Goal: Information Seeking & Learning: Learn about a topic

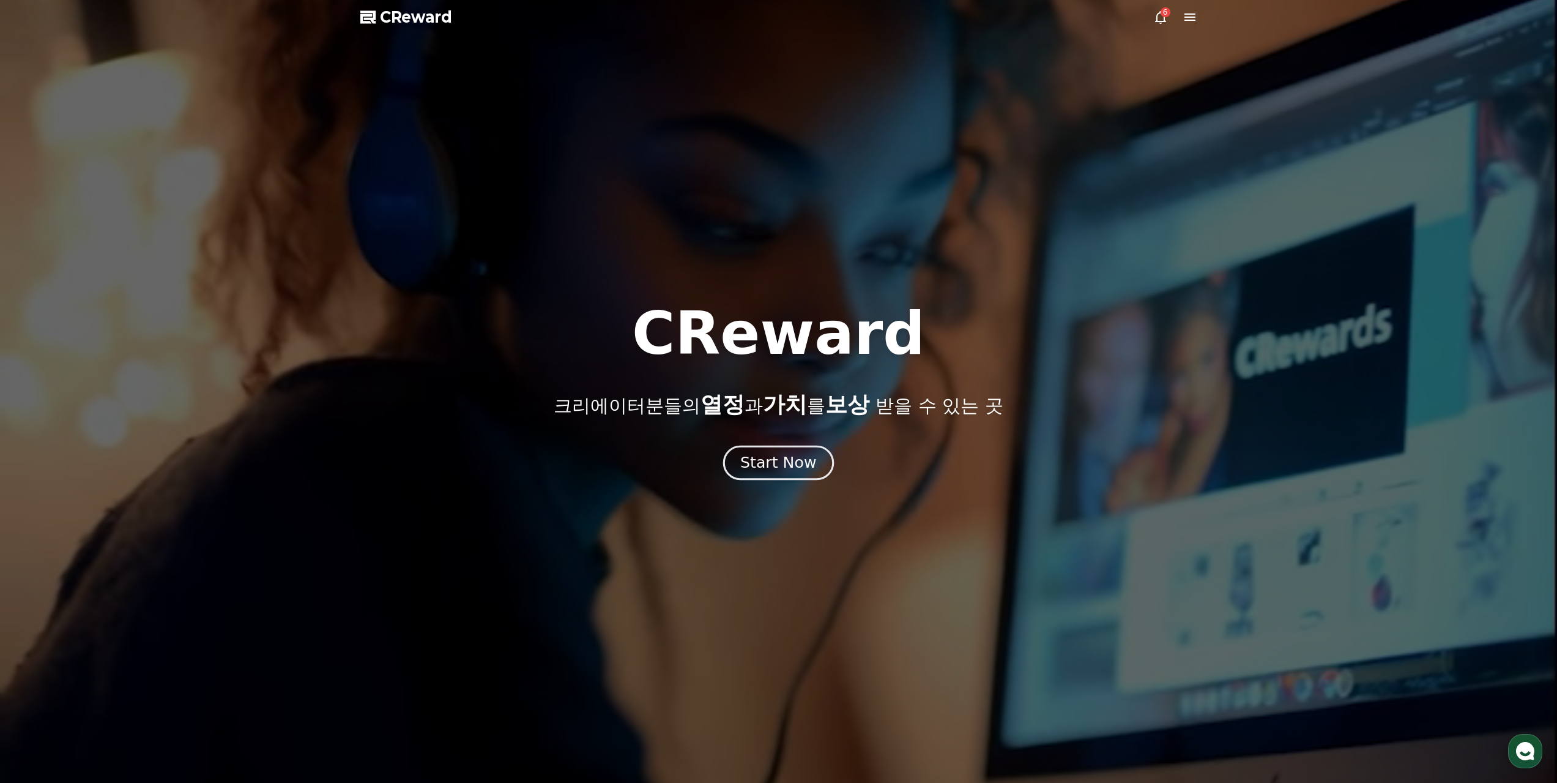
click at [766, 453] on div "Start Now" at bounding box center [778, 462] width 76 height 21
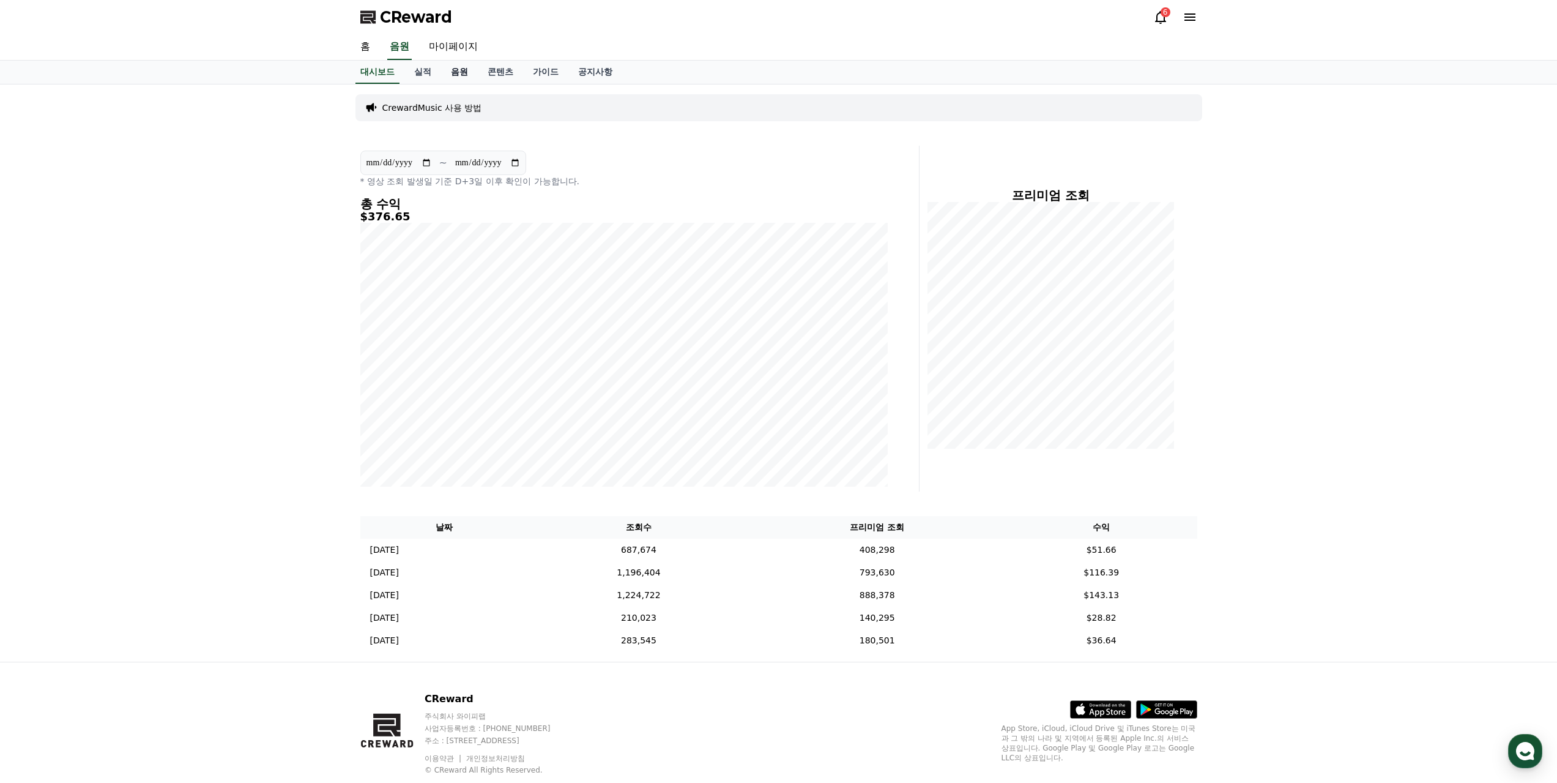
click at [451, 62] on link "음원" at bounding box center [459, 72] width 37 height 23
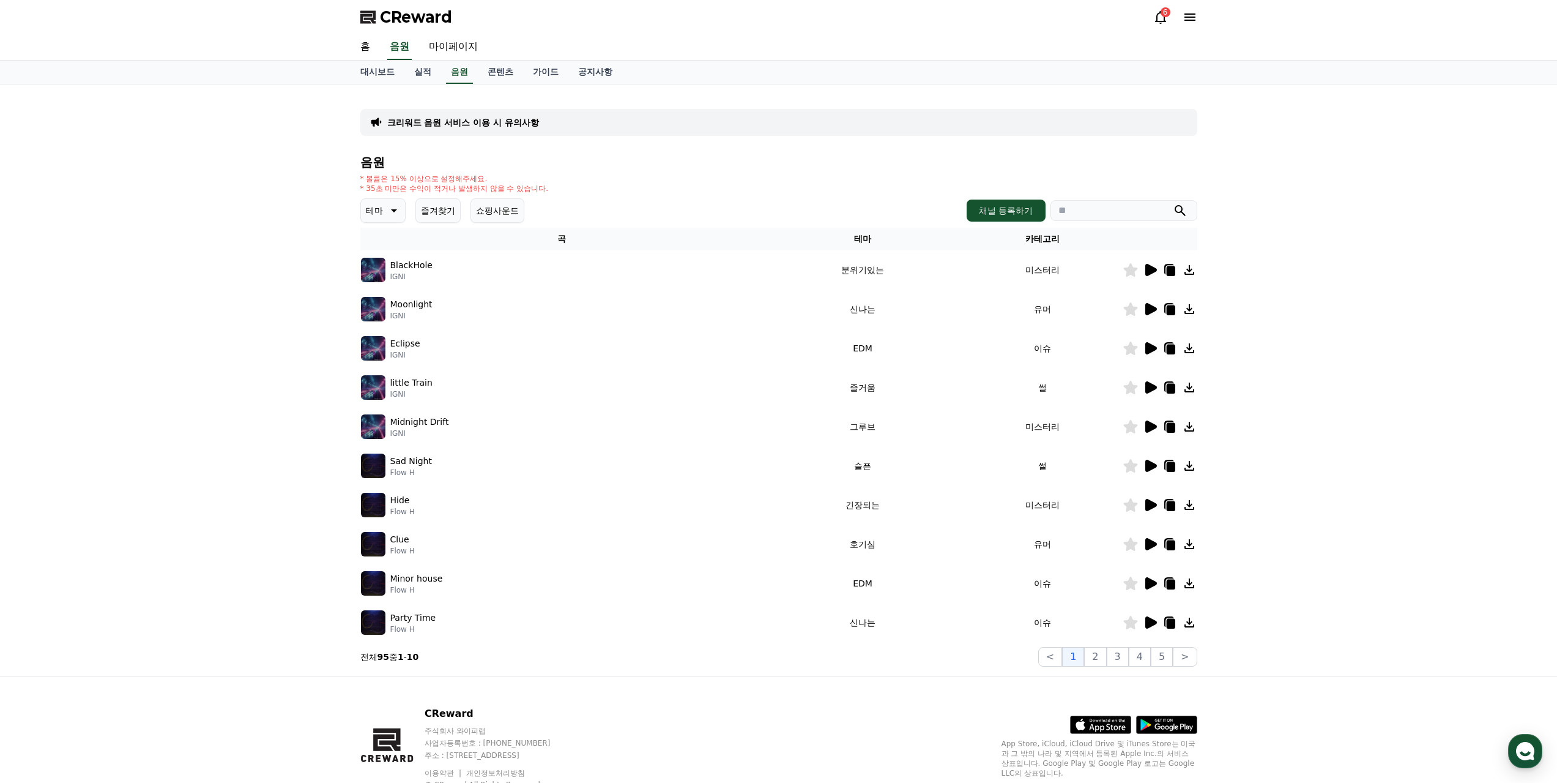
click at [1151, 303] on icon at bounding box center [1151, 309] width 12 height 12
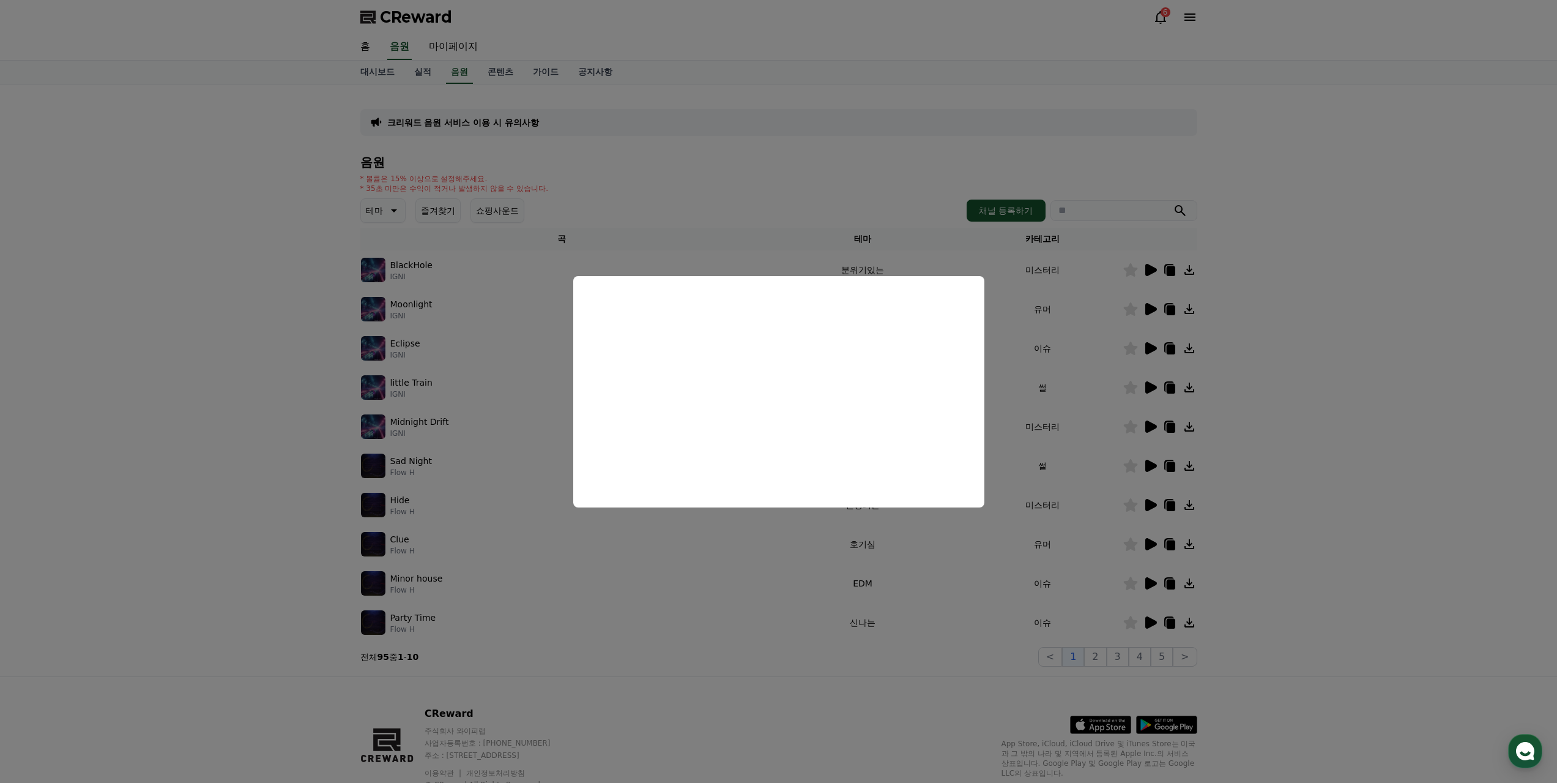
click at [1146, 367] on button "close modal" at bounding box center [778, 391] width 1557 height 783
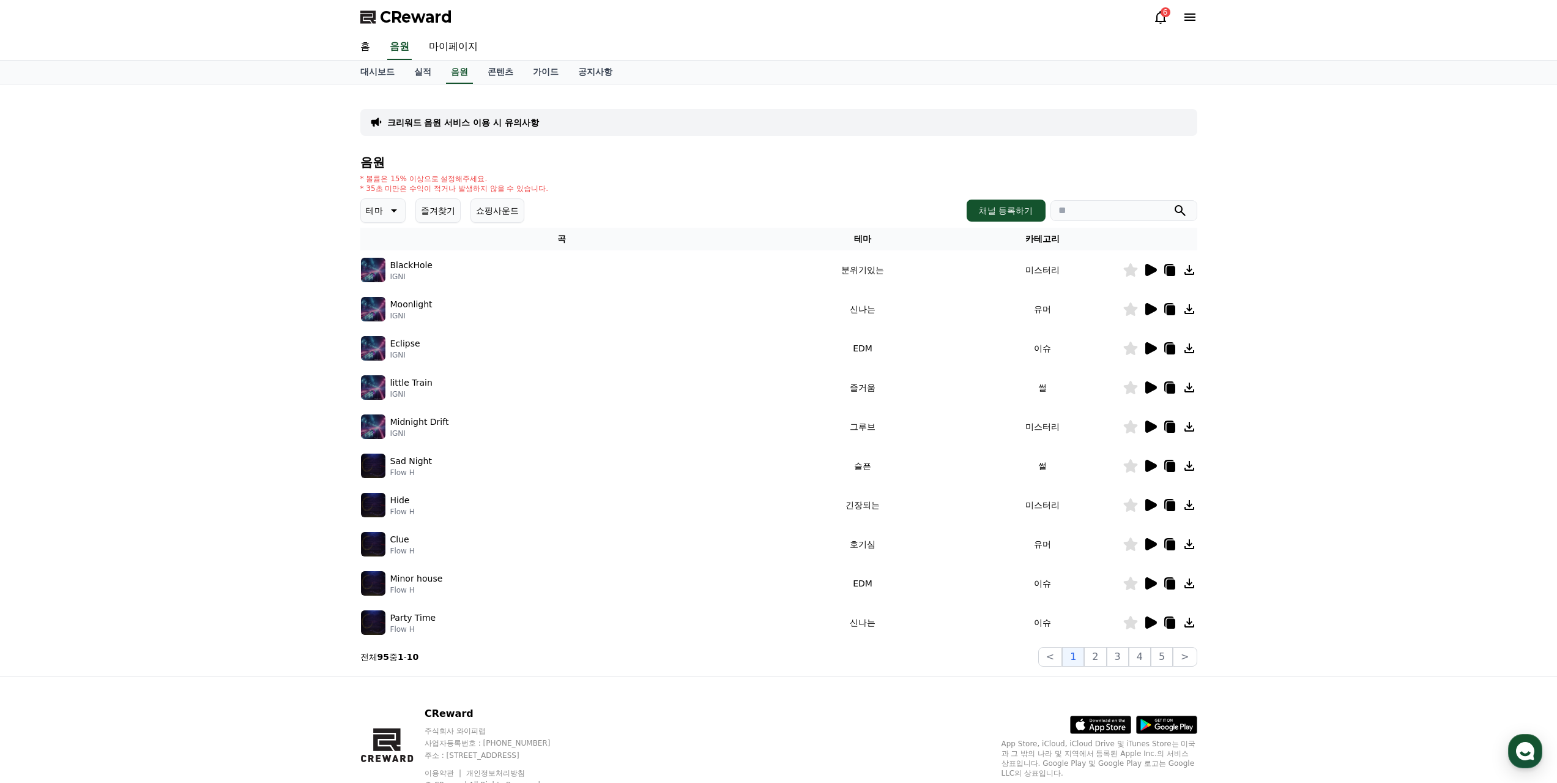
click at [1148, 420] on icon at bounding box center [1151, 426] width 12 height 12
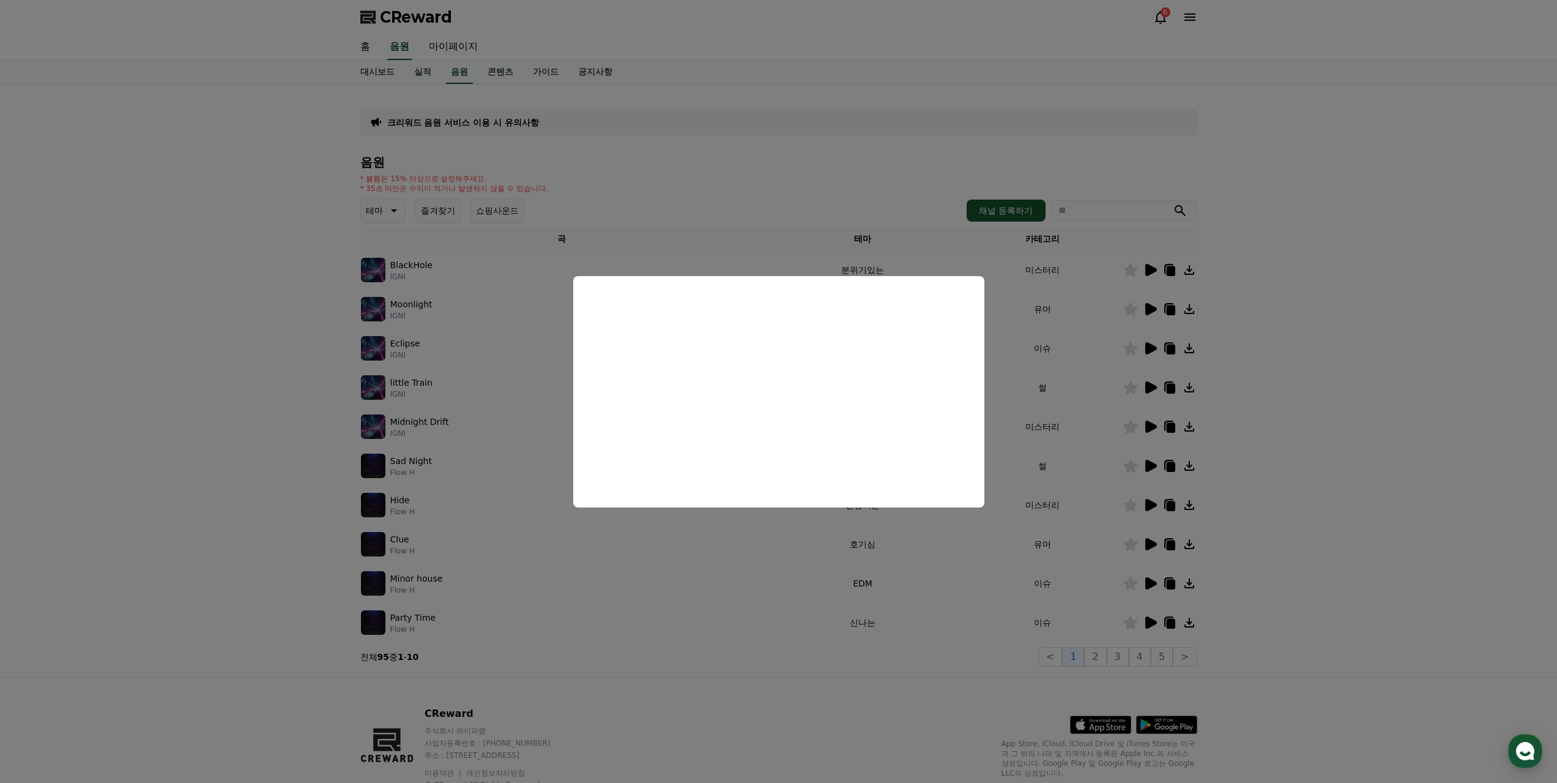
click at [1159, 348] on button "close modal" at bounding box center [778, 391] width 1557 height 783
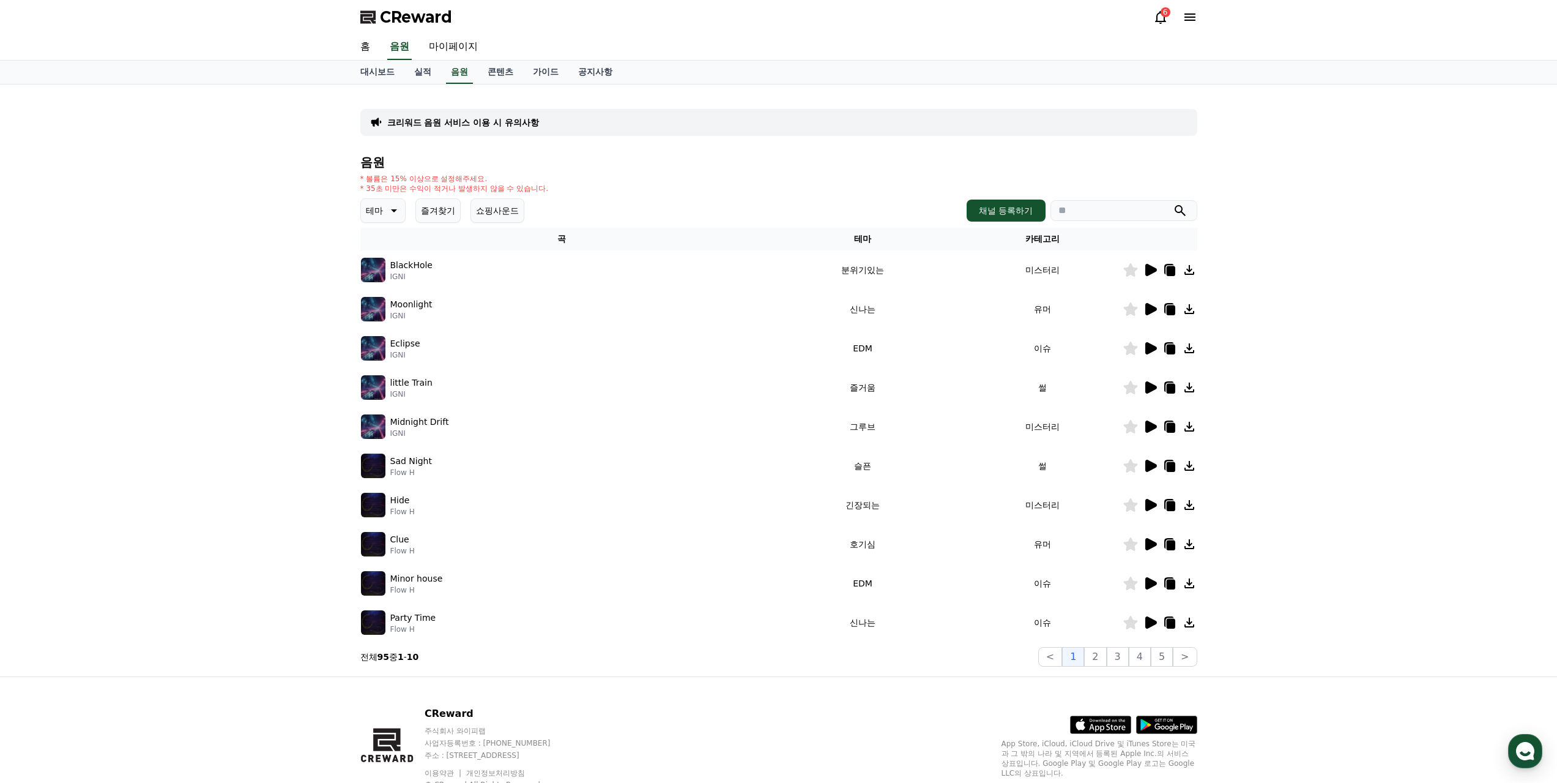
click at [1157, 380] on icon at bounding box center [1150, 387] width 15 height 15
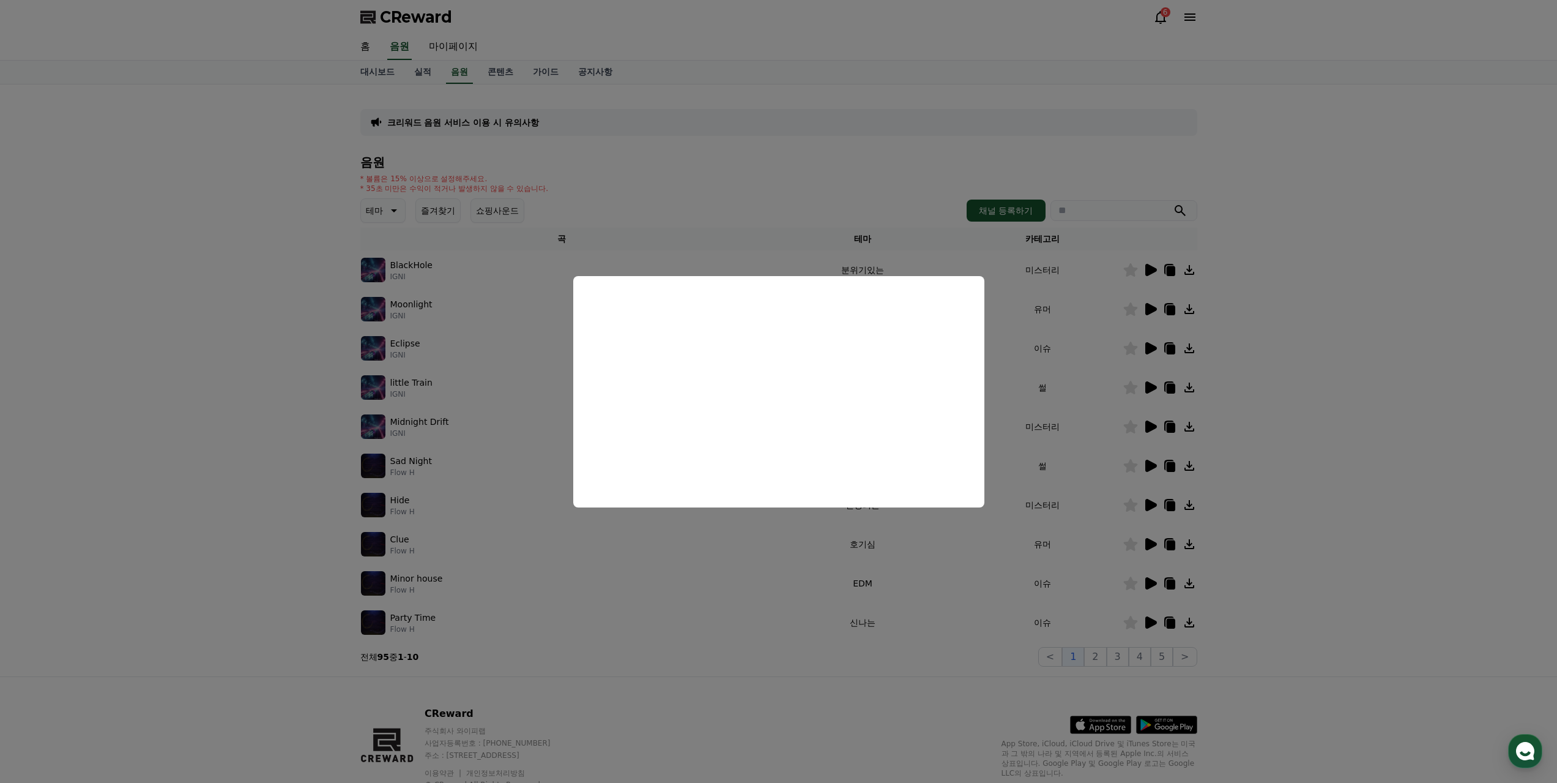
click at [1155, 269] on button "close modal" at bounding box center [778, 391] width 1557 height 783
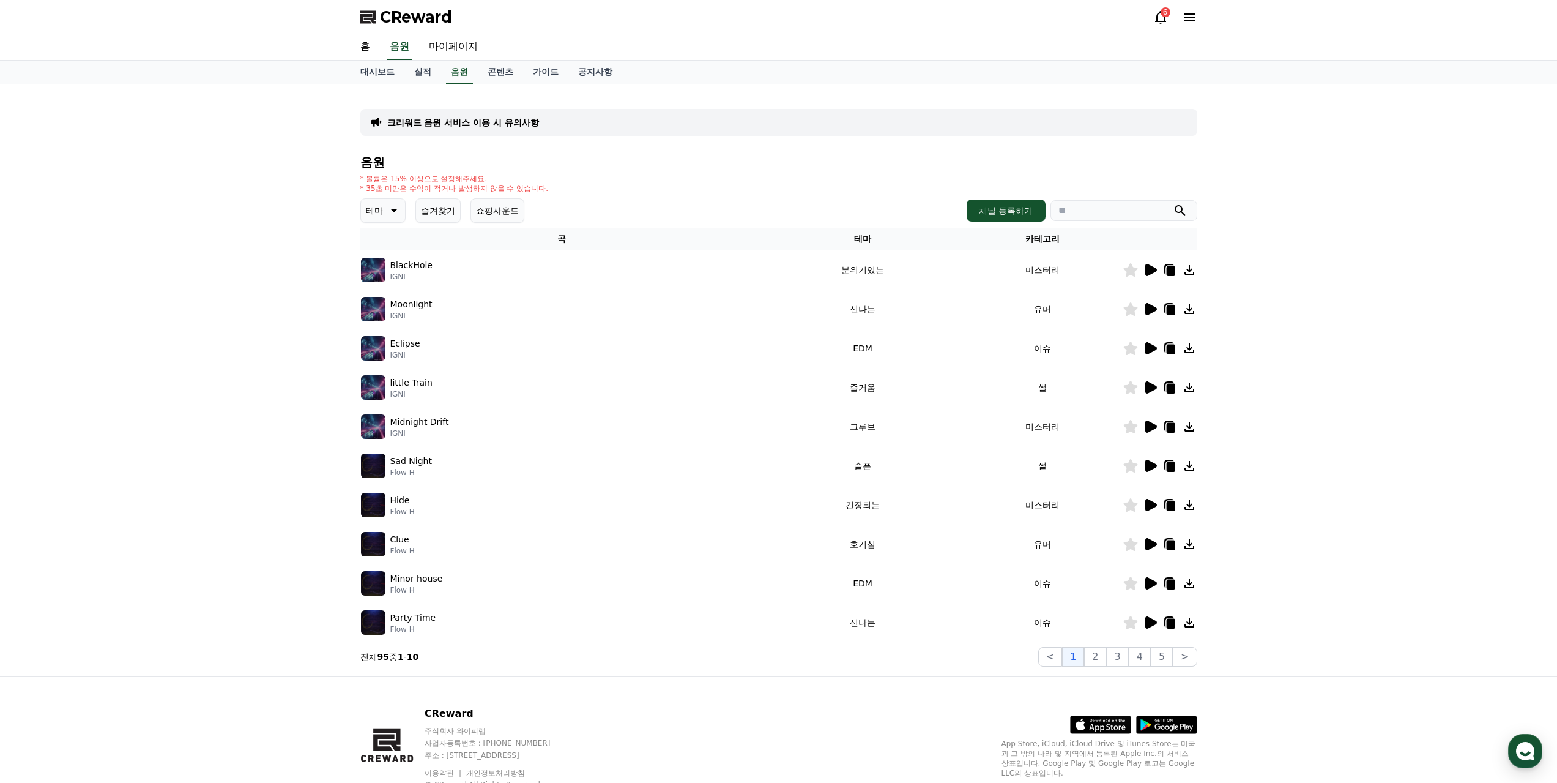
click at [1142, 302] on div at bounding box center [1159, 309] width 73 height 15
click at [1148, 303] on icon at bounding box center [1151, 309] width 12 height 12
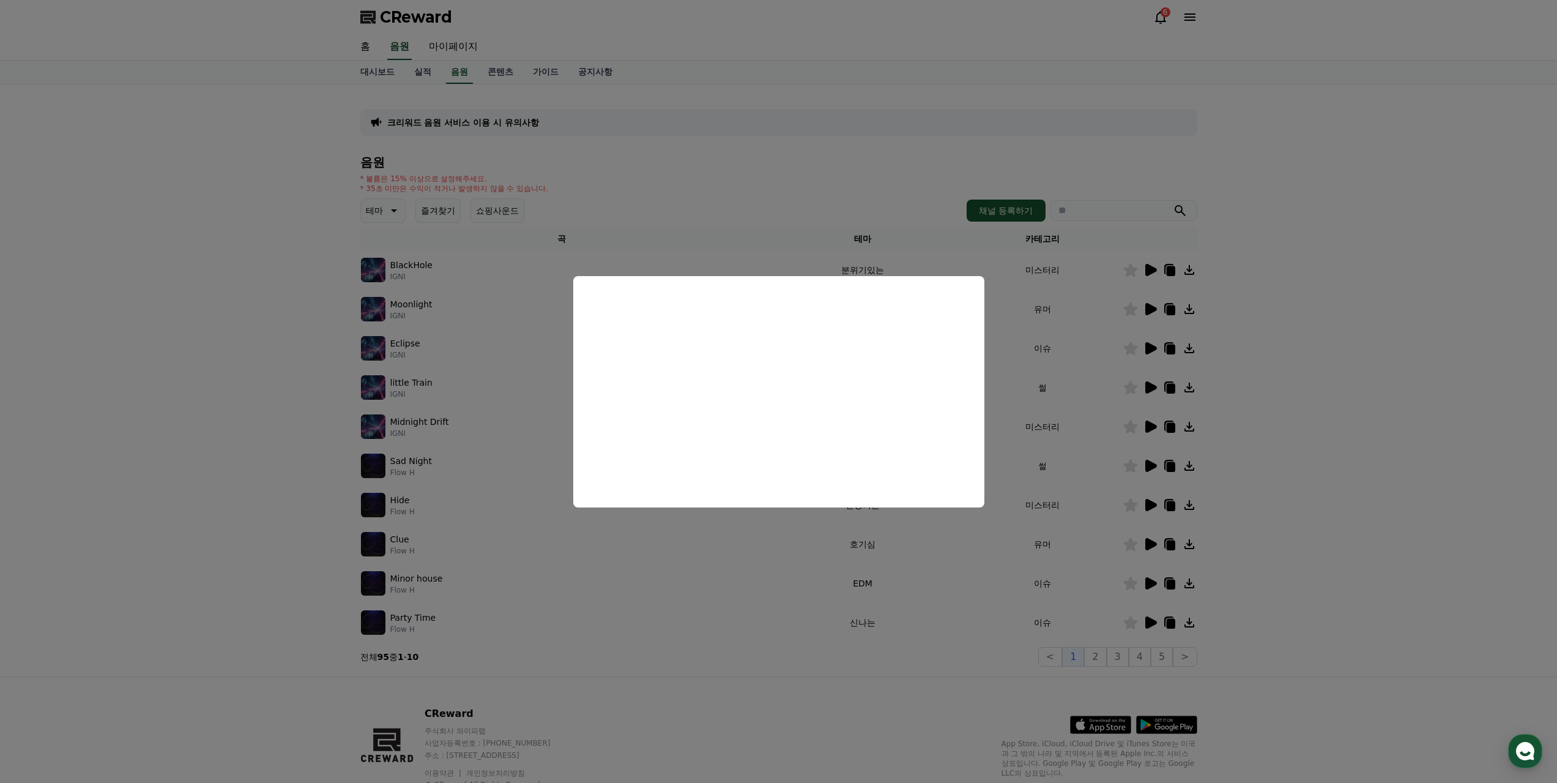
click at [1185, 322] on button "close modal" at bounding box center [778, 391] width 1557 height 783
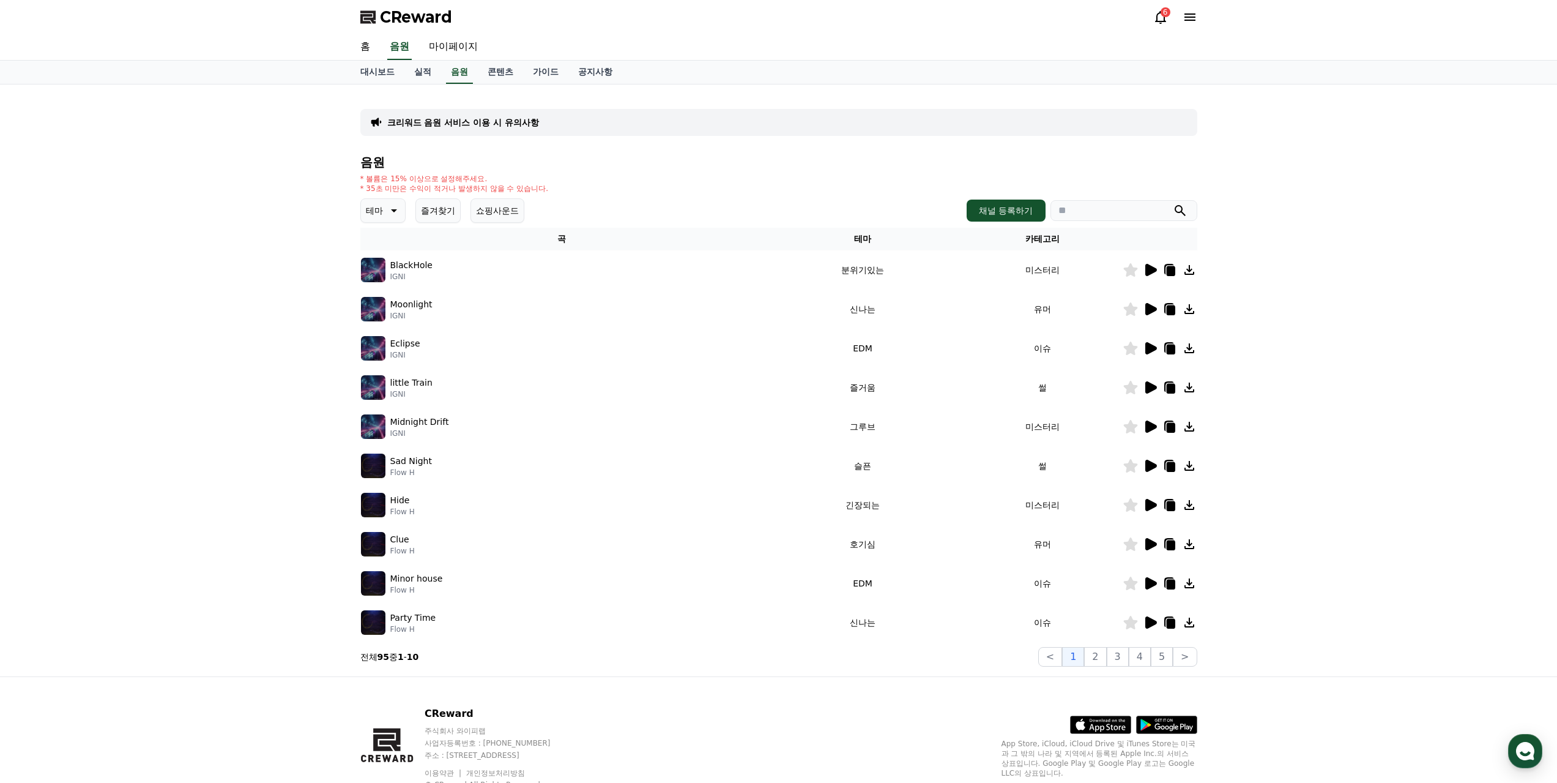
click at [1156, 264] on icon at bounding box center [1151, 270] width 12 height 12
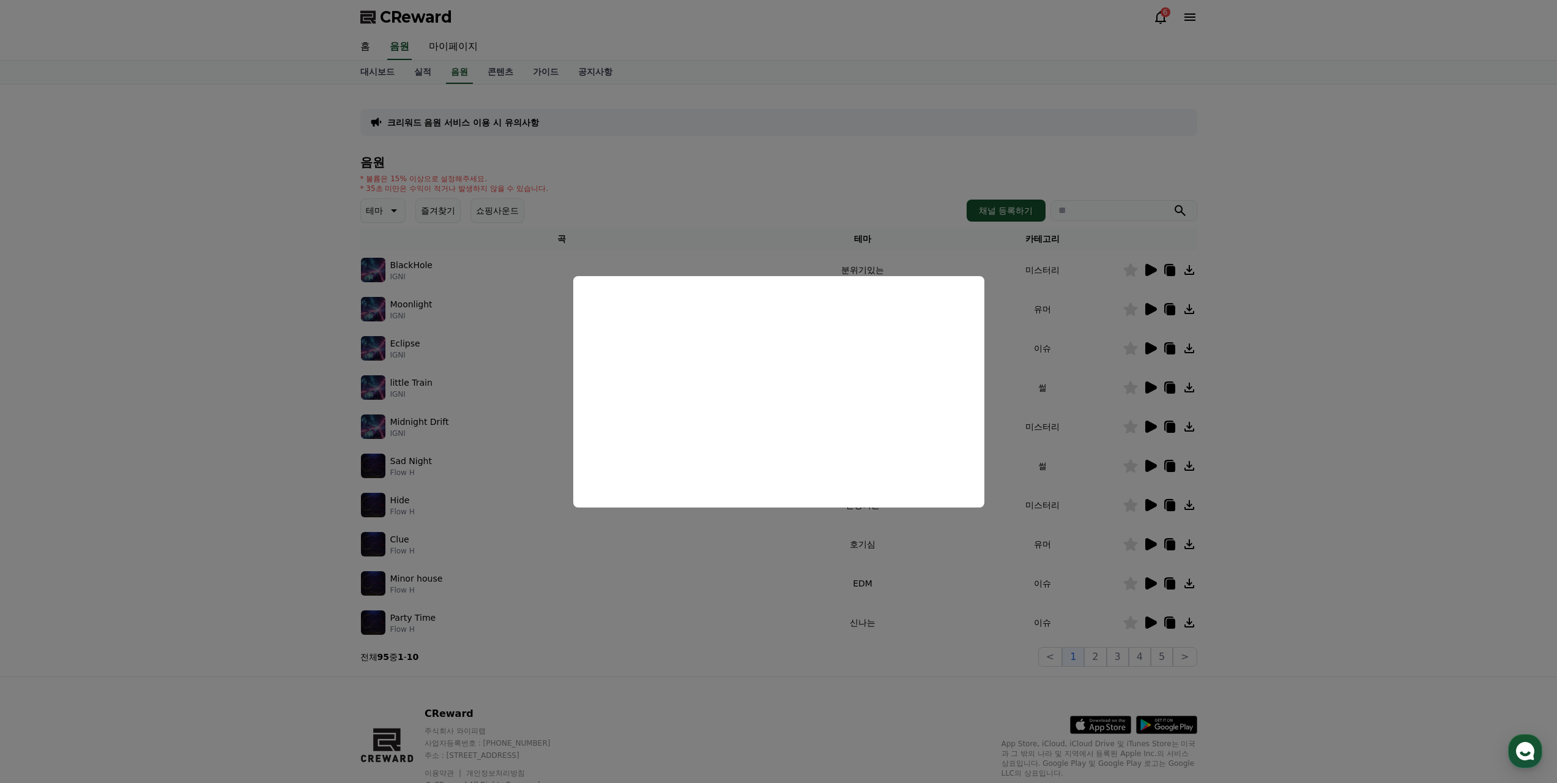
click at [509, 338] on button "close modal" at bounding box center [778, 391] width 1557 height 783
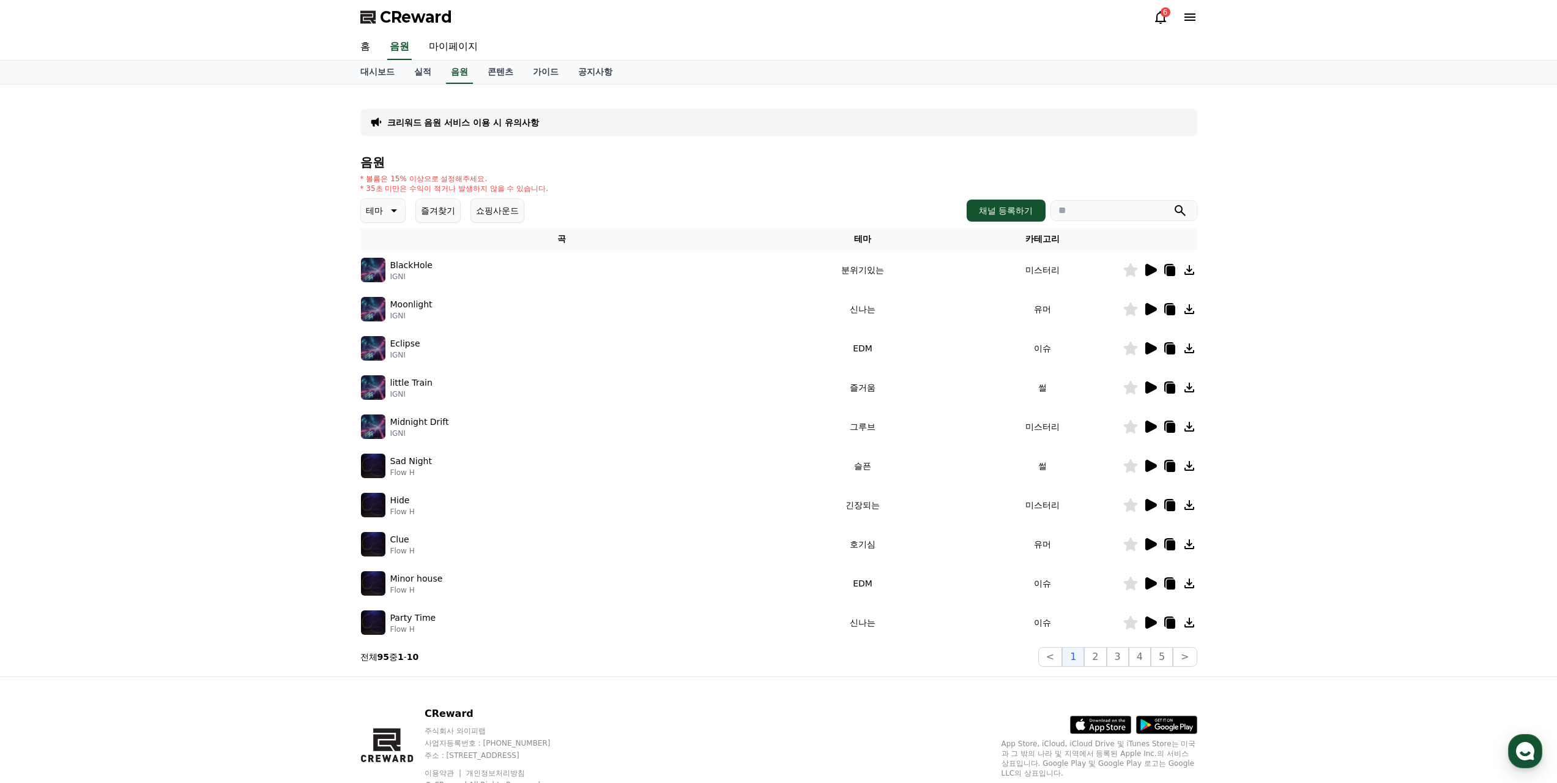
click at [1153, 499] on icon at bounding box center [1151, 505] width 12 height 12
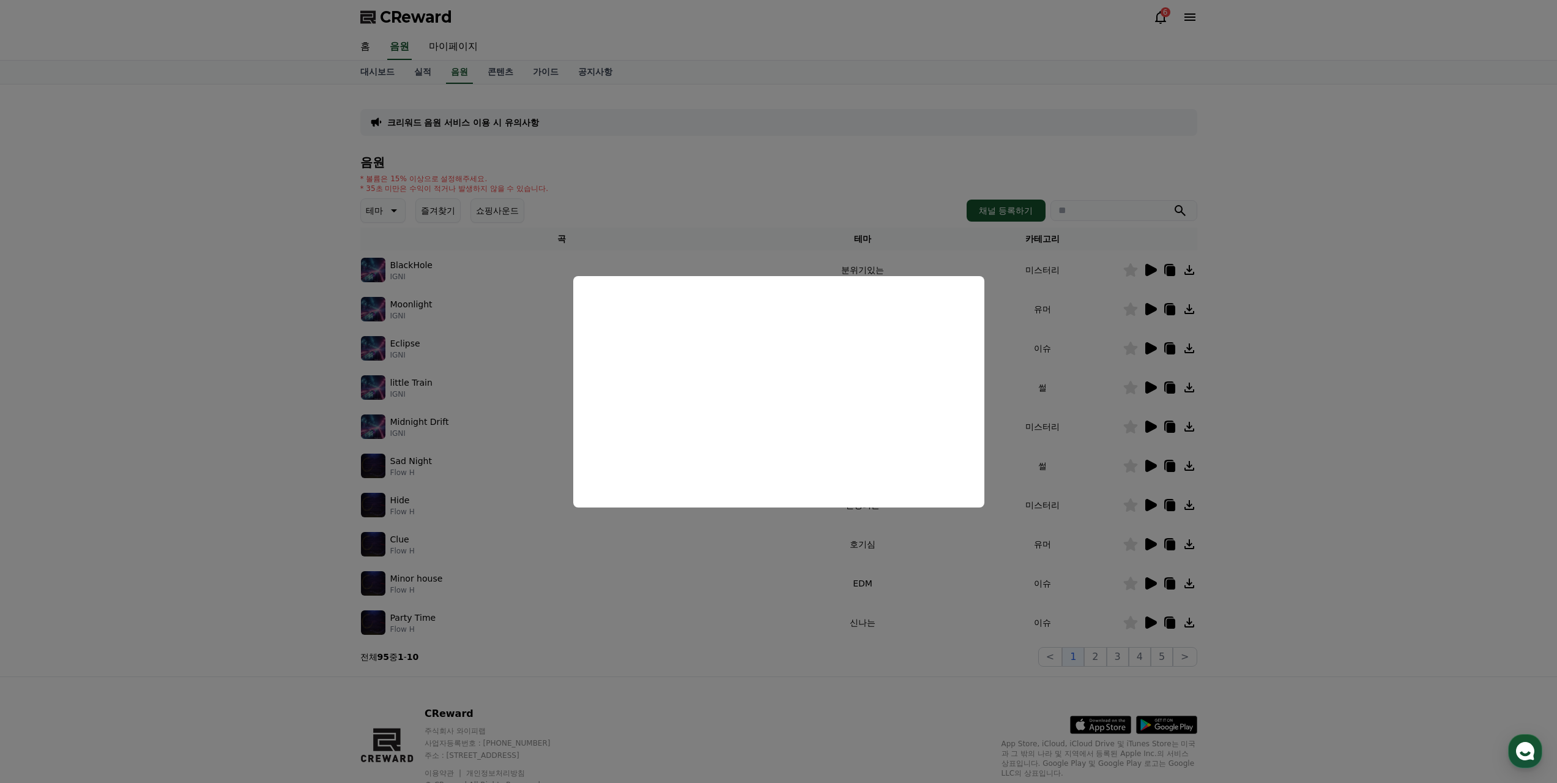
click at [508, 414] on button "close modal" at bounding box center [778, 391] width 1557 height 783
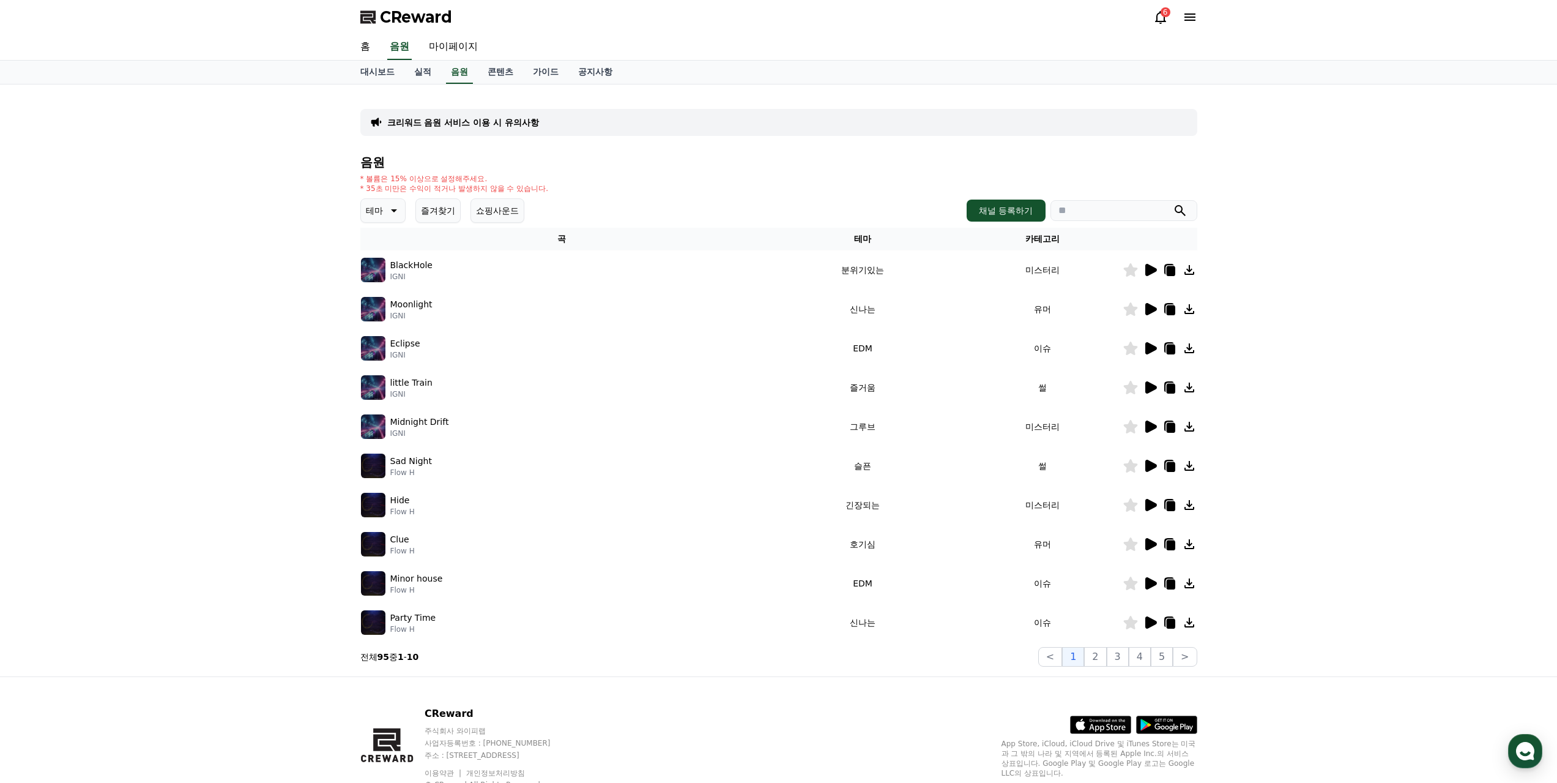
click at [1157, 616] on icon at bounding box center [1151, 622] width 12 height 12
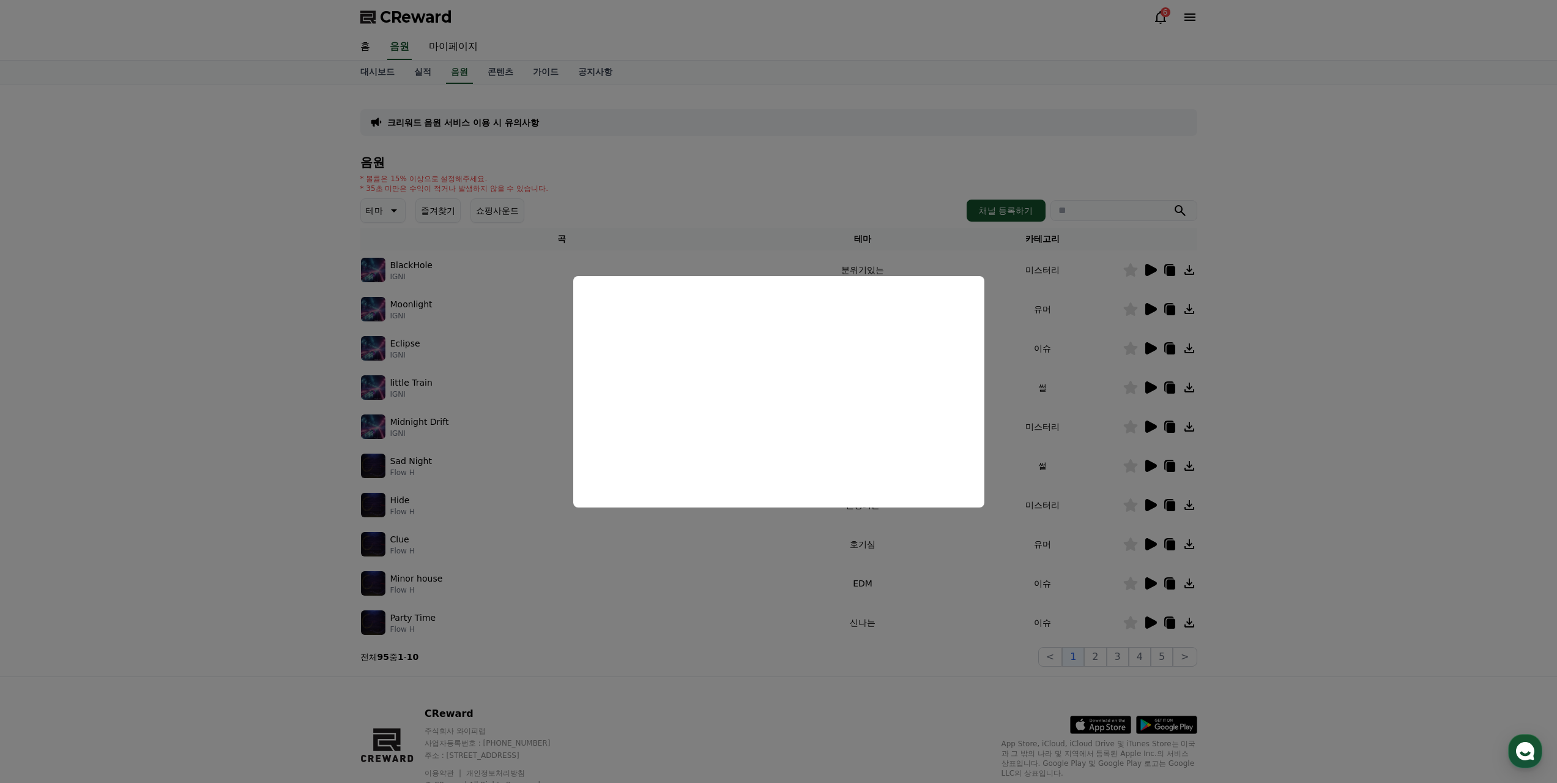
click at [524, 461] on button "close modal" at bounding box center [778, 391] width 1557 height 783
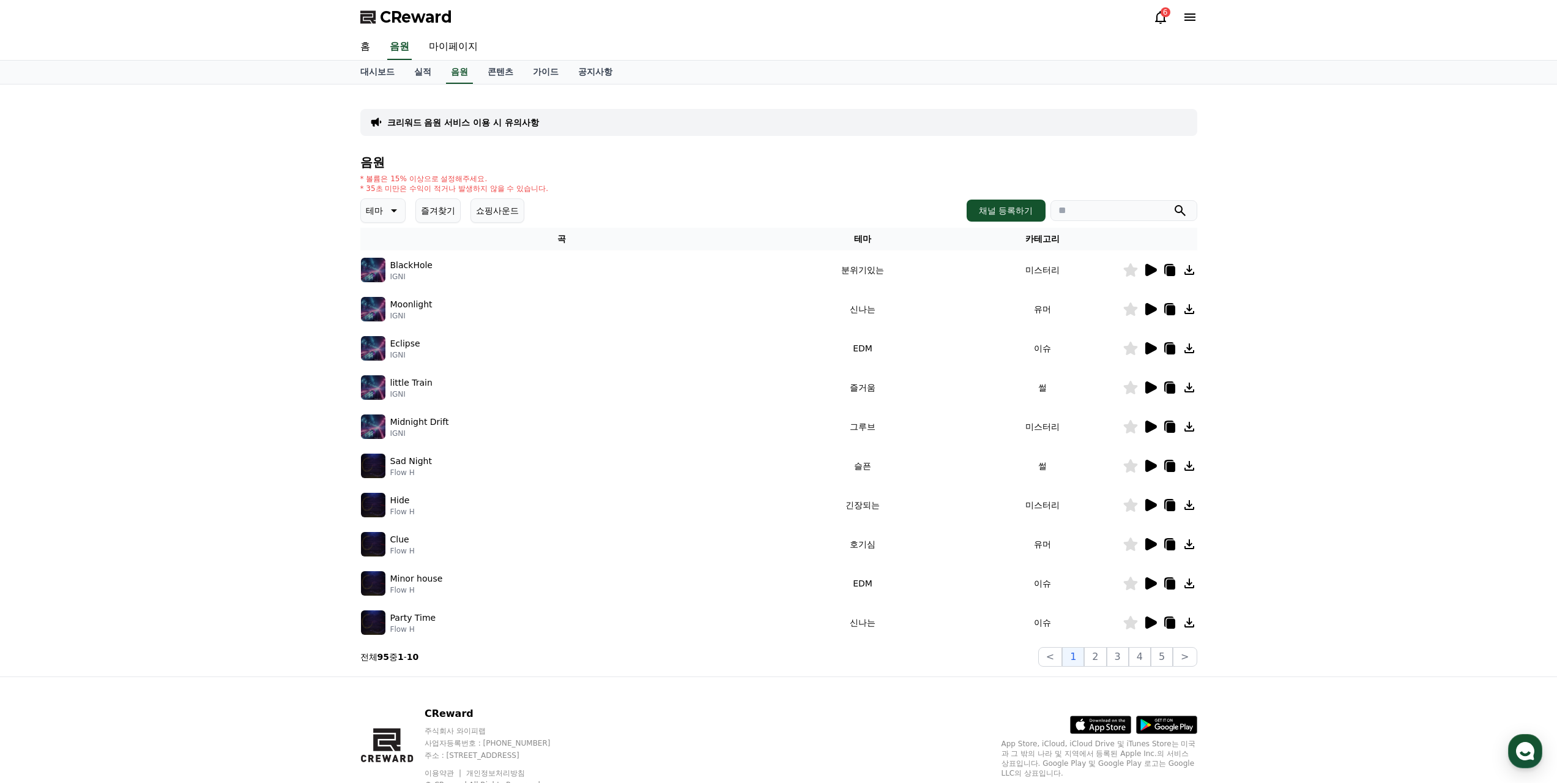
click at [1152, 577] on icon at bounding box center [1151, 583] width 12 height 12
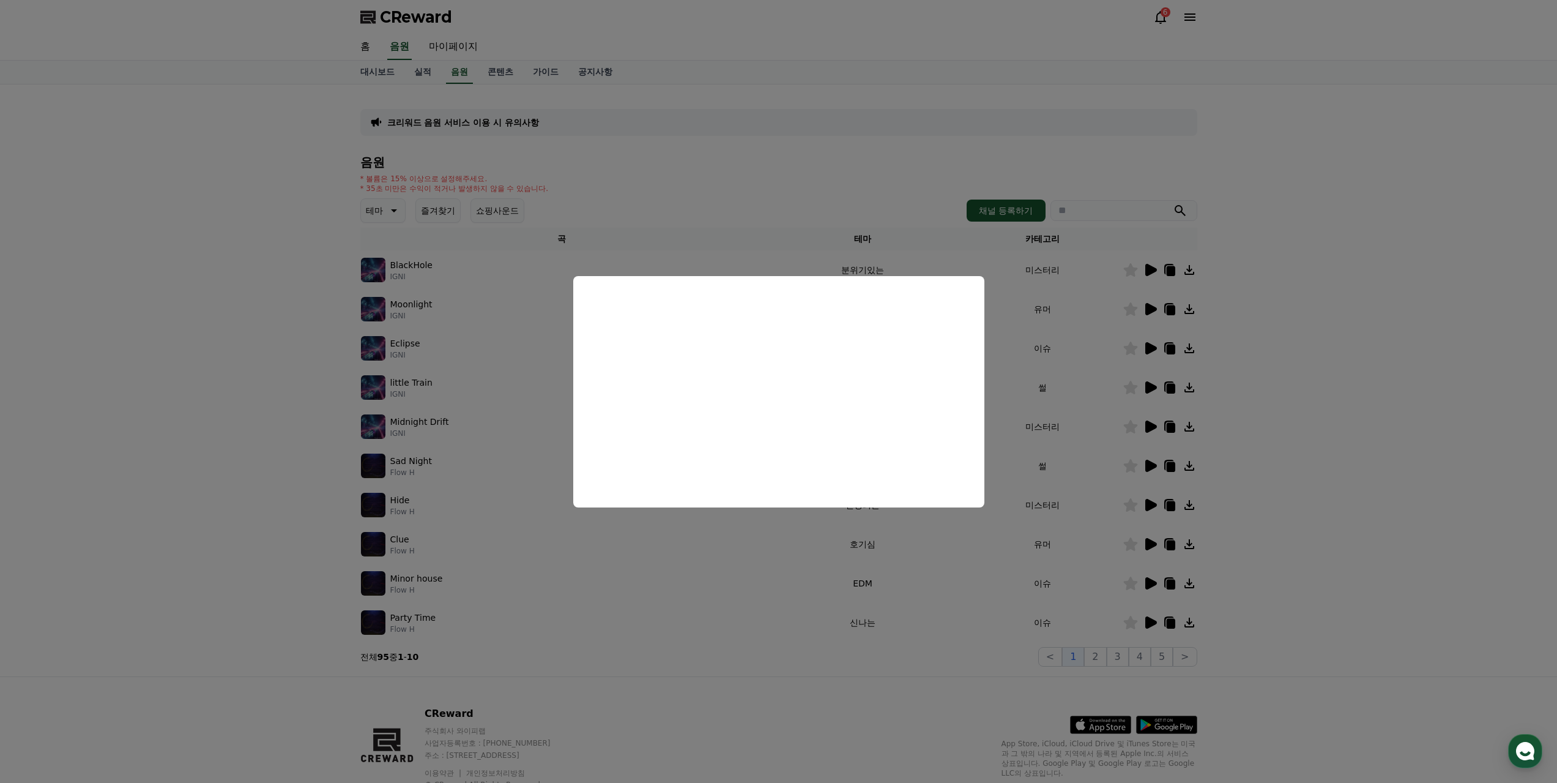
click at [449, 413] on button "close modal" at bounding box center [778, 391] width 1557 height 783
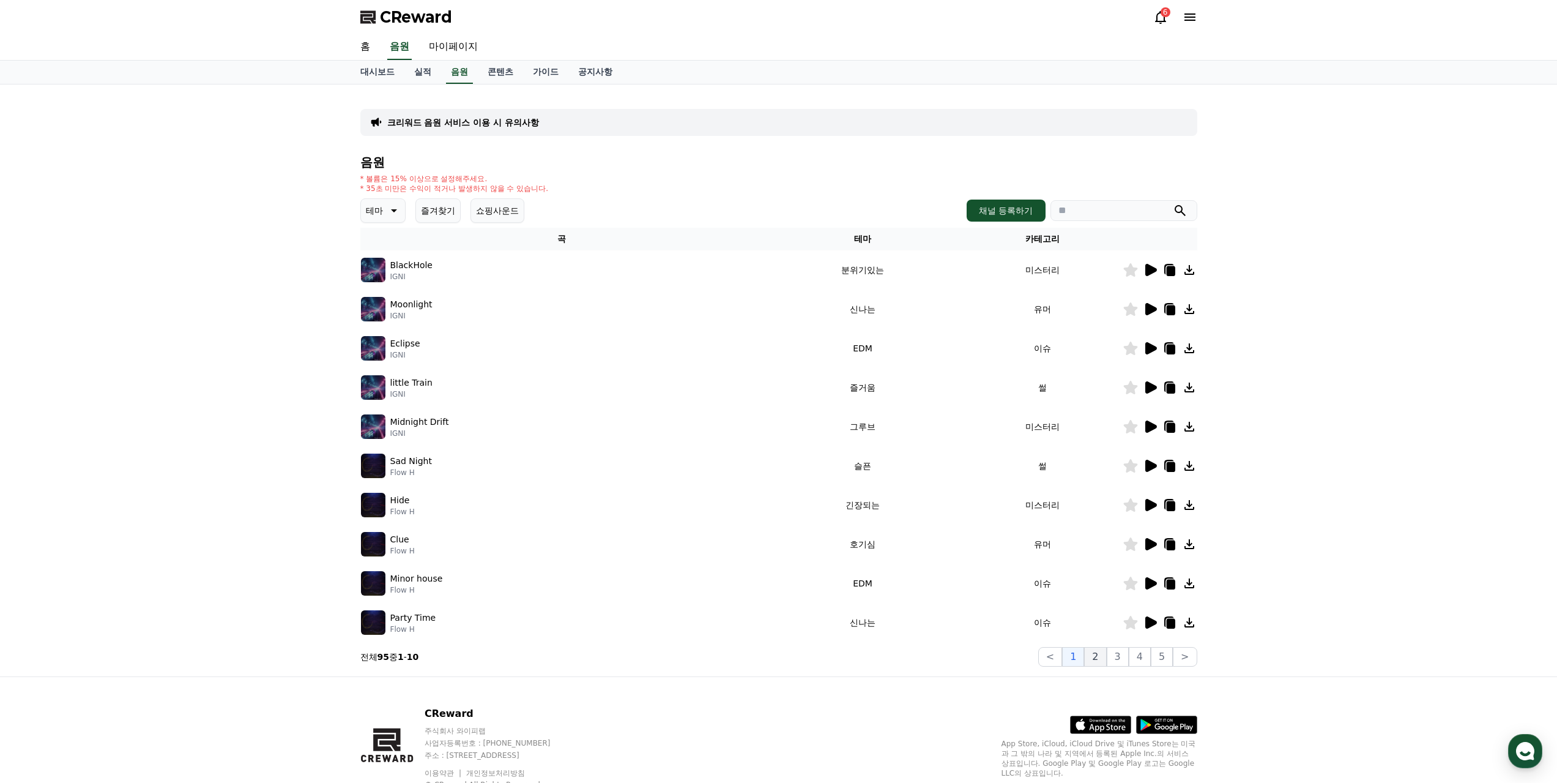
click at [1106, 647] on button "2" at bounding box center [1095, 657] width 22 height 20
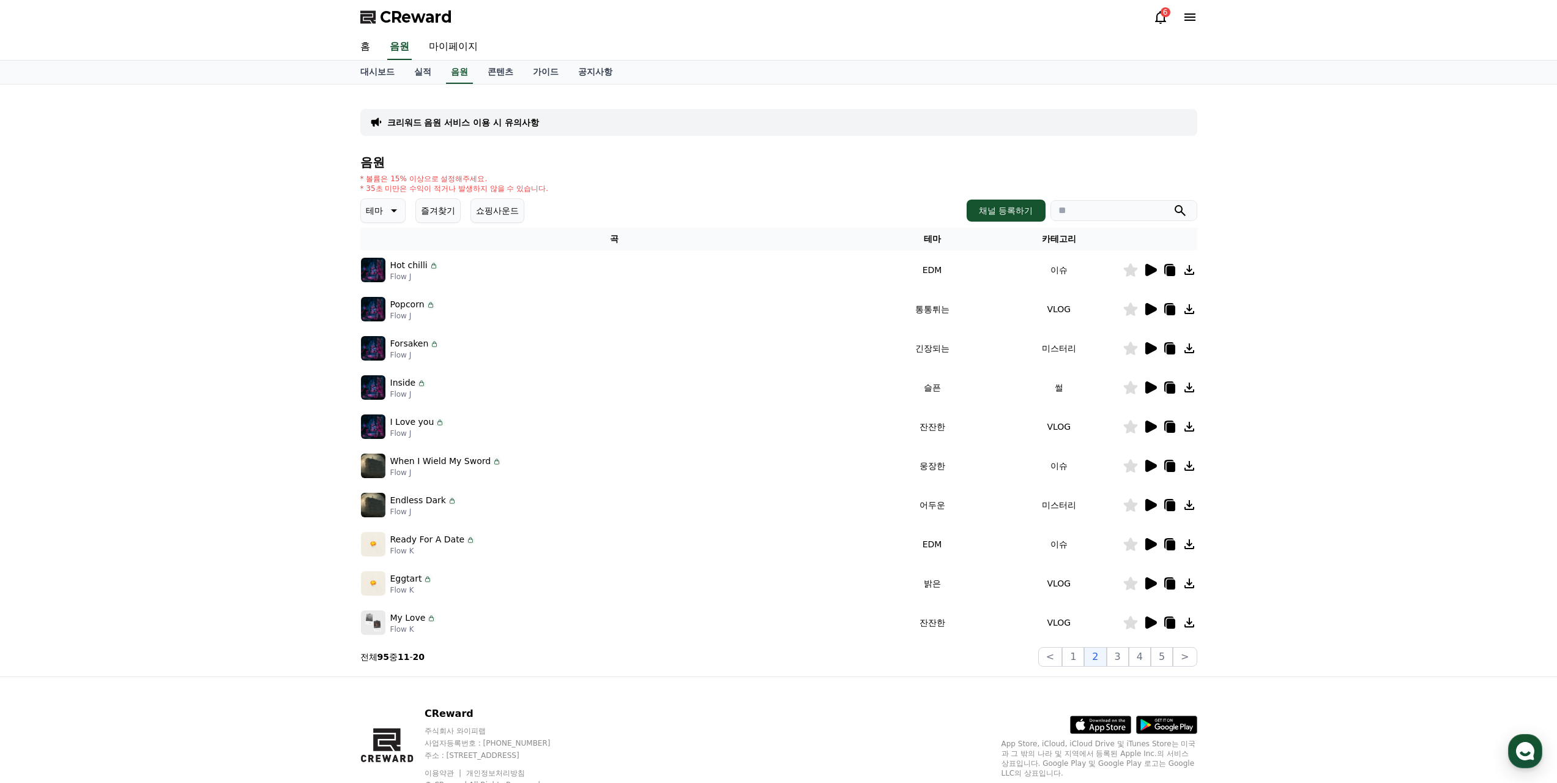
click at [1150, 616] on icon at bounding box center [1151, 622] width 12 height 12
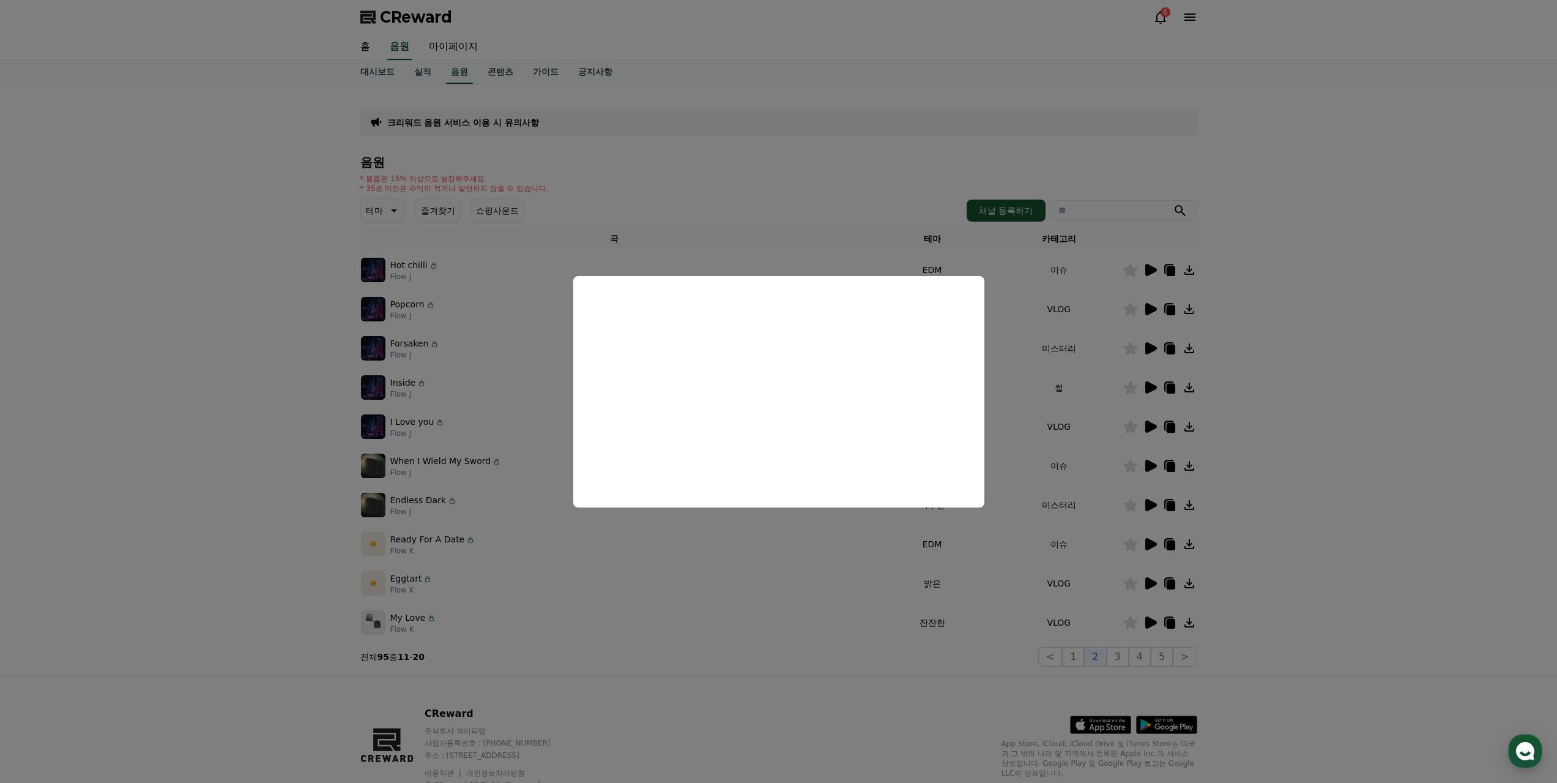
click at [1300, 339] on button "close modal" at bounding box center [778, 391] width 1557 height 783
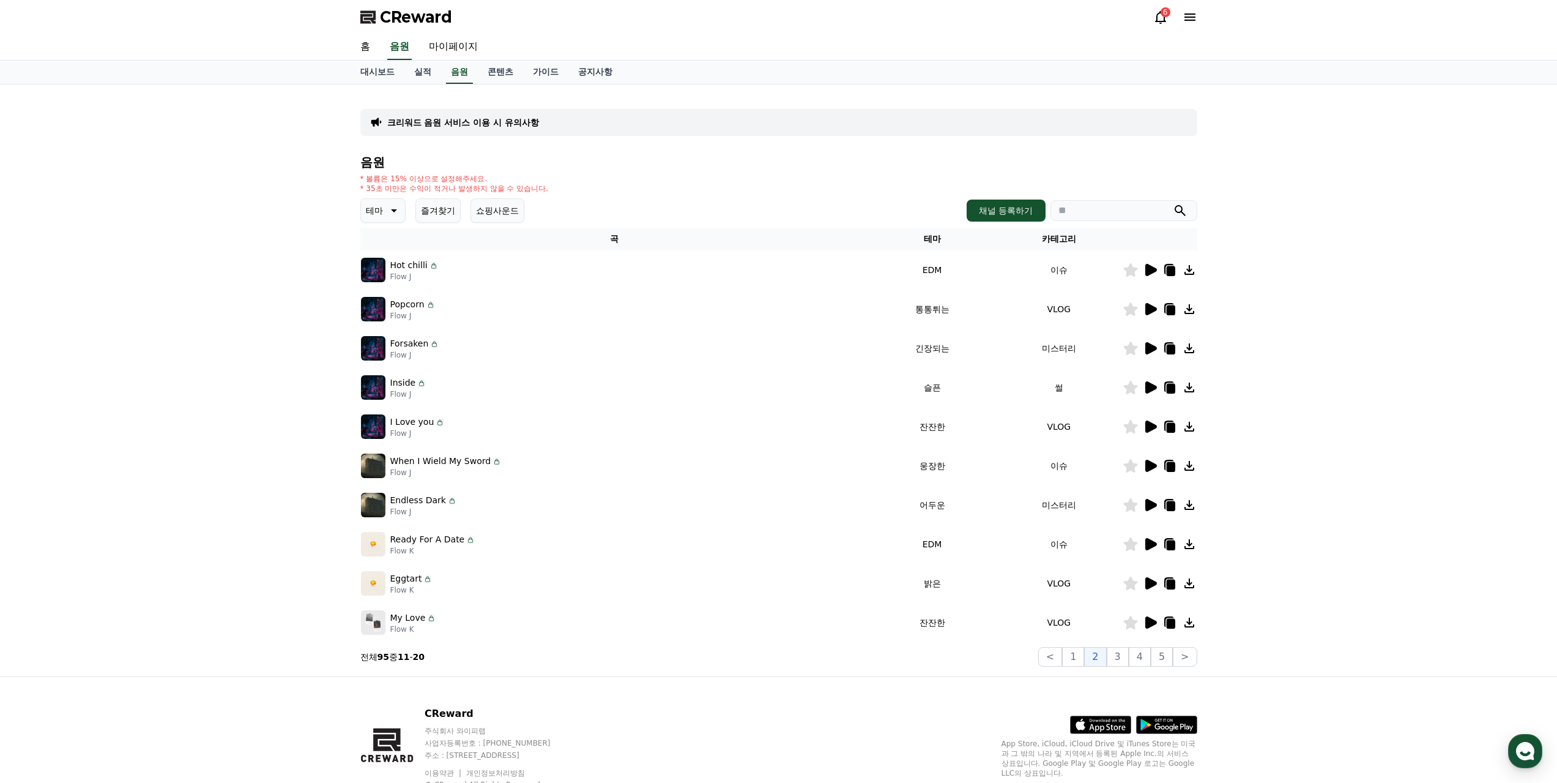
click at [1152, 499] on icon at bounding box center [1151, 505] width 12 height 12
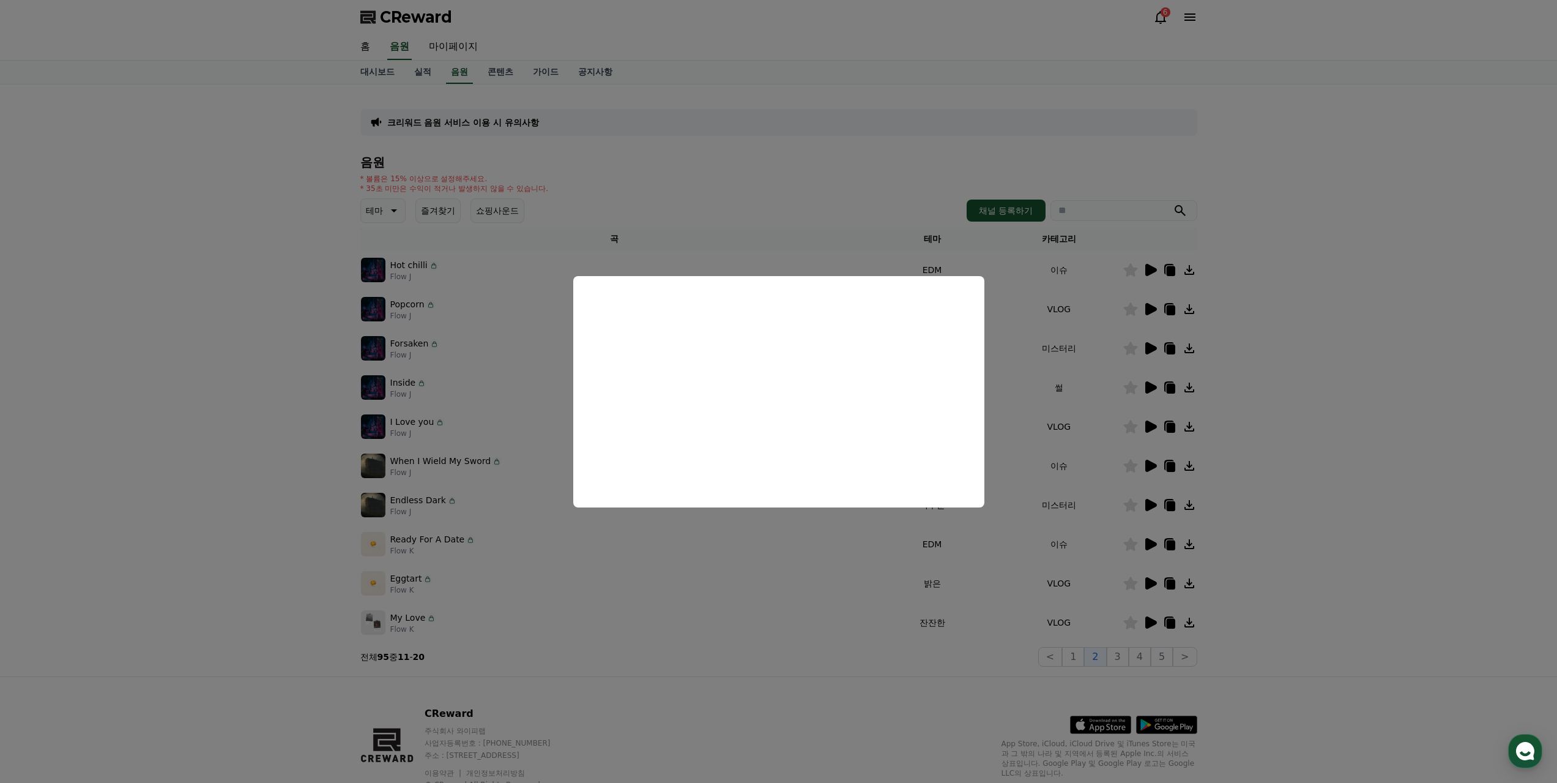
click at [1095, 399] on button "close modal" at bounding box center [778, 391] width 1557 height 783
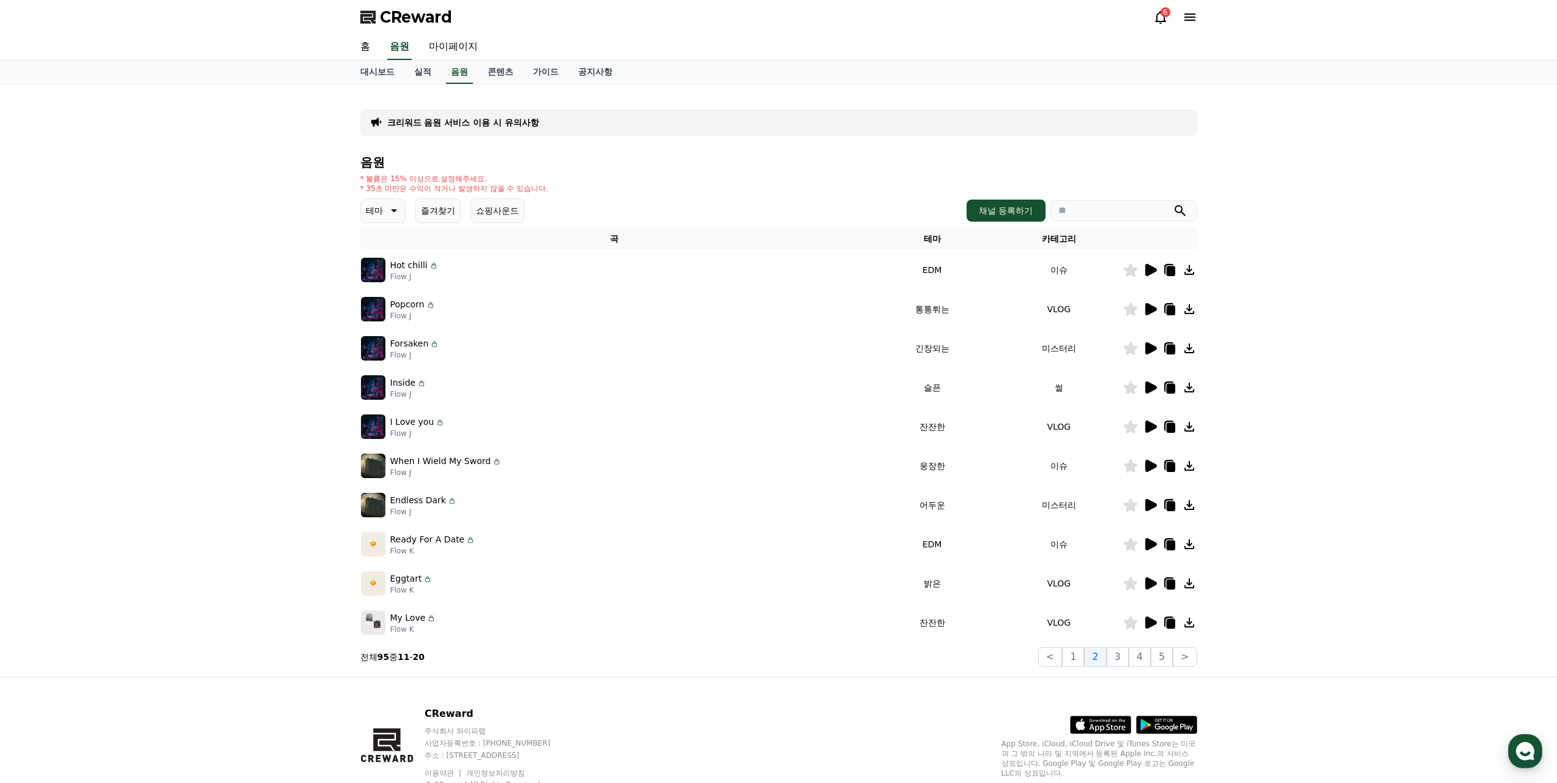
click at [1154, 460] on icon at bounding box center [1151, 466] width 12 height 12
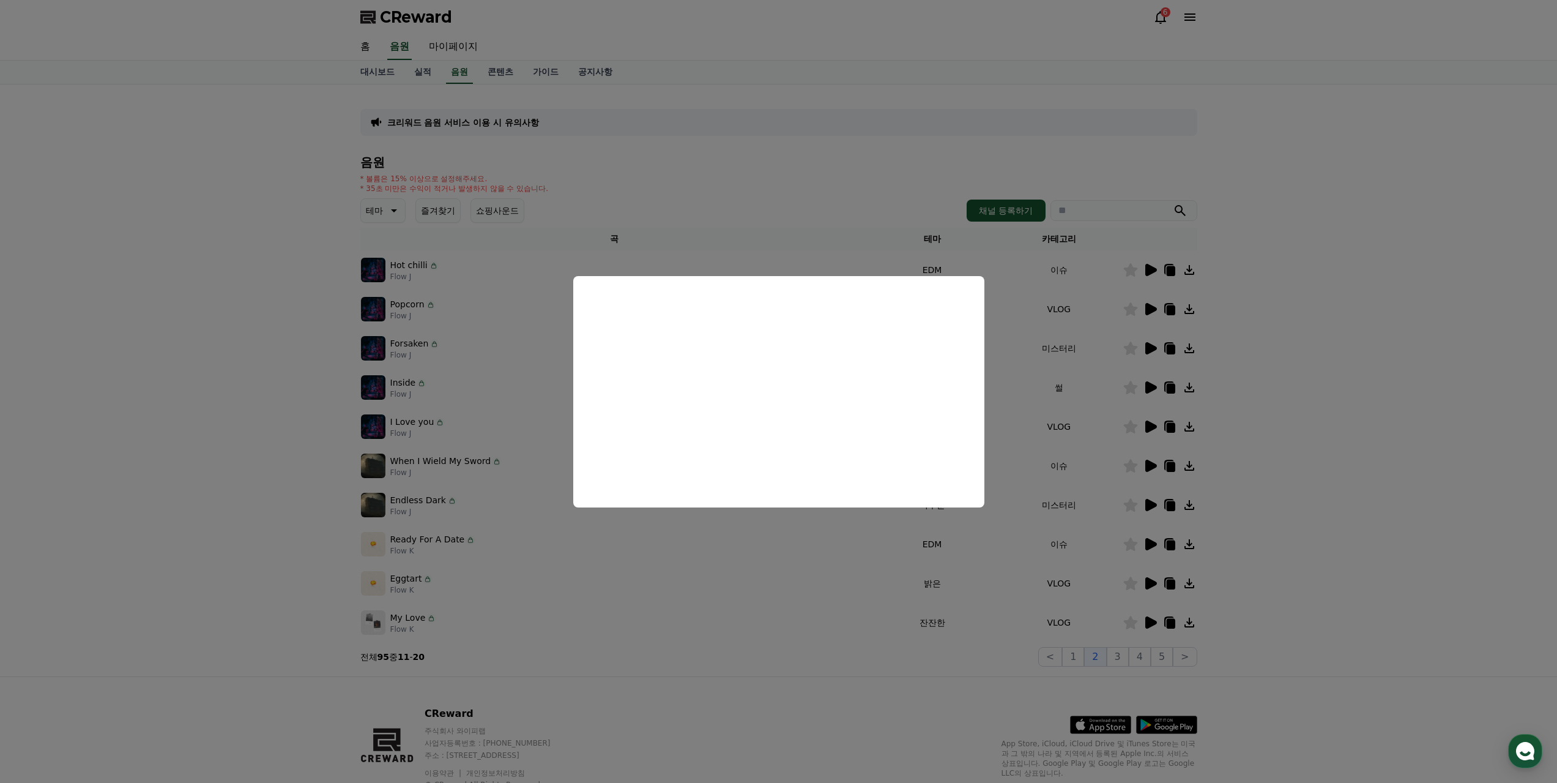
click at [1082, 401] on button "close modal" at bounding box center [778, 391] width 1557 height 783
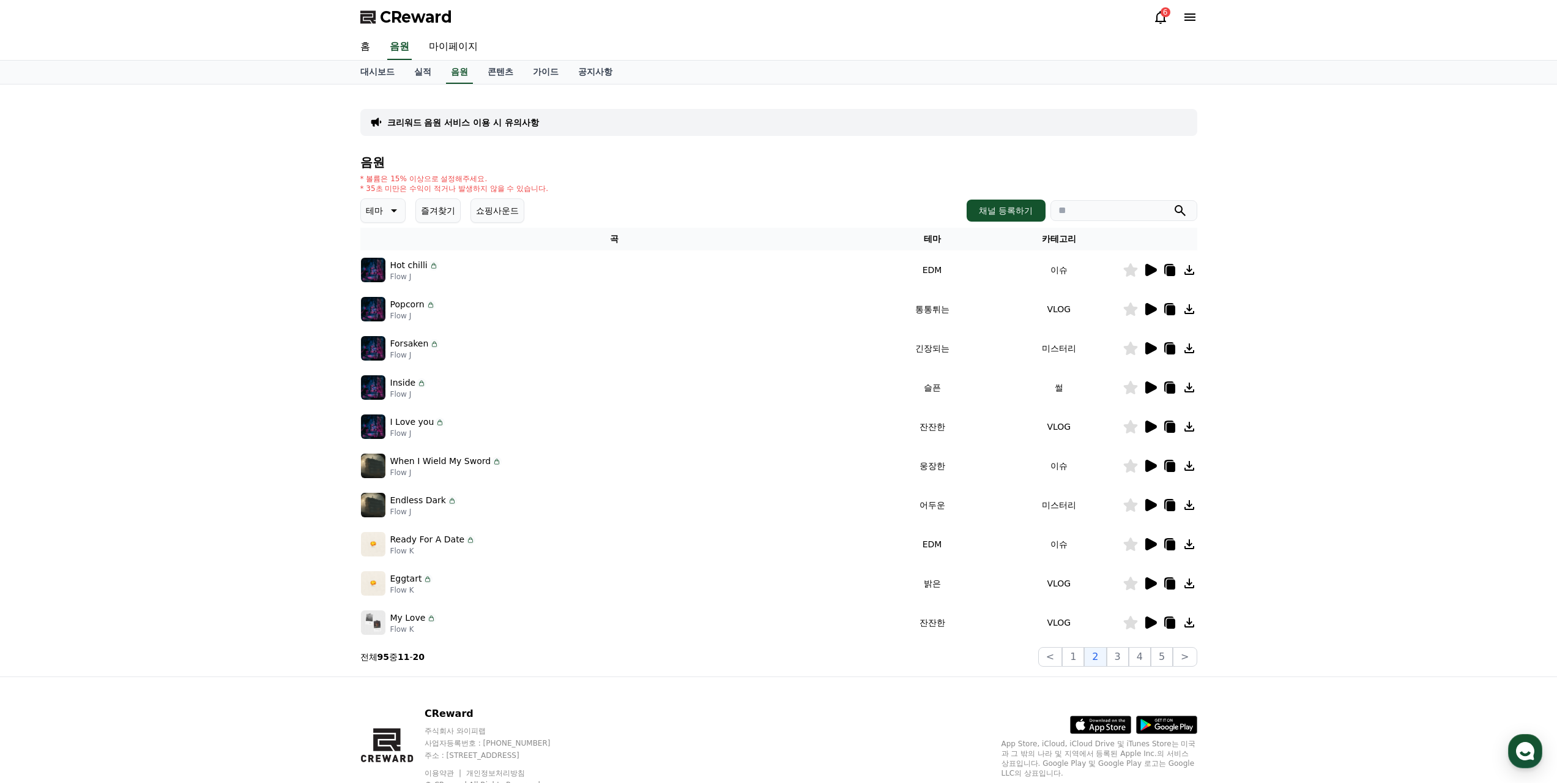
click at [1150, 342] on icon at bounding box center [1151, 348] width 12 height 12
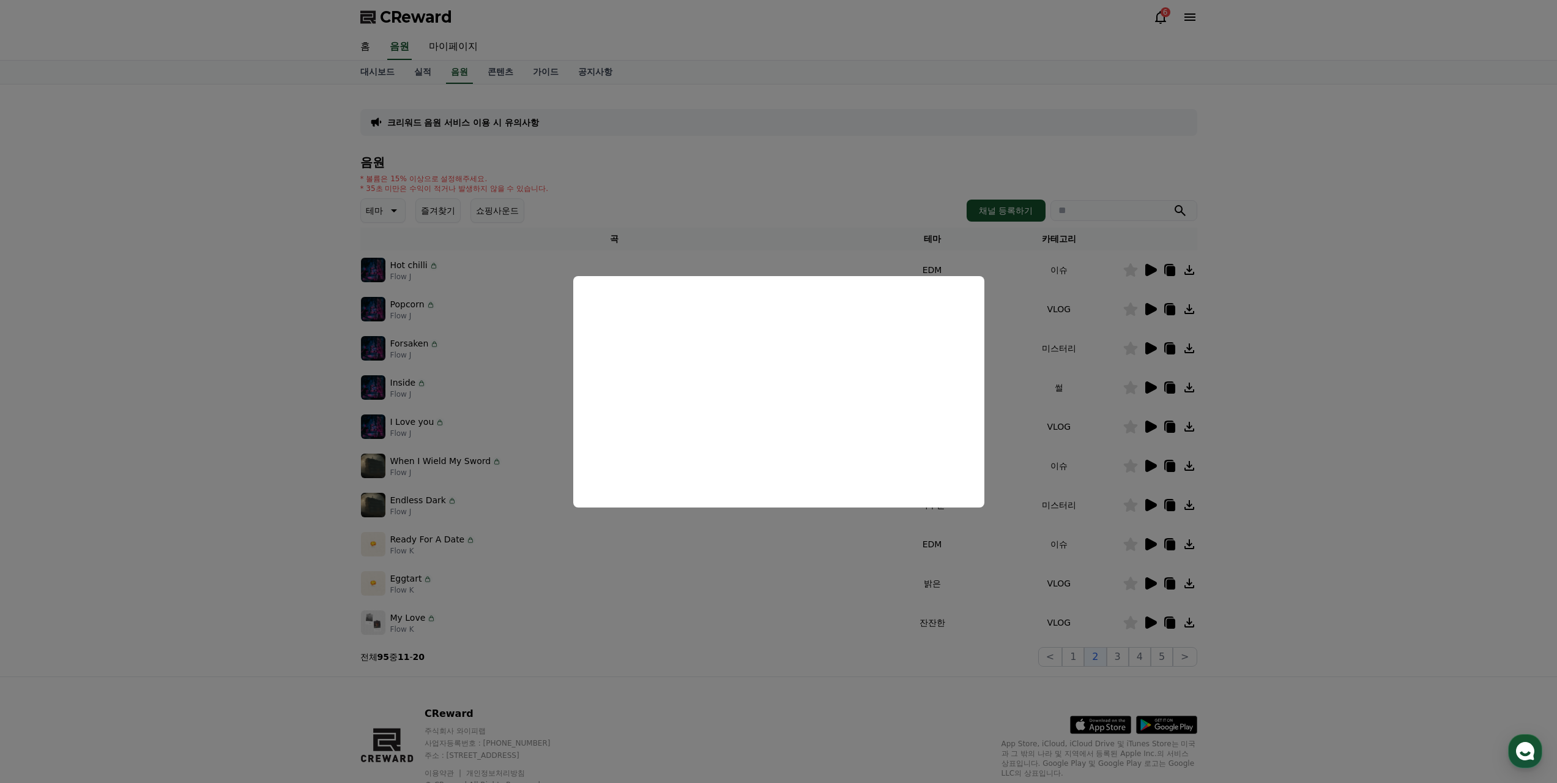
click at [1041, 342] on button "close modal" at bounding box center [778, 391] width 1557 height 783
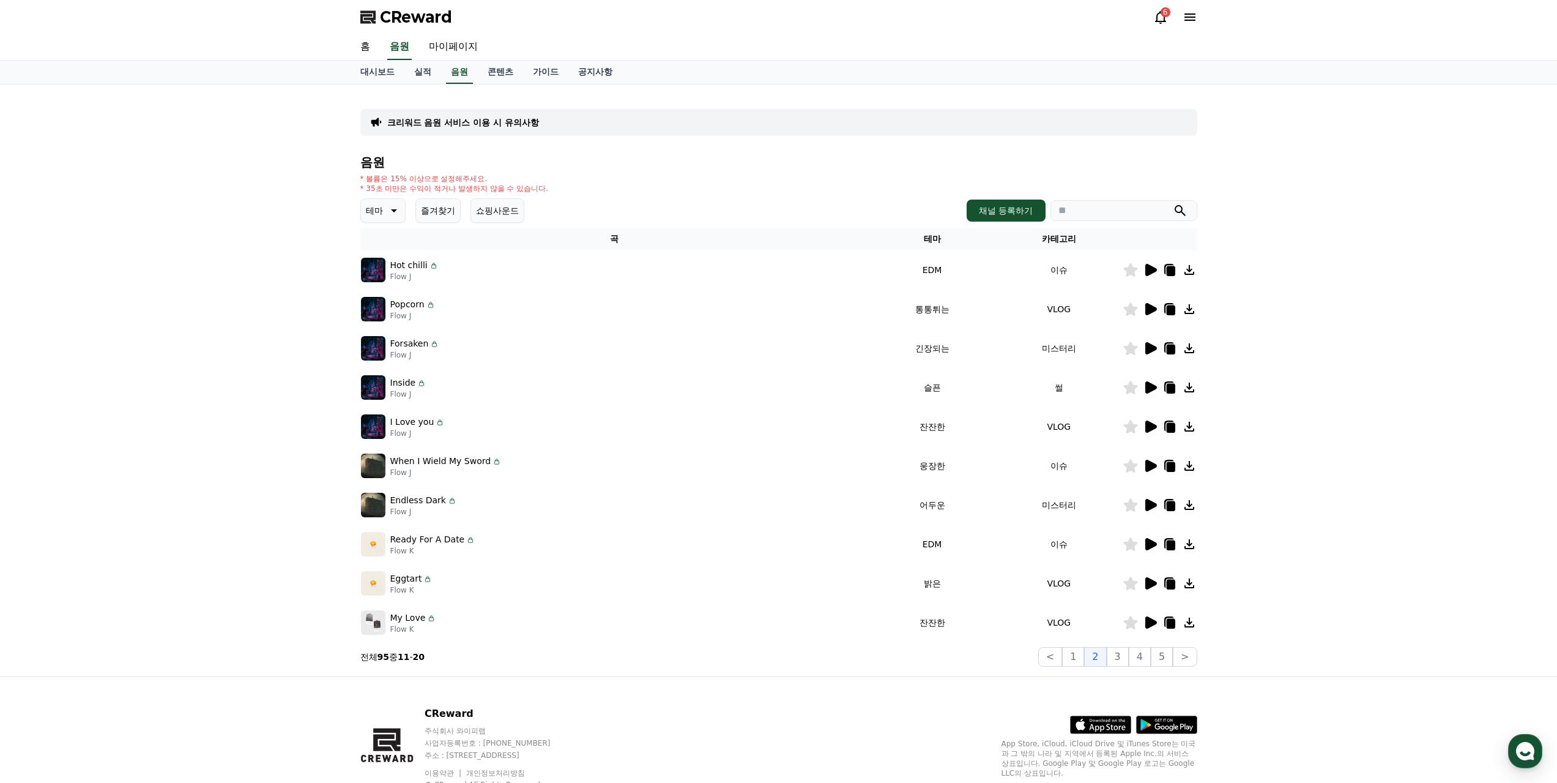
click at [1148, 303] on icon at bounding box center [1151, 309] width 12 height 12
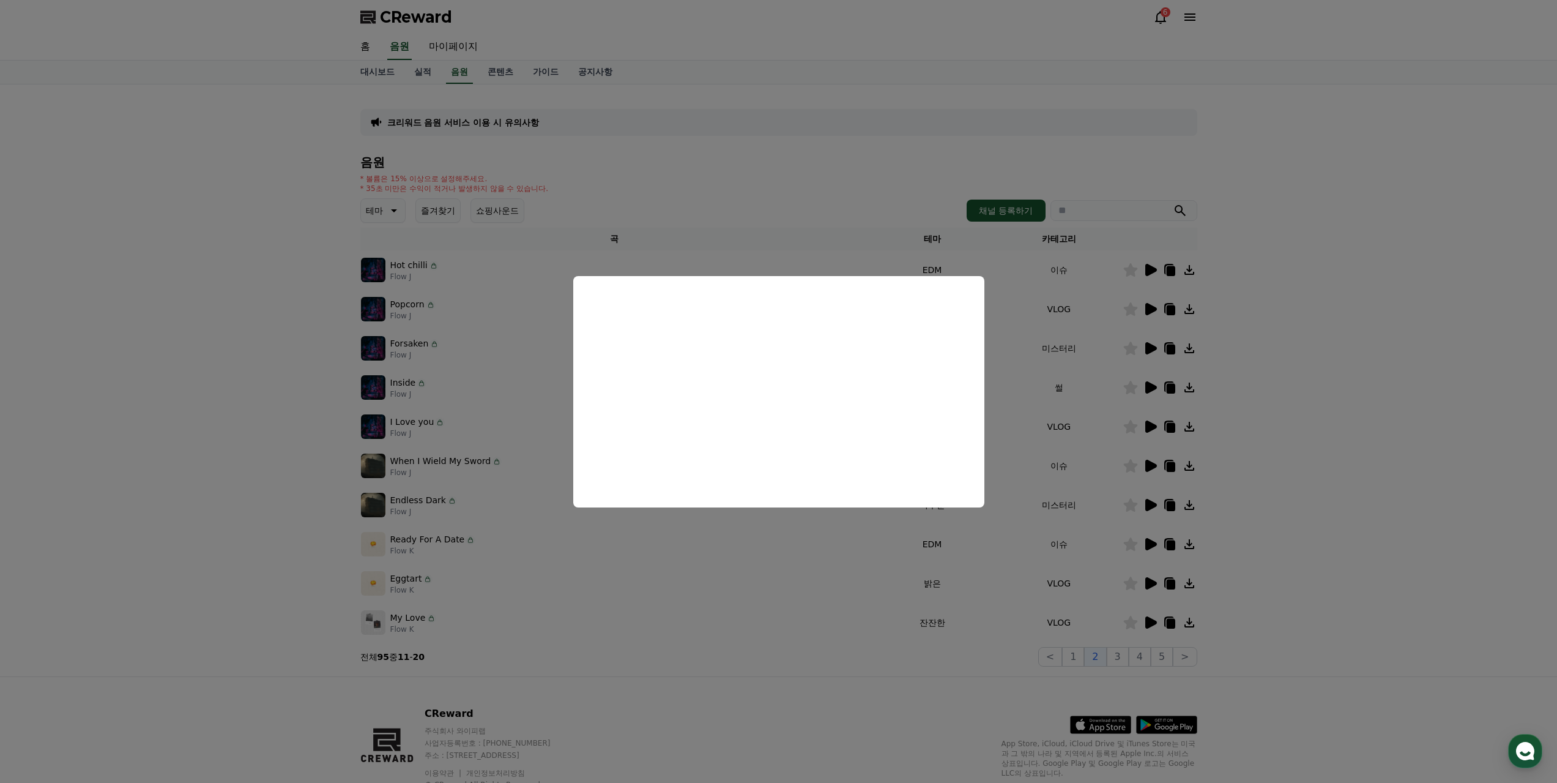
click at [1012, 365] on button "close modal" at bounding box center [778, 391] width 1557 height 783
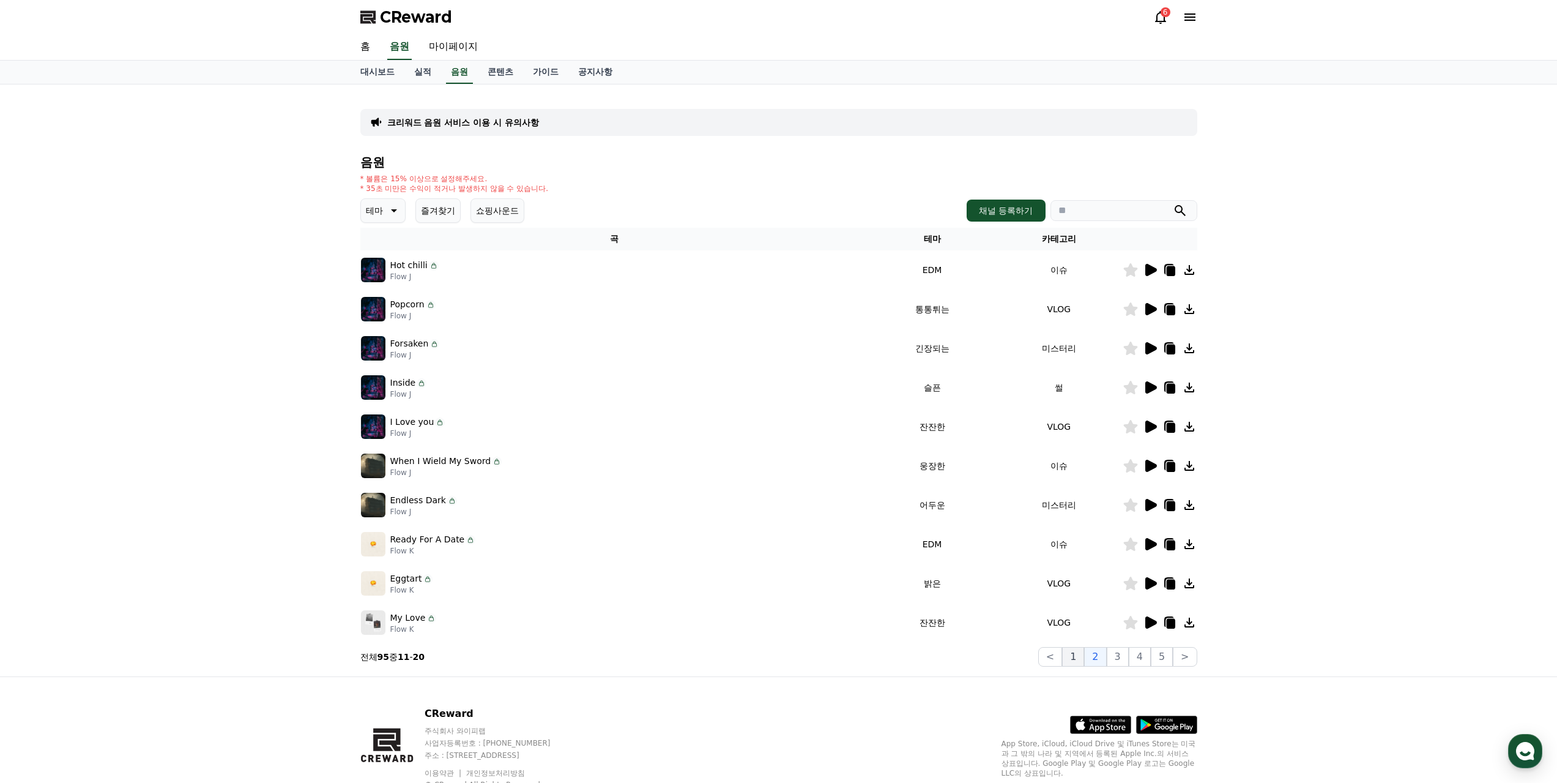
click at [1084, 647] on button "1" at bounding box center [1073, 657] width 22 height 20
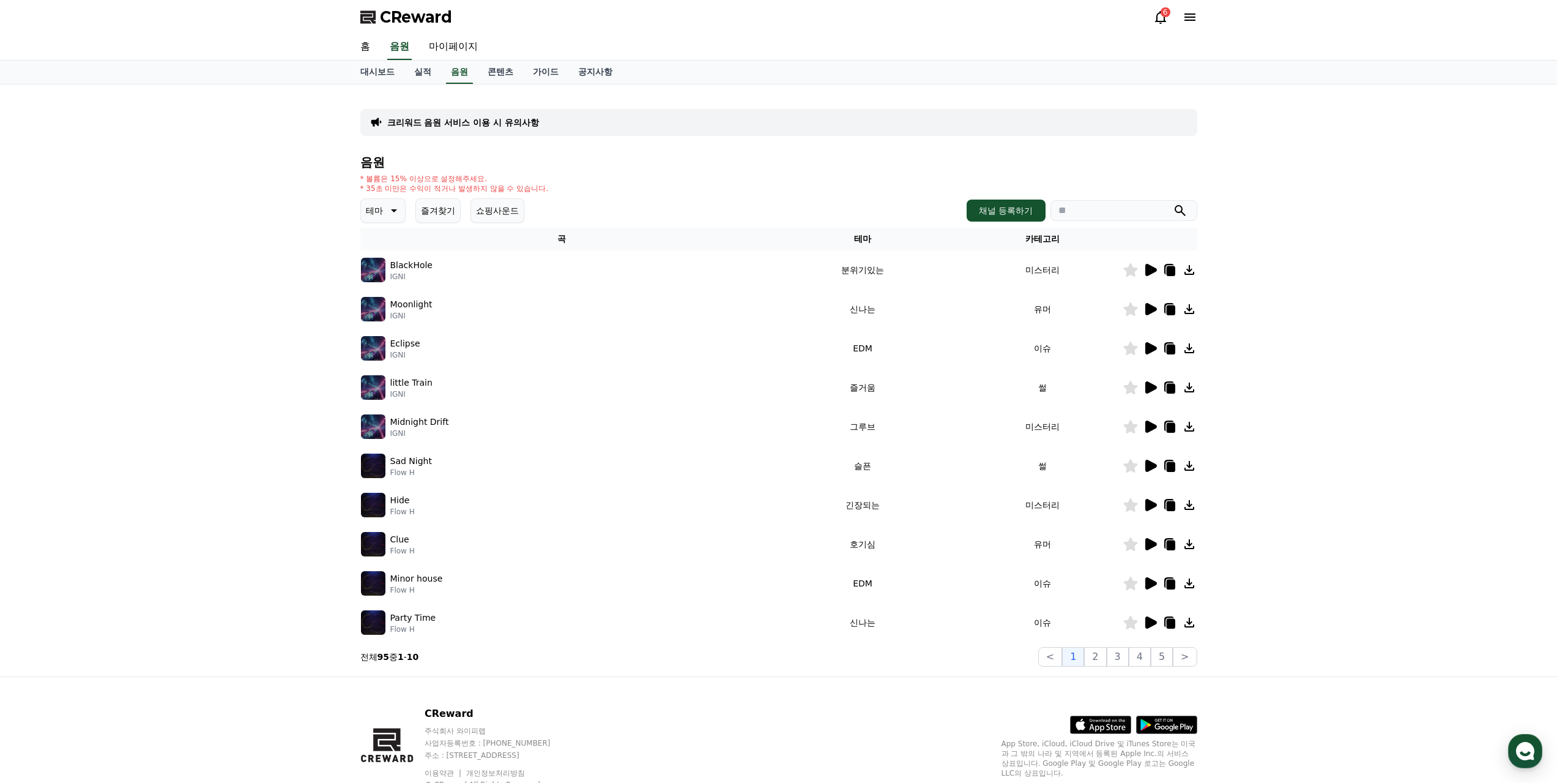
click at [1156, 537] on icon at bounding box center [1150, 544] width 15 height 15
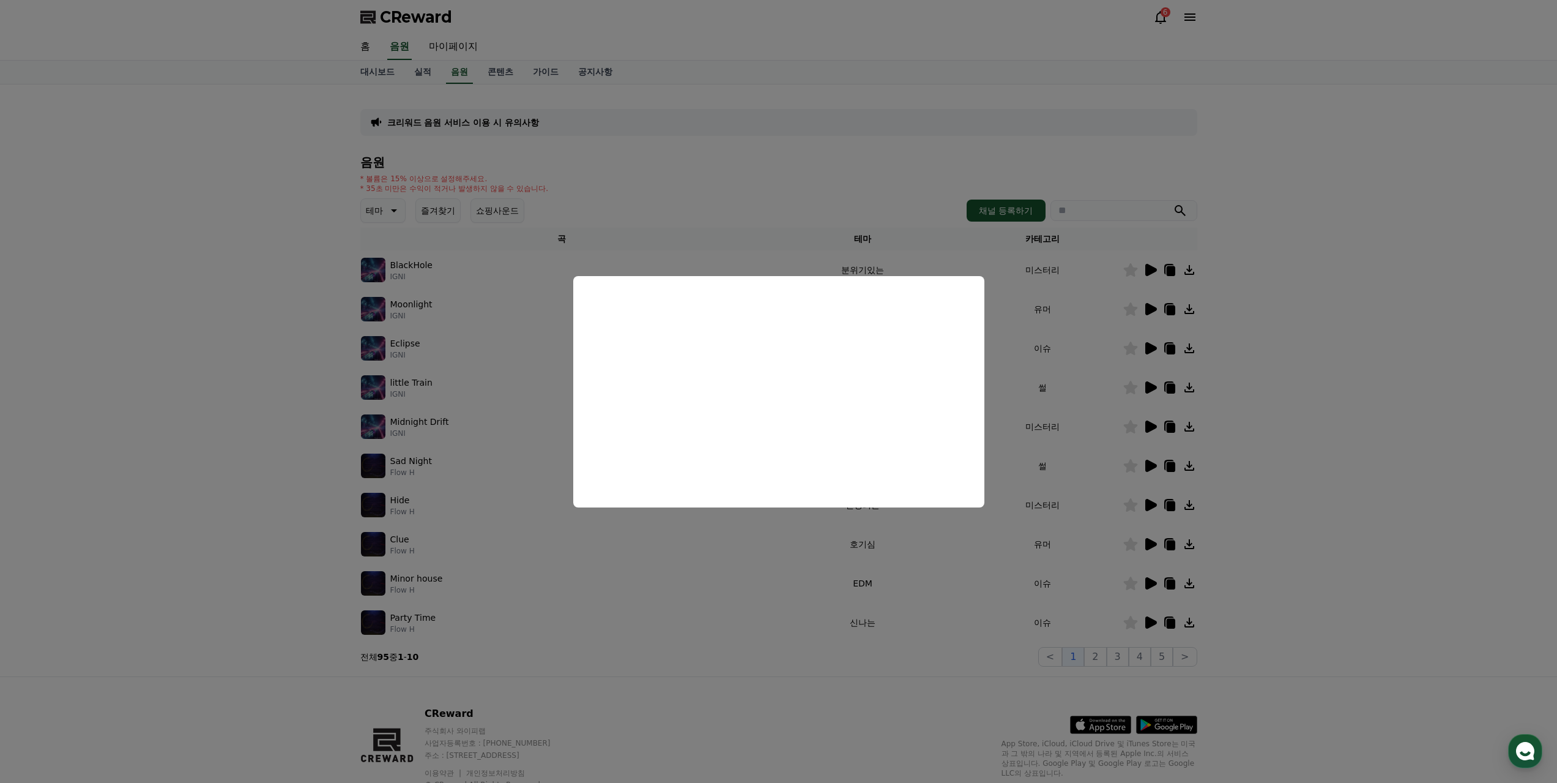
click at [899, 558] on button "close modal" at bounding box center [778, 391] width 1557 height 783
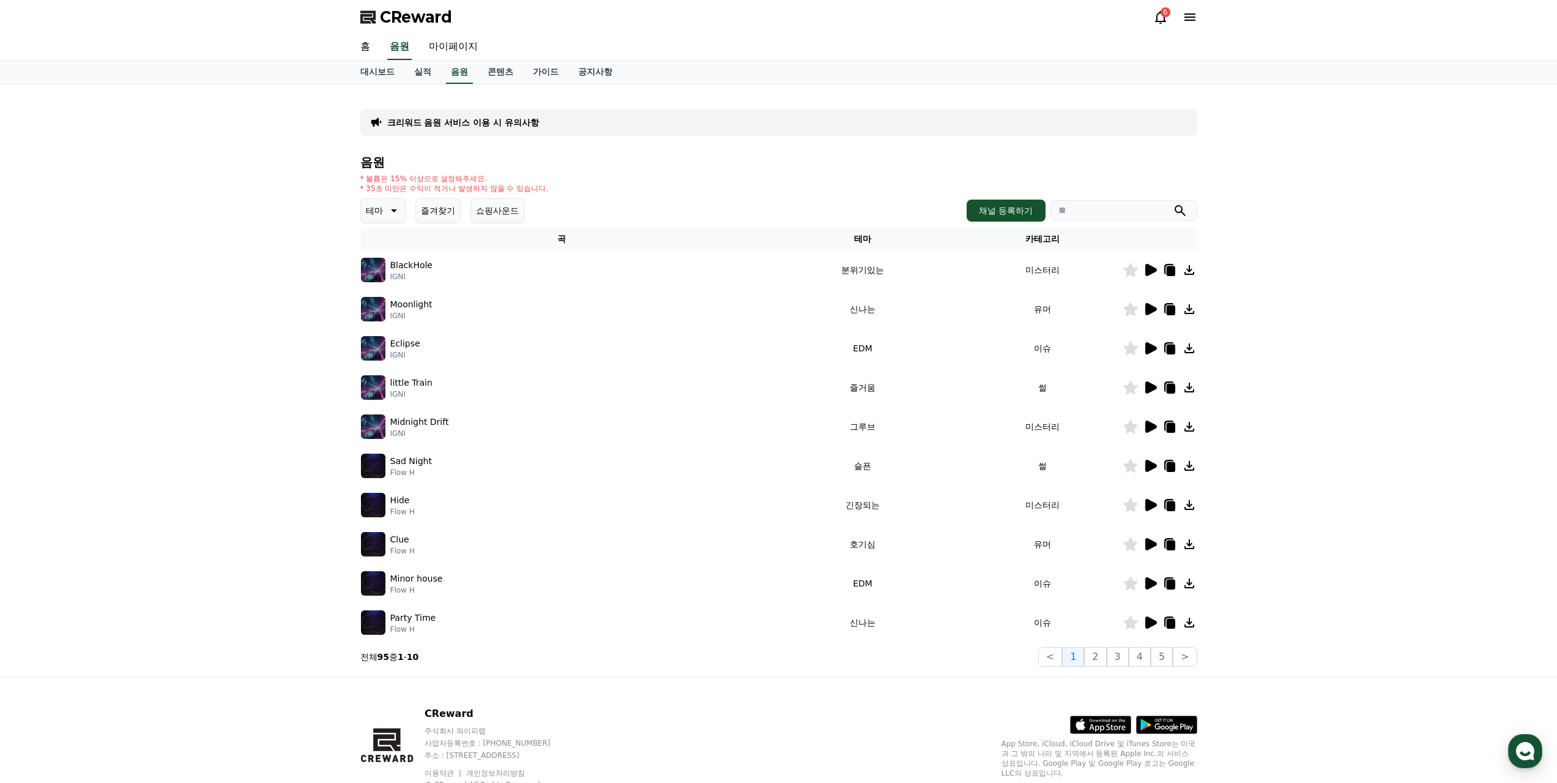
click at [1149, 538] on icon at bounding box center [1151, 544] width 12 height 12
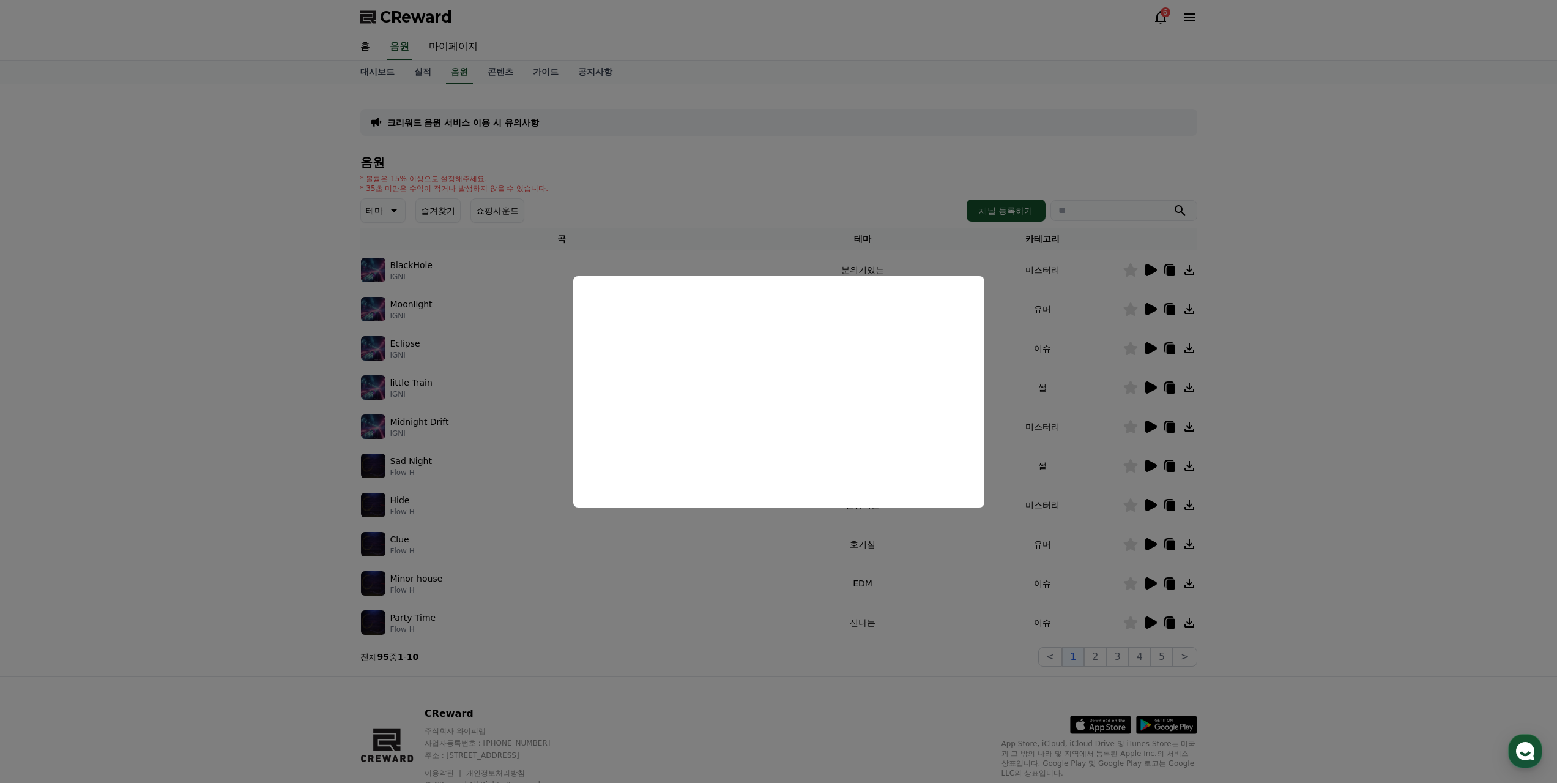
click at [658, 566] on button "close modal" at bounding box center [778, 391] width 1557 height 783
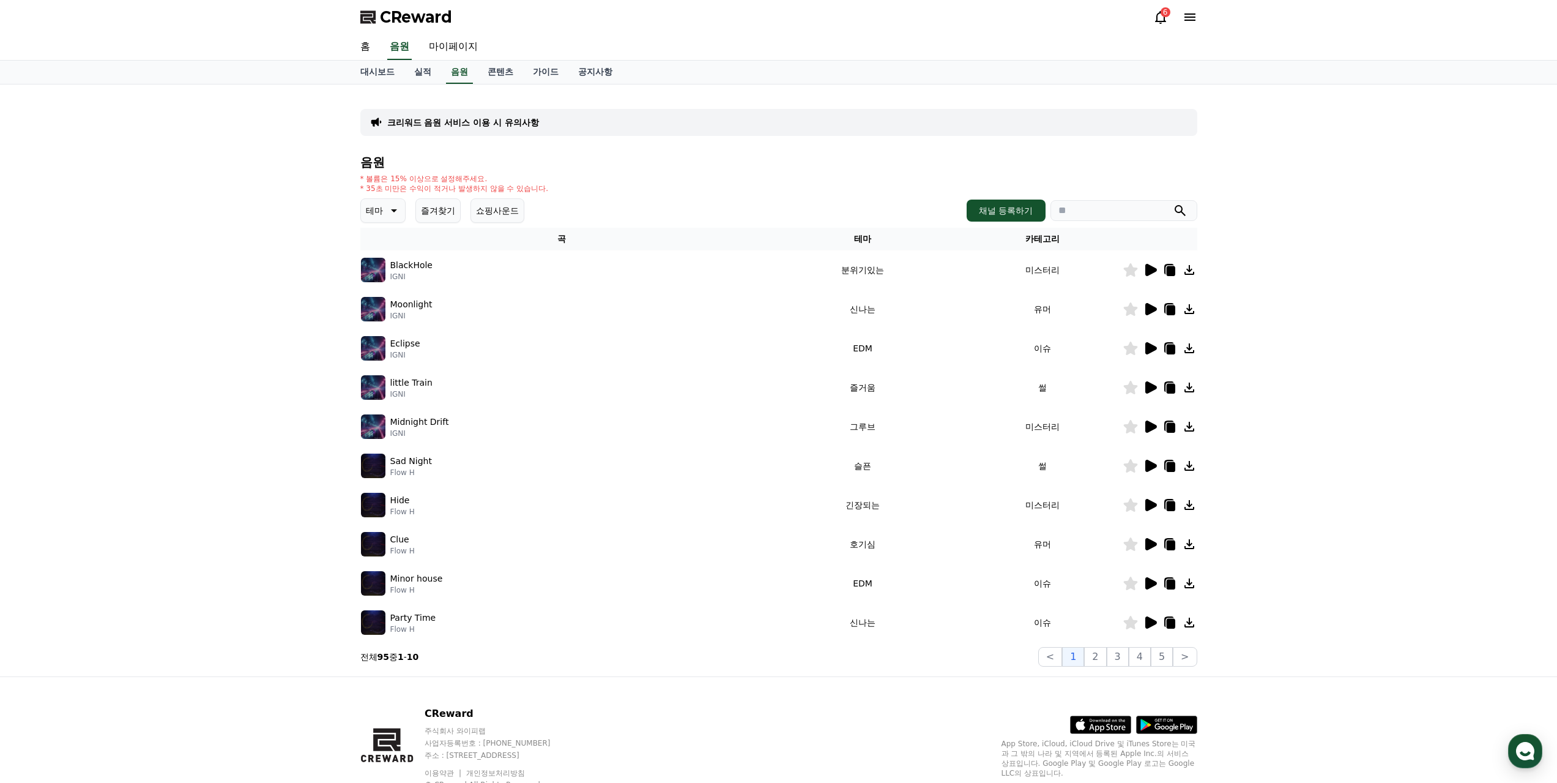
click at [1156, 419] on icon at bounding box center [1150, 426] width 15 height 15
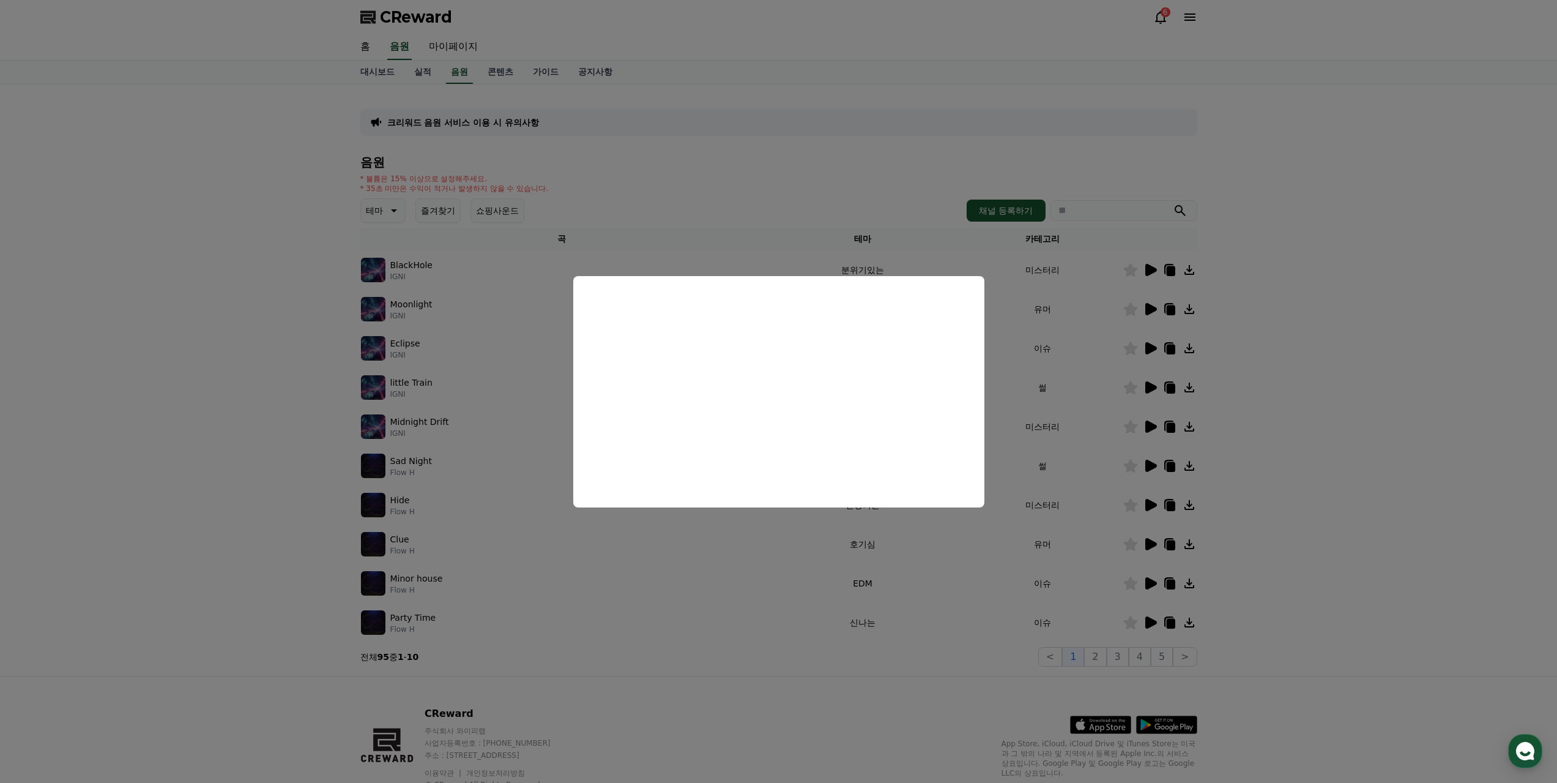
click at [713, 652] on button "close modal" at bounding box center [778, 391] width 1557 height 783
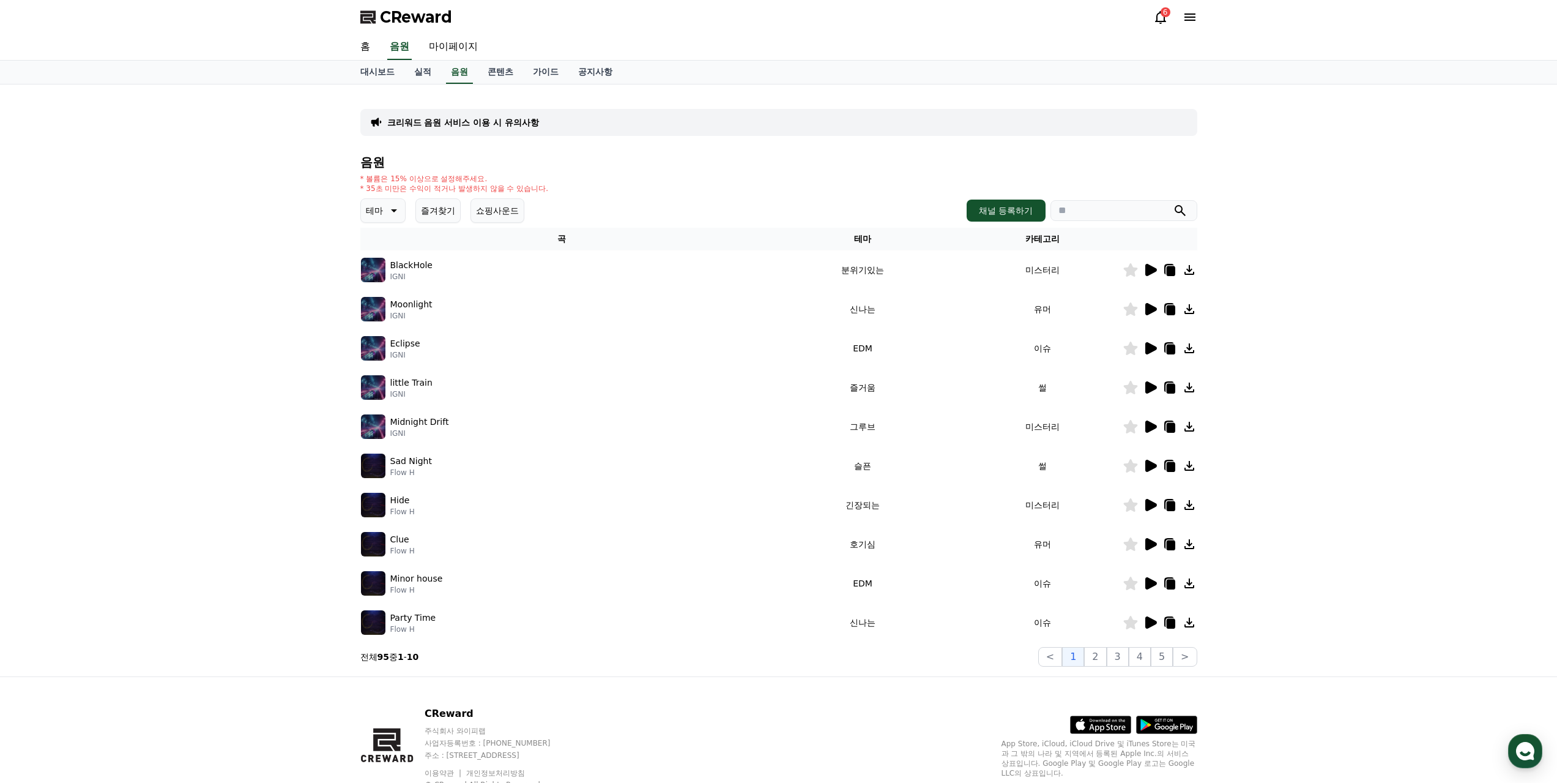
click at [1153, 381] on icon at bounding box center [1151, 387] width 12 height 12
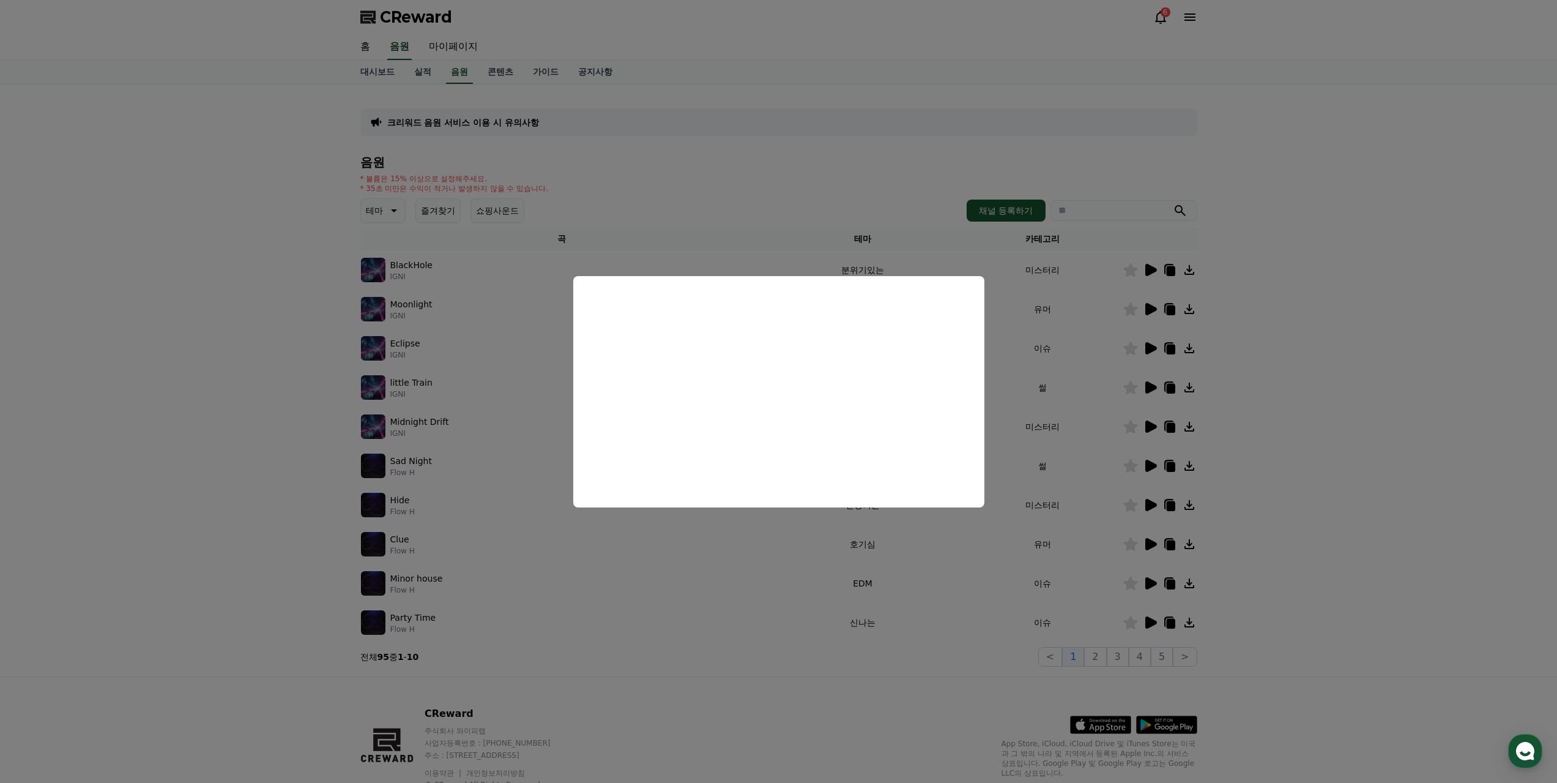
click at [781, 601] on button "close modal" at bounding box center [778, 391] width 1557 height 783
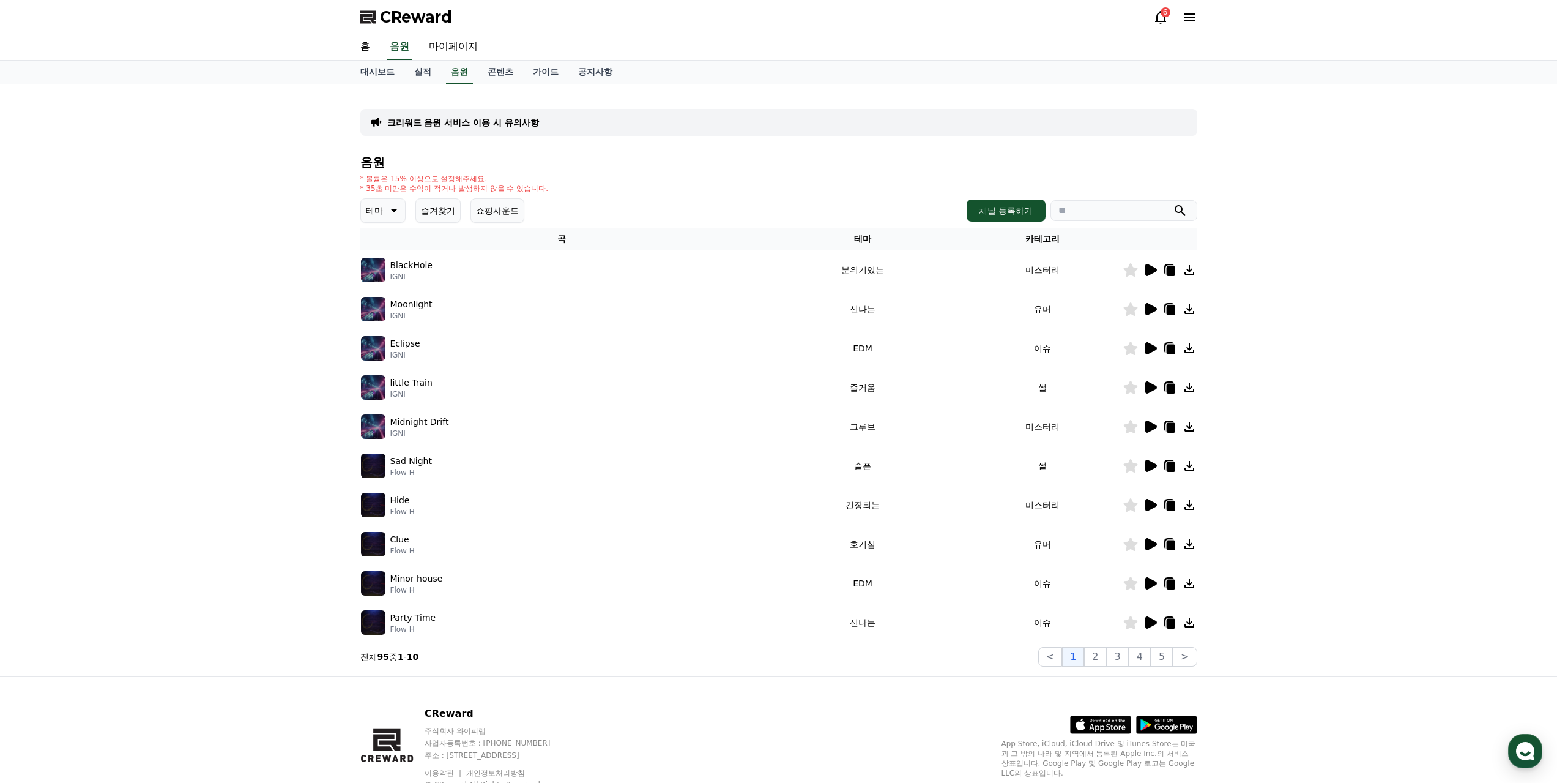
click at [1155, 264] on icon at bounding box center [1151, 270] width 12 height 12
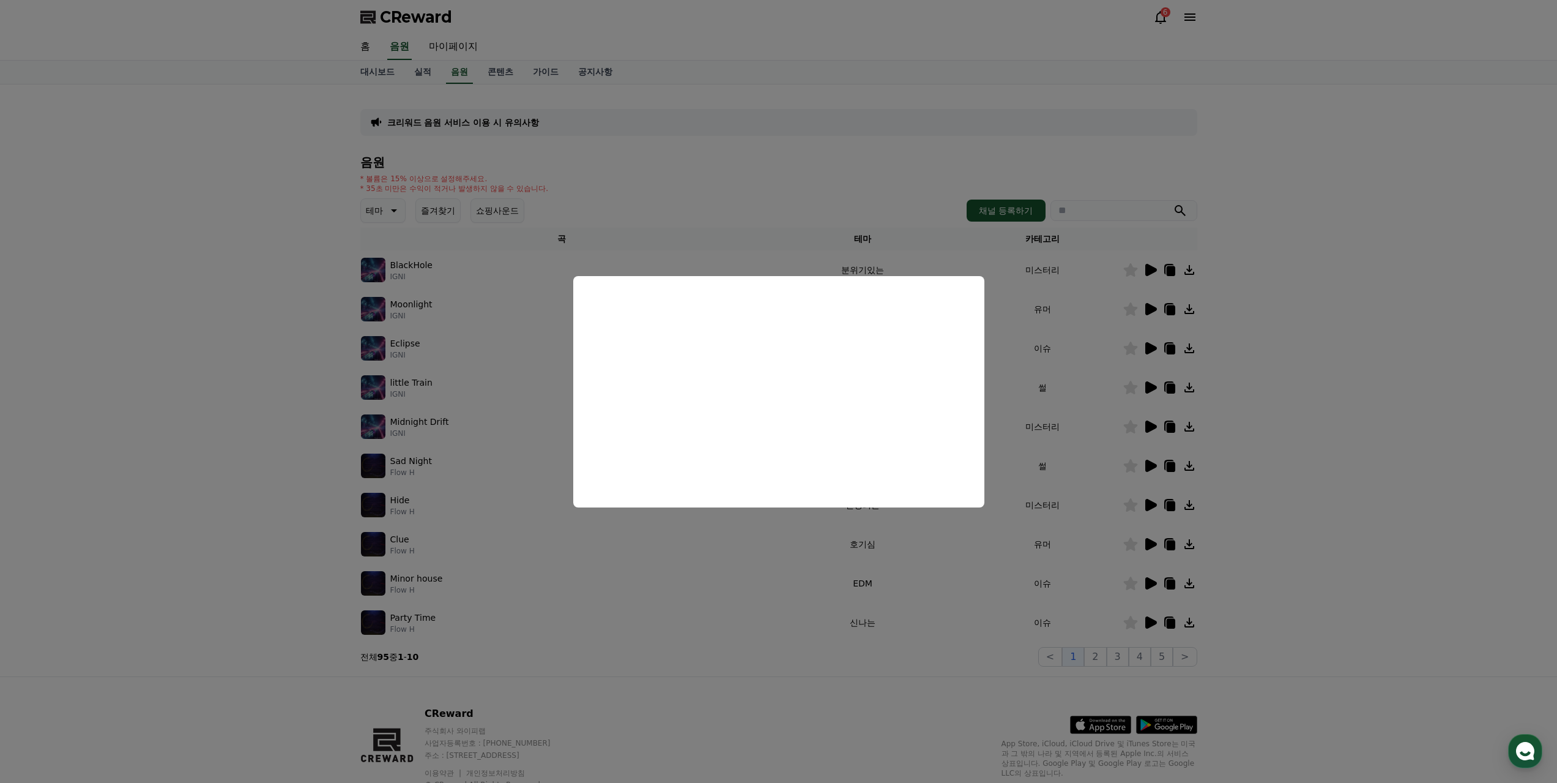
click at [731, 622] on button "close modal" at bounding box center [778, 391] width 1557 height 783
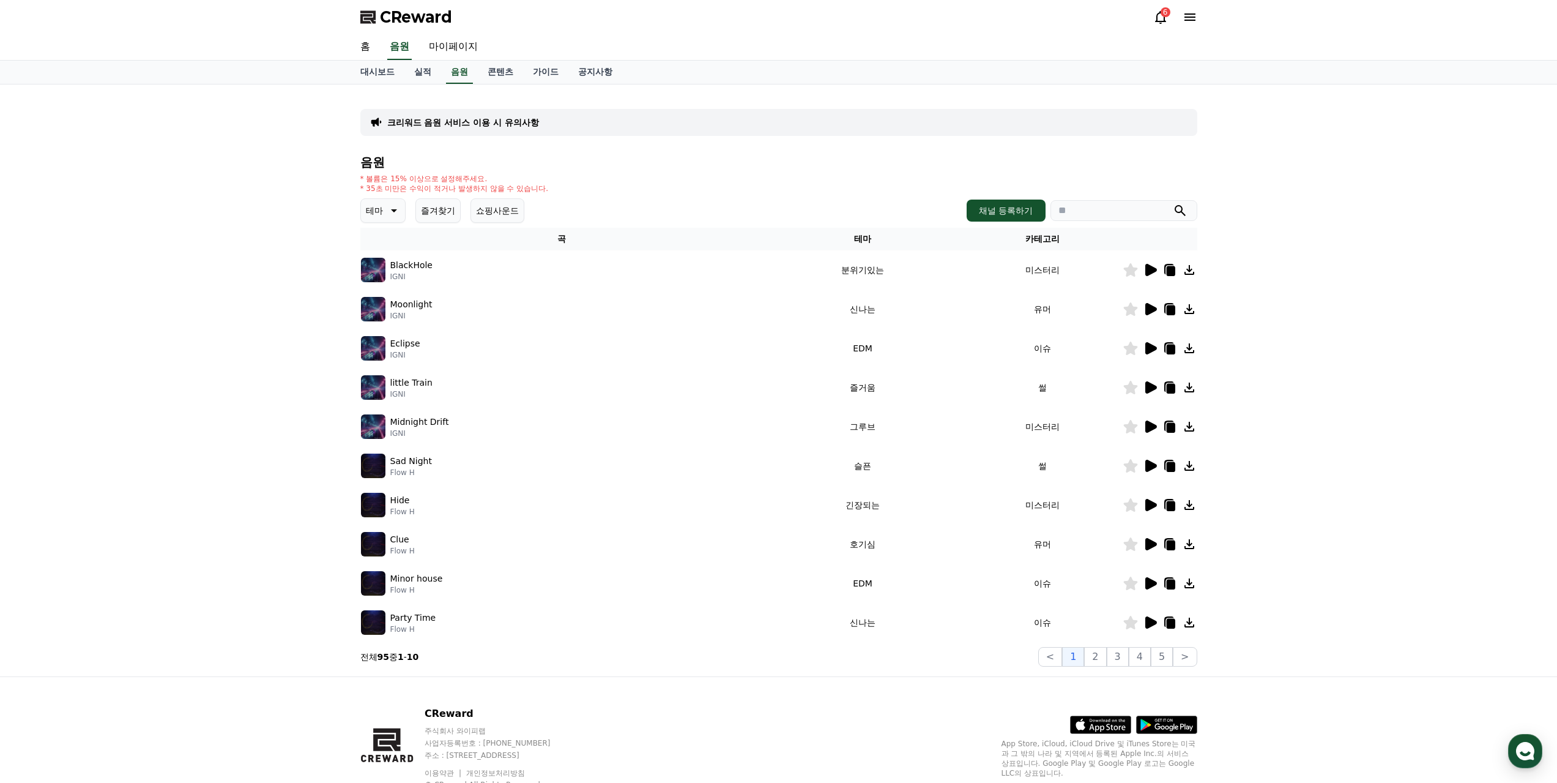
click at [1149, 303] on icon at bounding box center [1151, 309] width 12 height 12
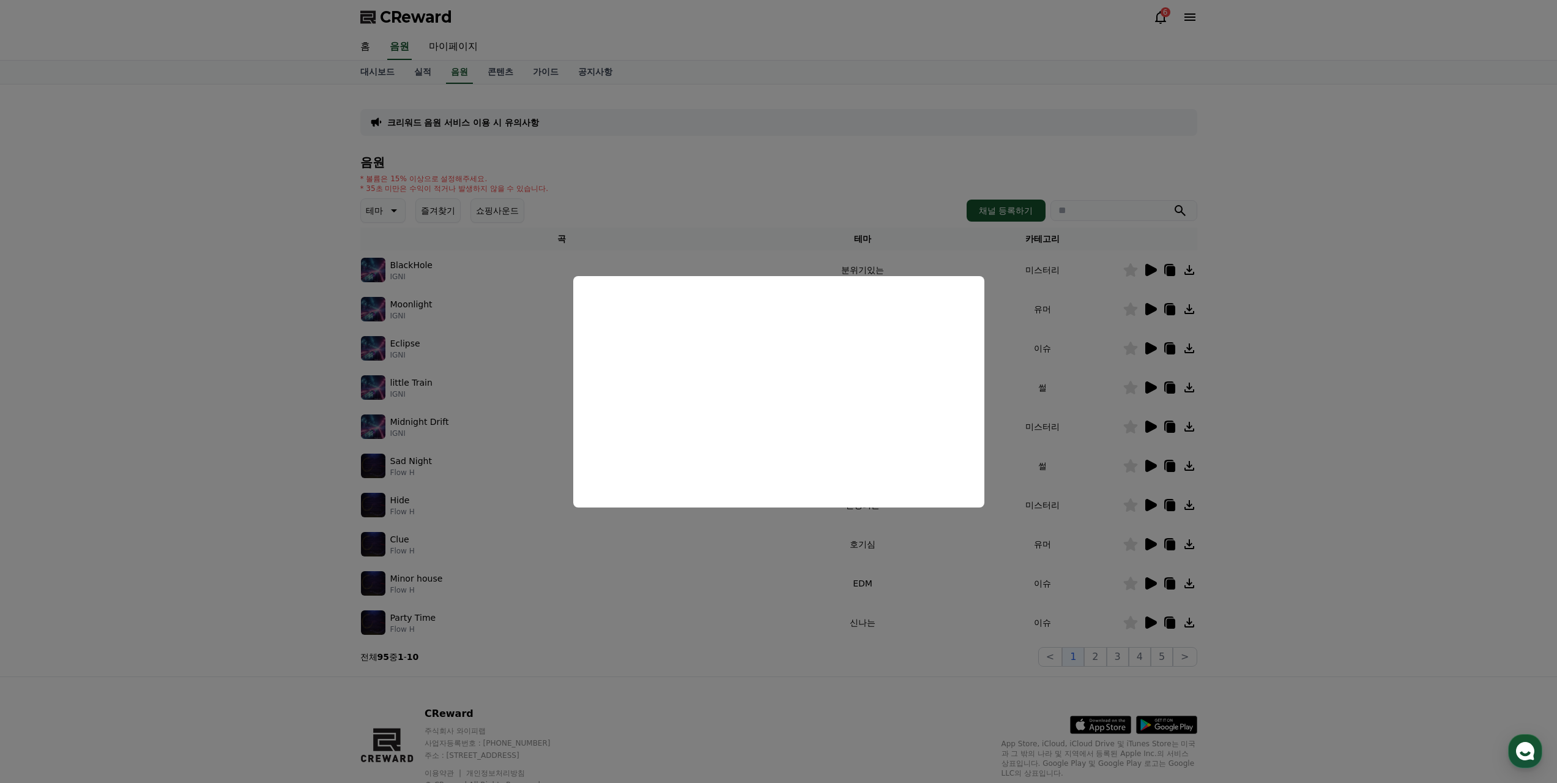
click at [1153, 544] on button "close modal" at bounding box center [778, 391] width 1557 height 783
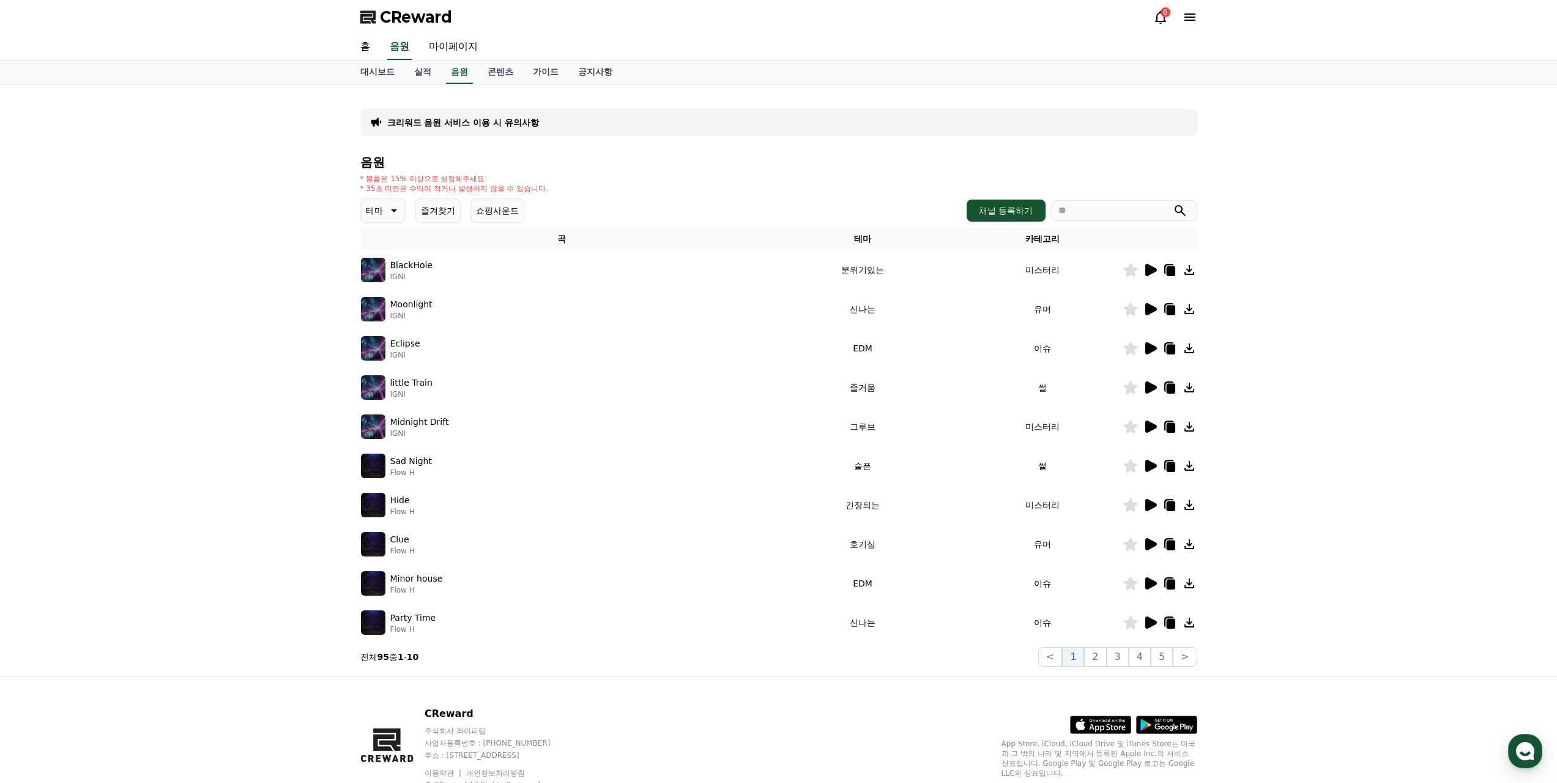
click at [1155, 616] on icon at bounding box center [1151, 622] width 12 height 12
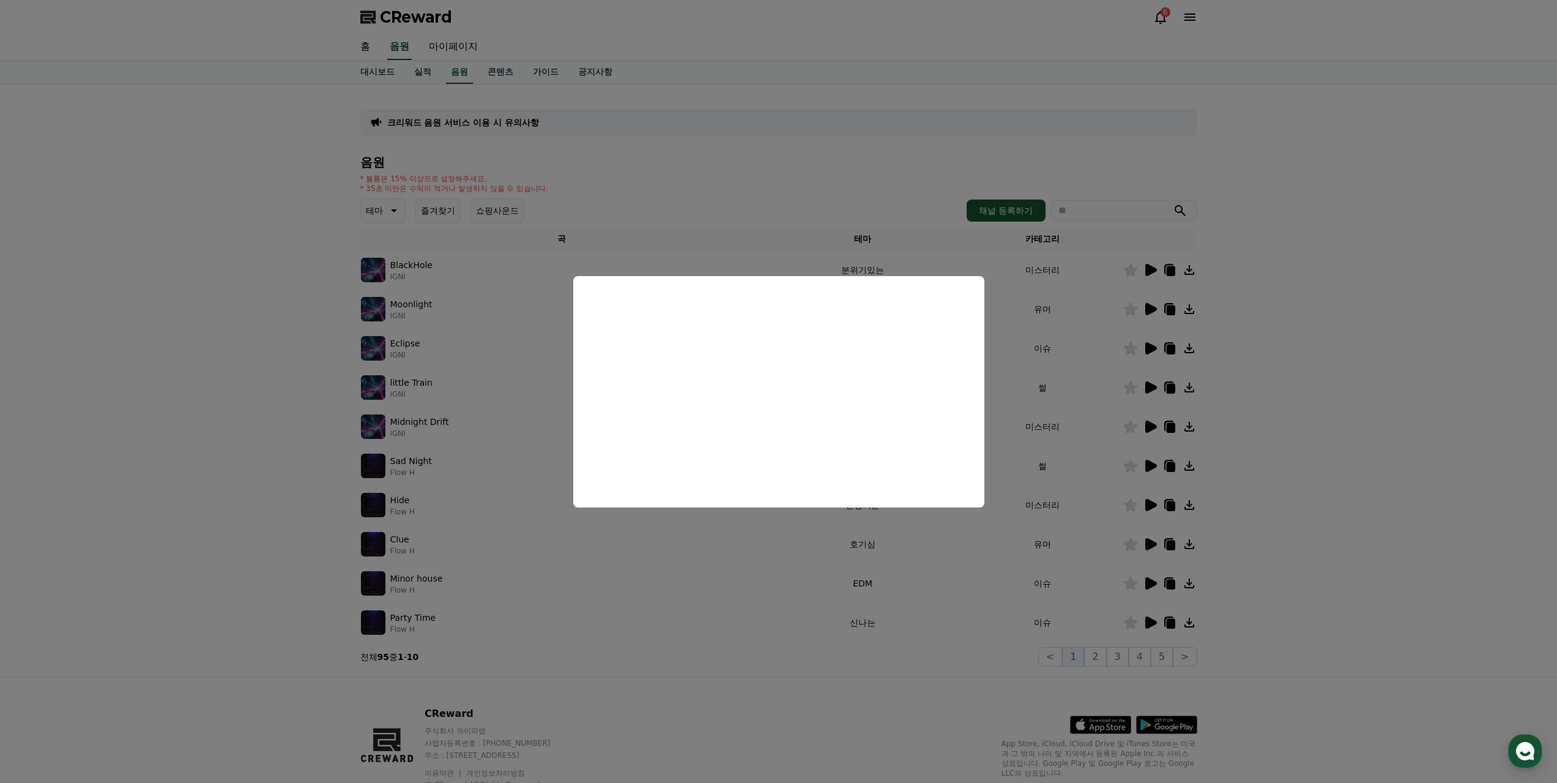
click at [1078, 409] on button "close modal" at bounding box center [778, 391] width 1557 height 783
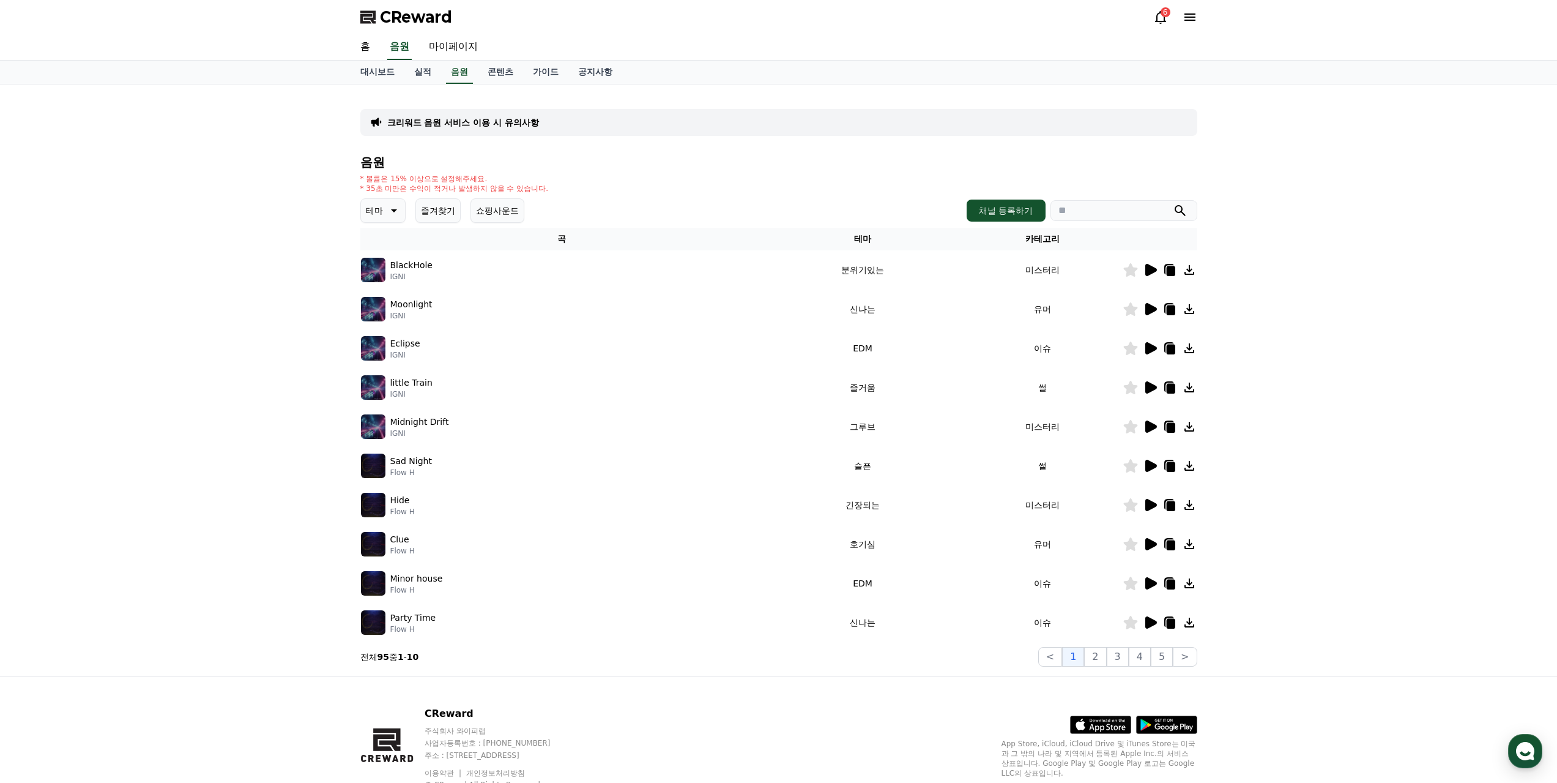
click at [1153, 460] on icon at bounding box center [1151, 466] width 12 height 12
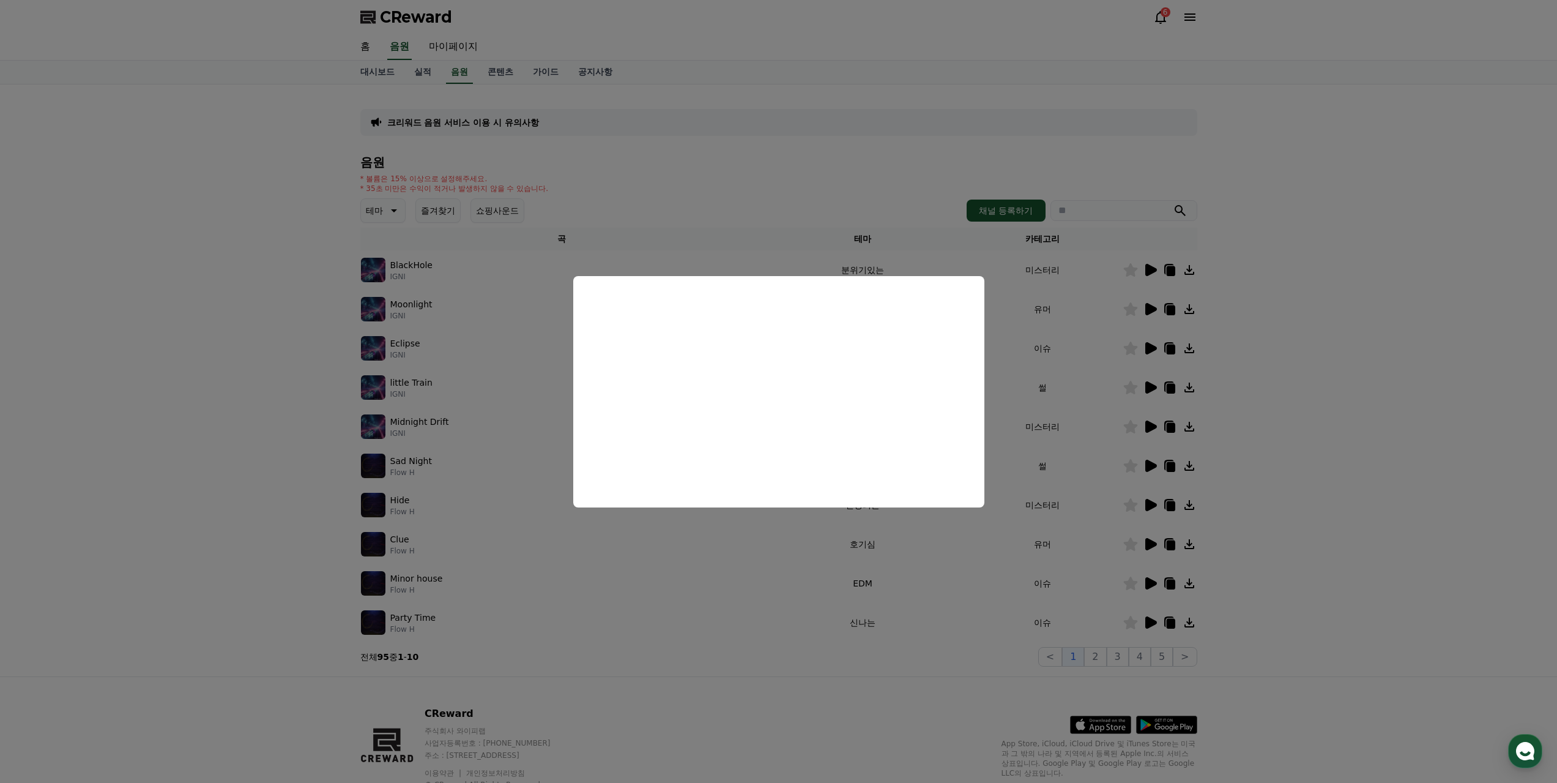
click at [688, 573] on button "close modal" at bounding box center [778, 391] width 1557 height 783
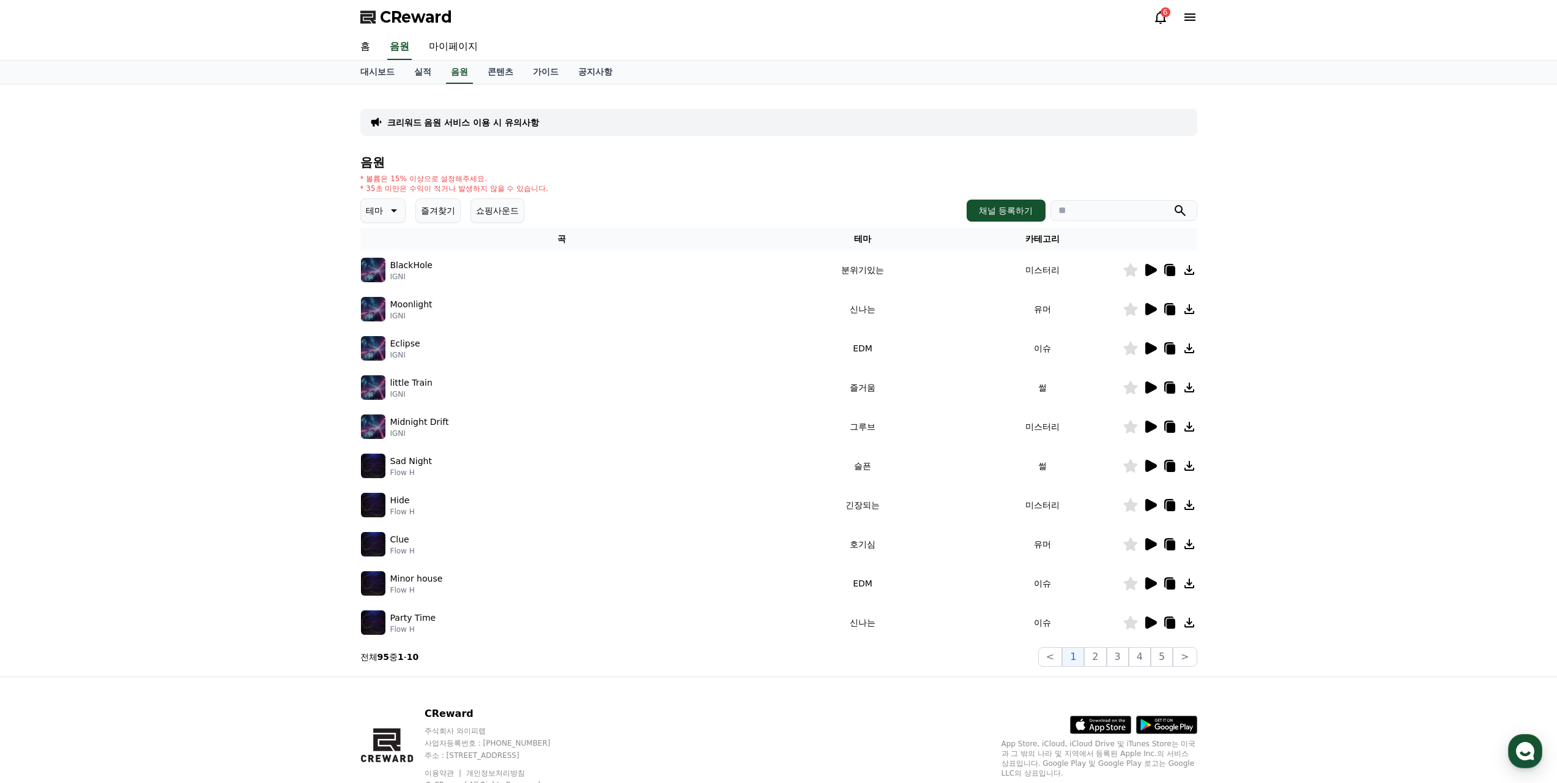
click at [398, 198] on button "테마" at bounding box center [382, 210] width 45 height 24
click at [379, 266] on button "통통튀는" at bounding box center [384, 279] width 44 height 27
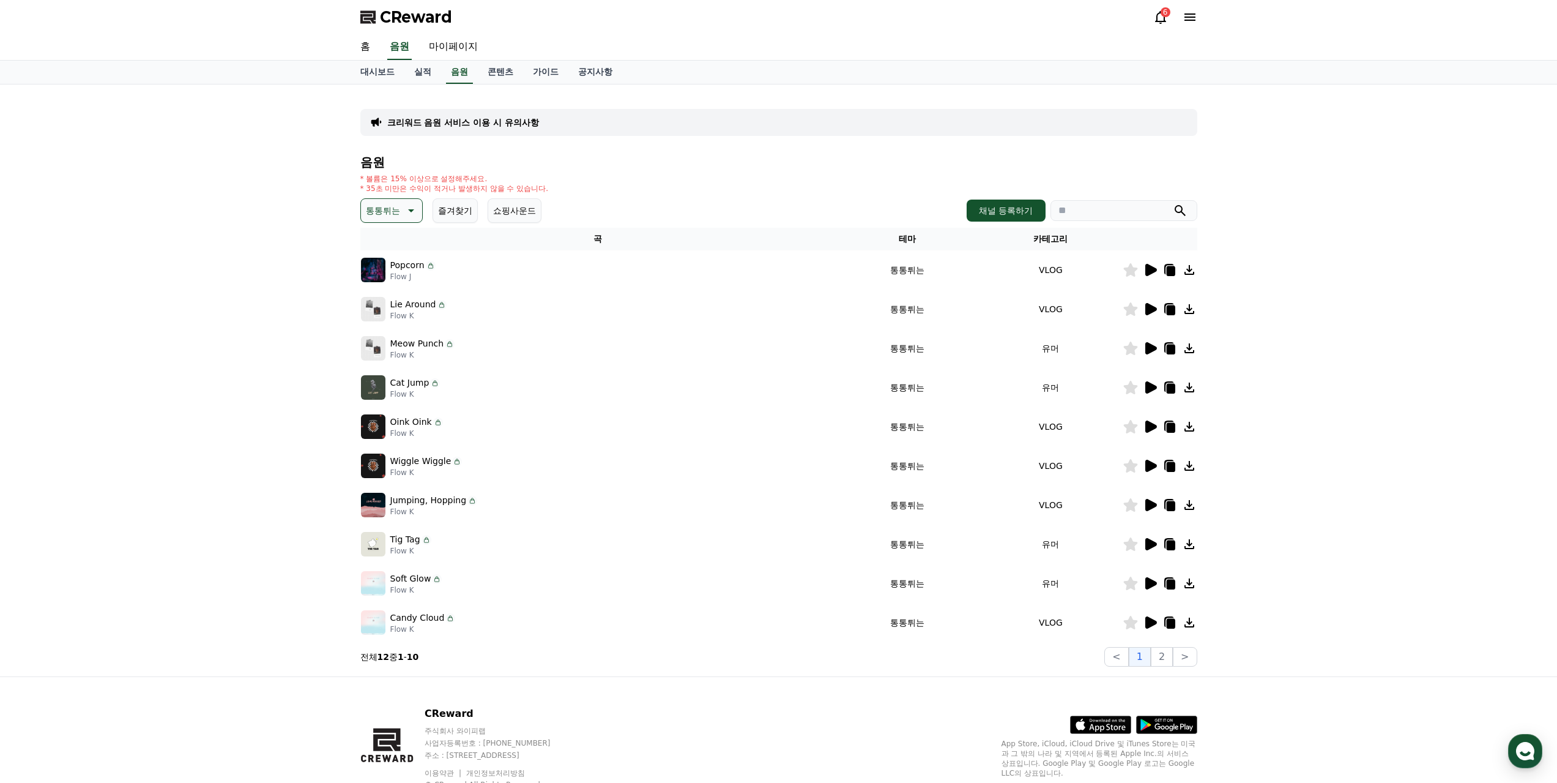
click at [1158, 263] on icon at bounding box center [1150, 270] width 15 height 15
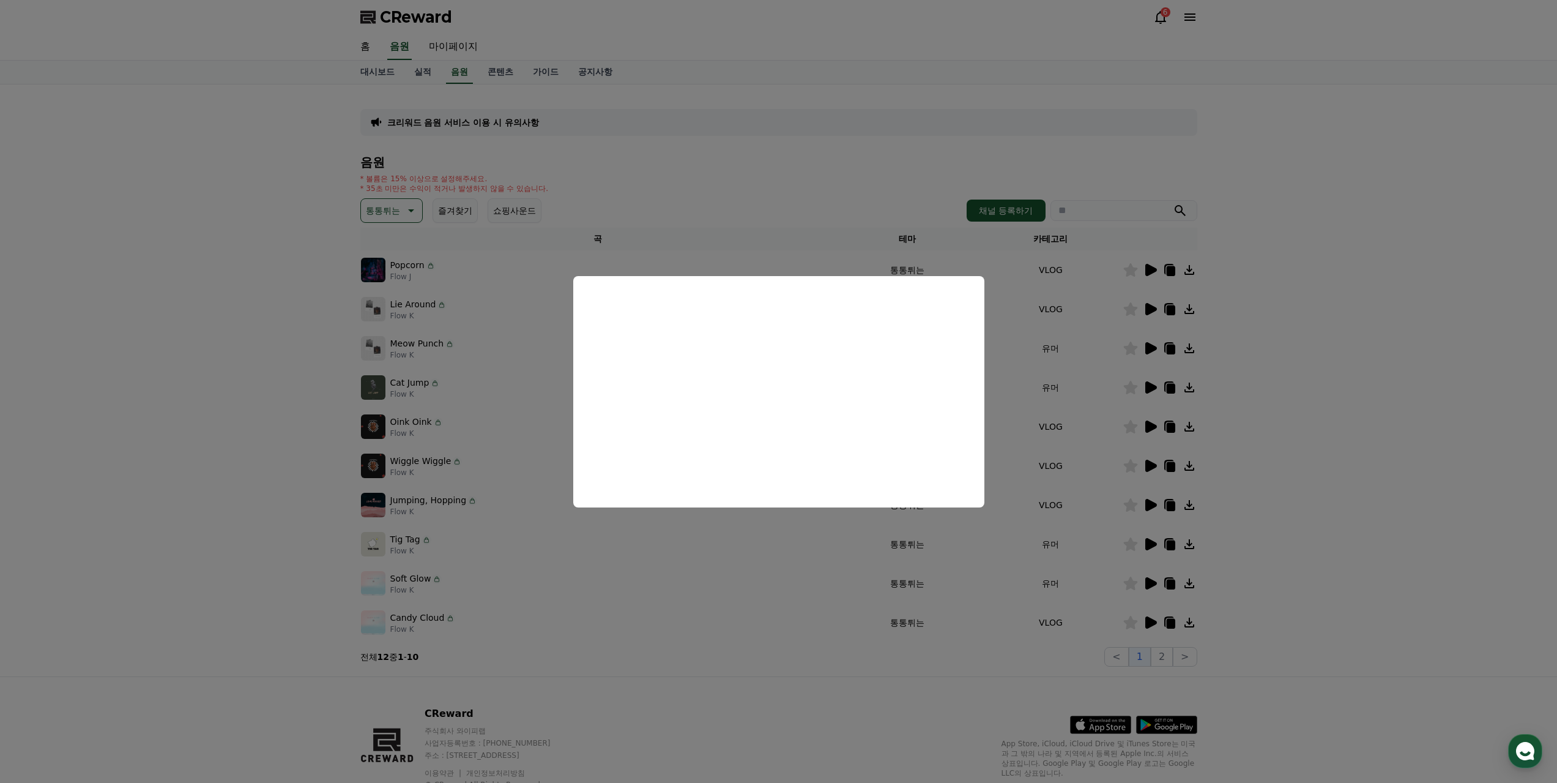
click at [525, 480] on button "close modal" at bounding box center [778, 391] width 1557 height 783
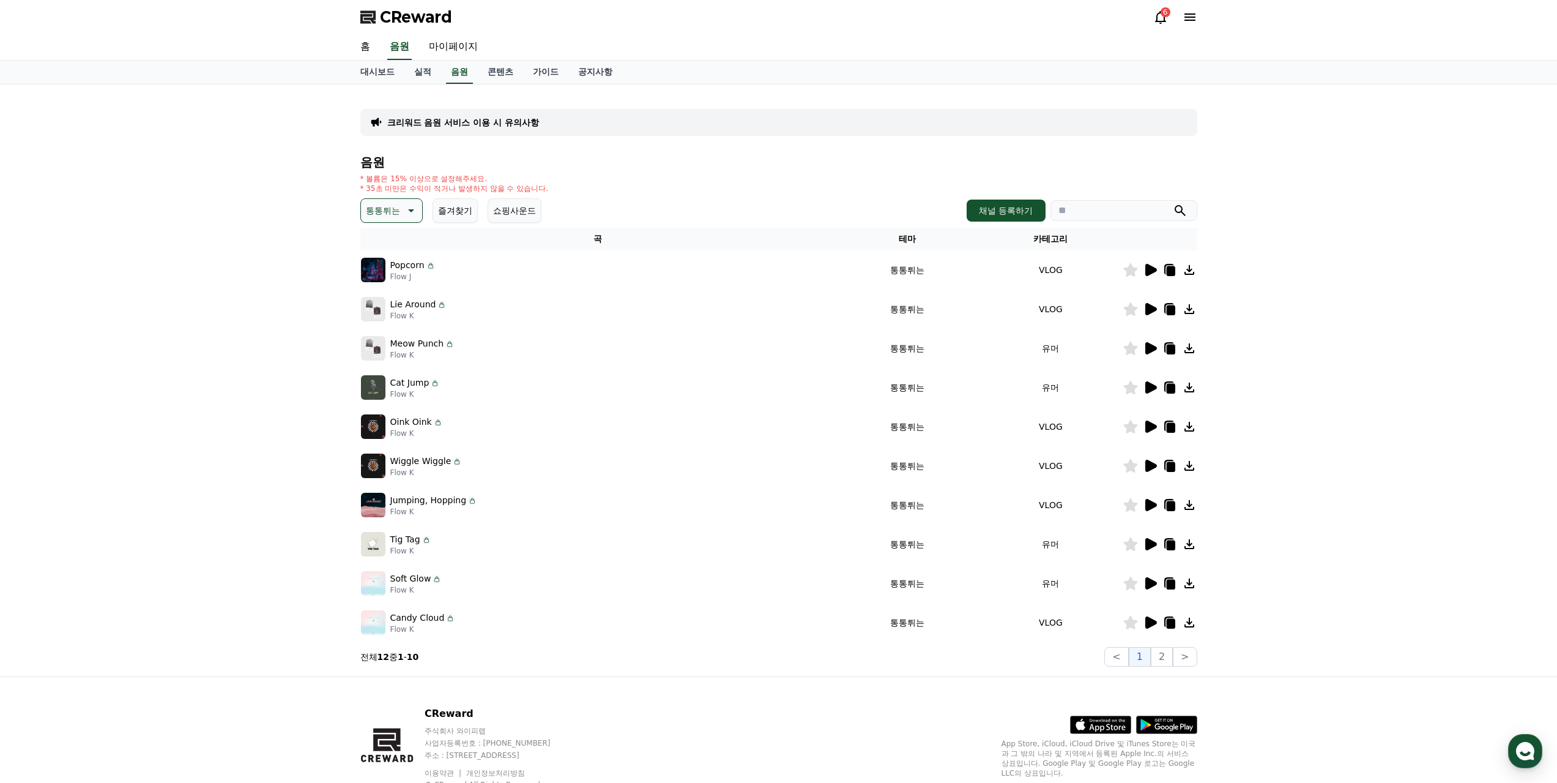
click at [1168, 576] on icon at bounding box center [1170, 583] width 15 height 15
click at [1149, 577] on icon at bounding box center [1151, 583] width 12 height 12
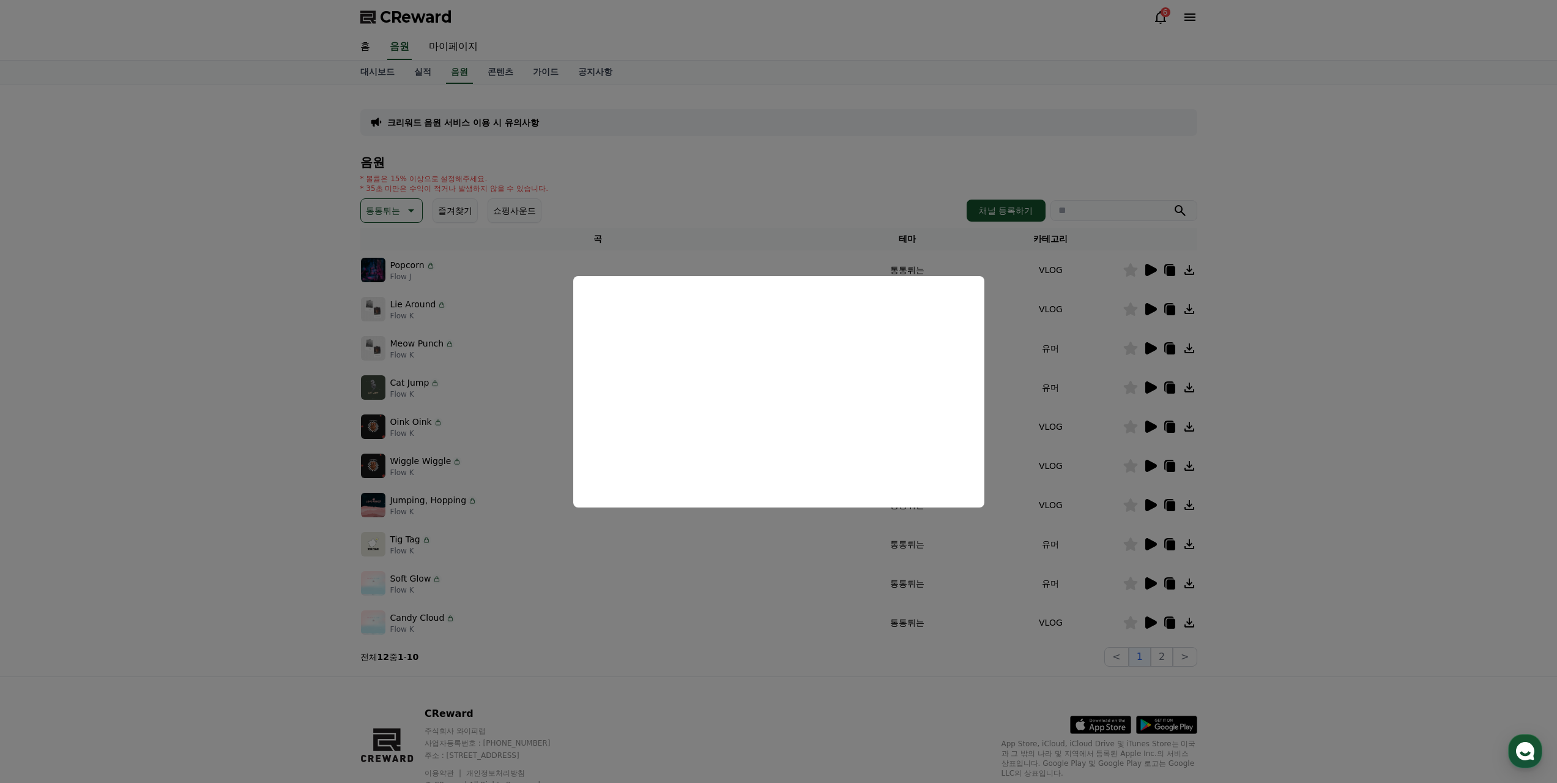
click at [717, 564] on button "close modal" at bounding box center [778, 391] width 1557 height 783
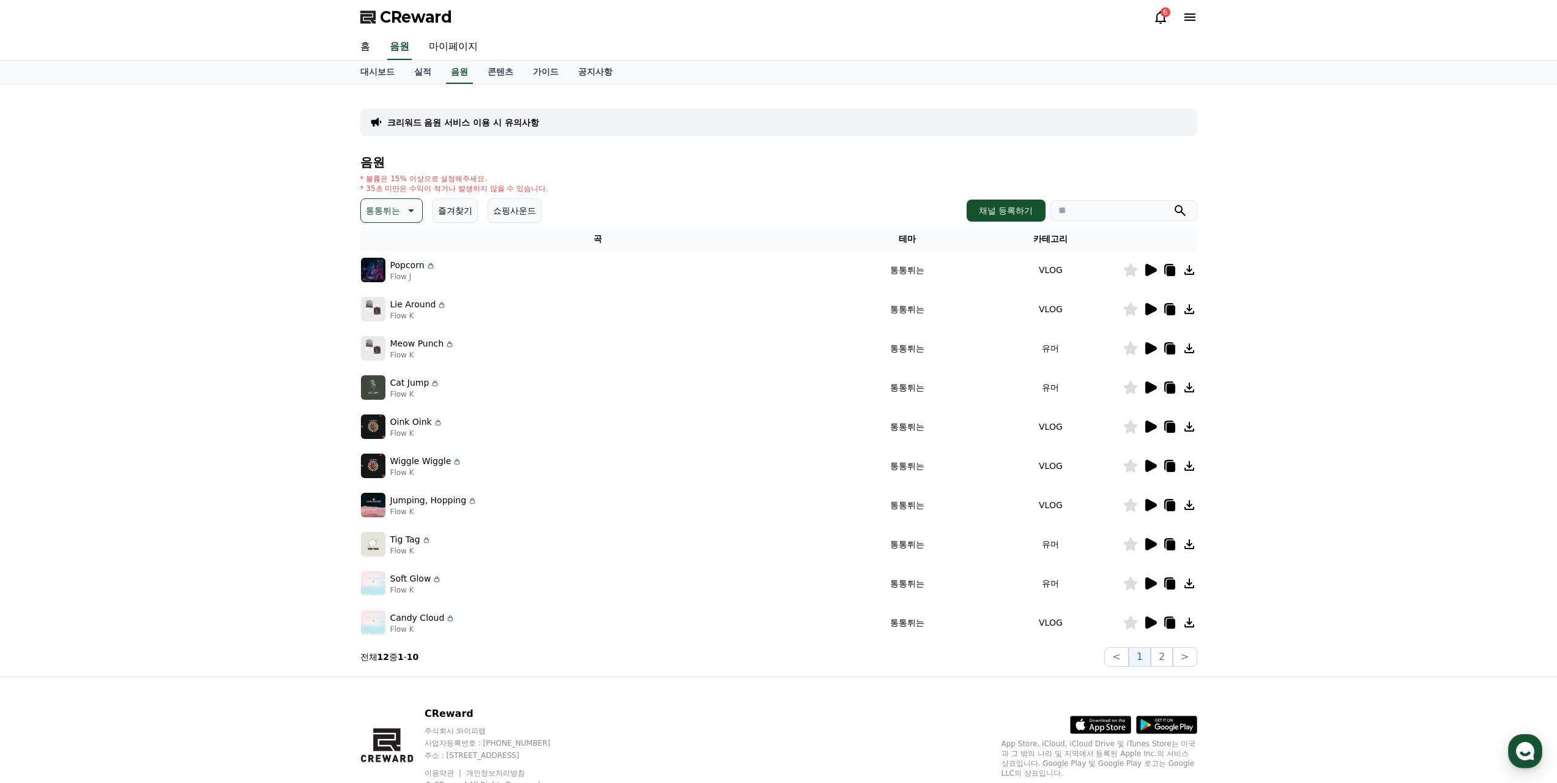
click at [409, 203] on icon at bounding box center [410, 210] width 15 height 15
click at [386, 298] on button "신나는" at bounding box center [379, 311] width 35 height 27
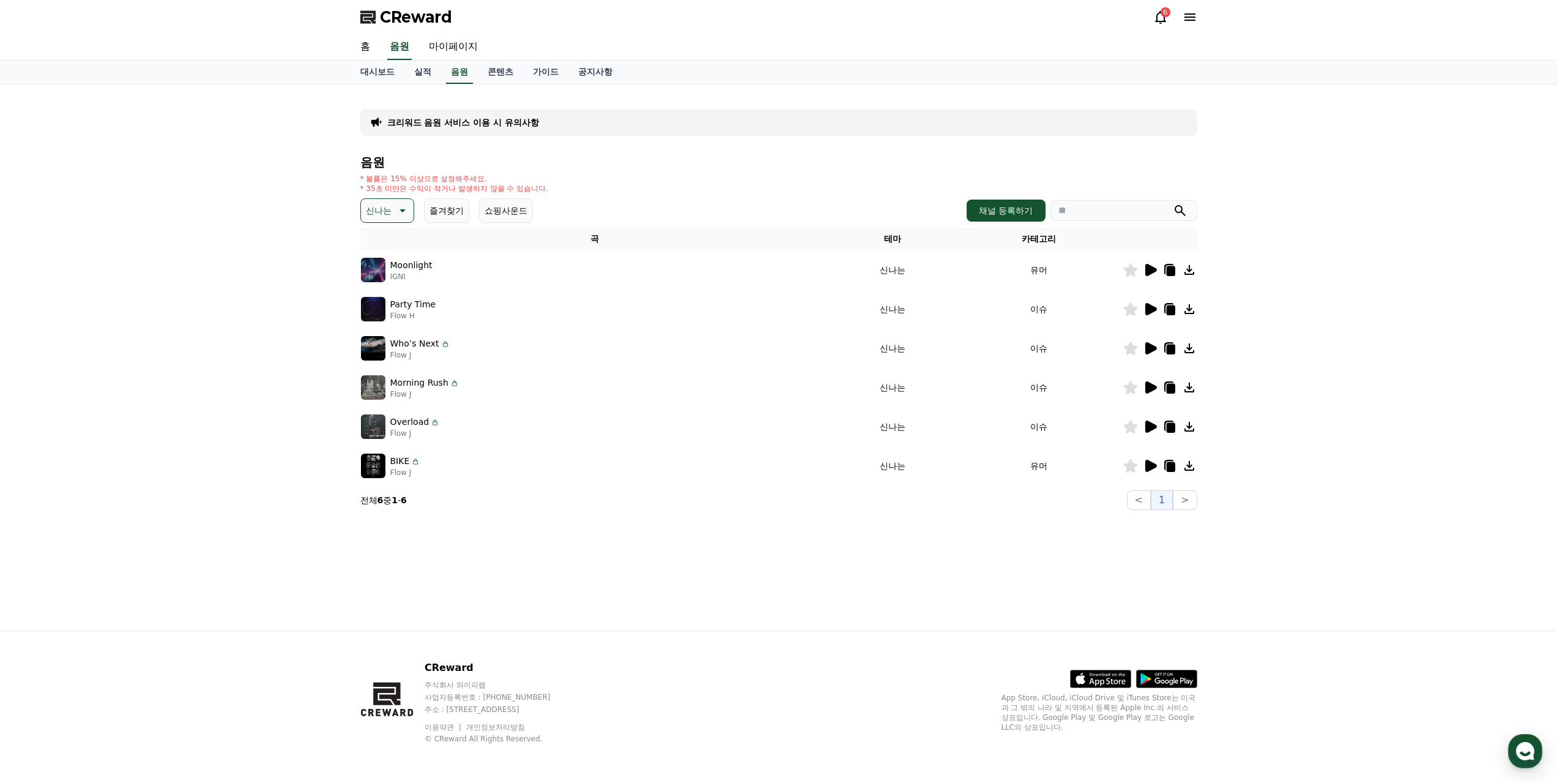
click at [1152, 342] on icon at bounding box center [1151, 348] width 12 height 12
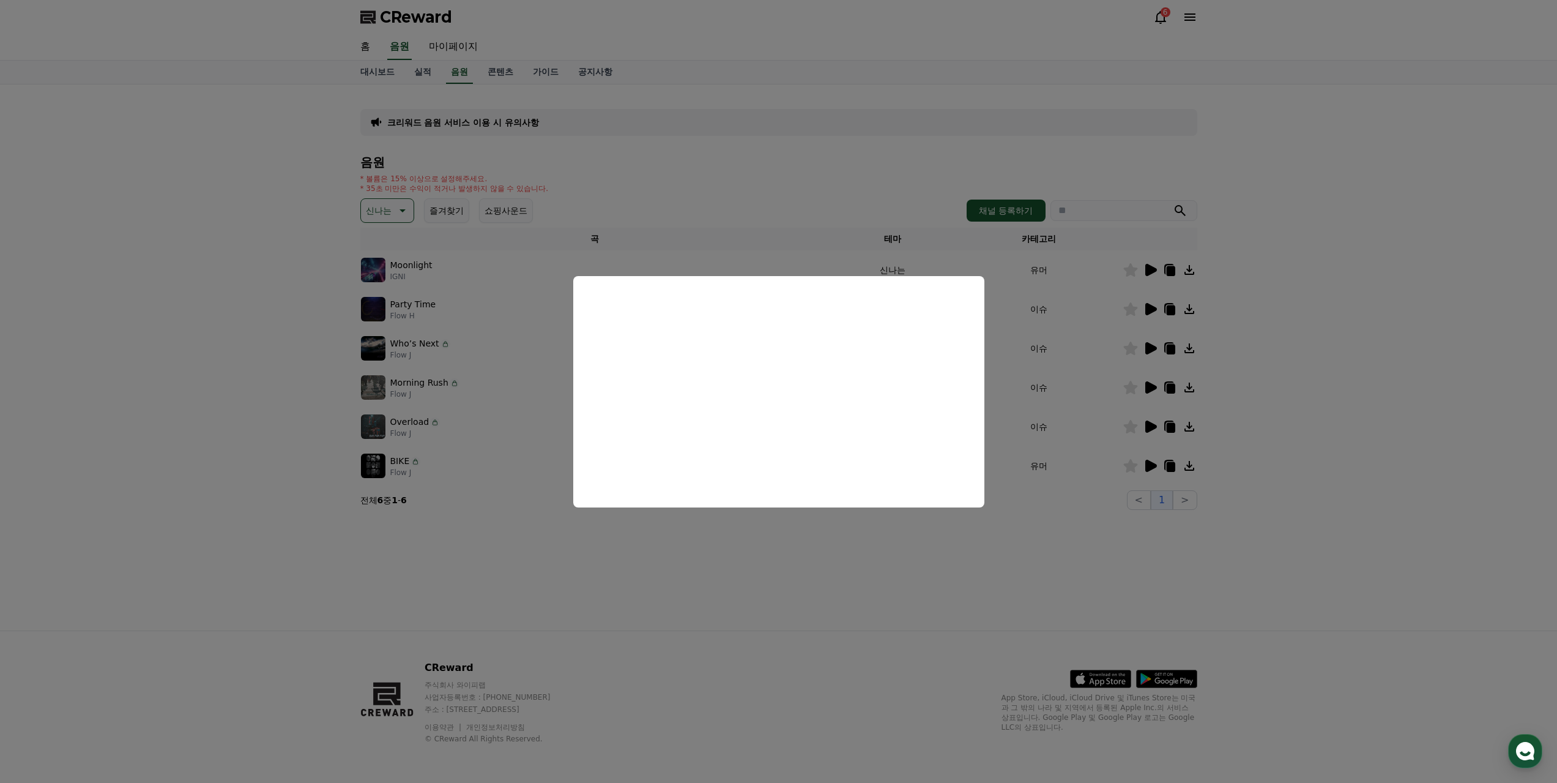
click at [731, 522] on button "close modal" at bounding box center [778, 391] width 1557 height 783
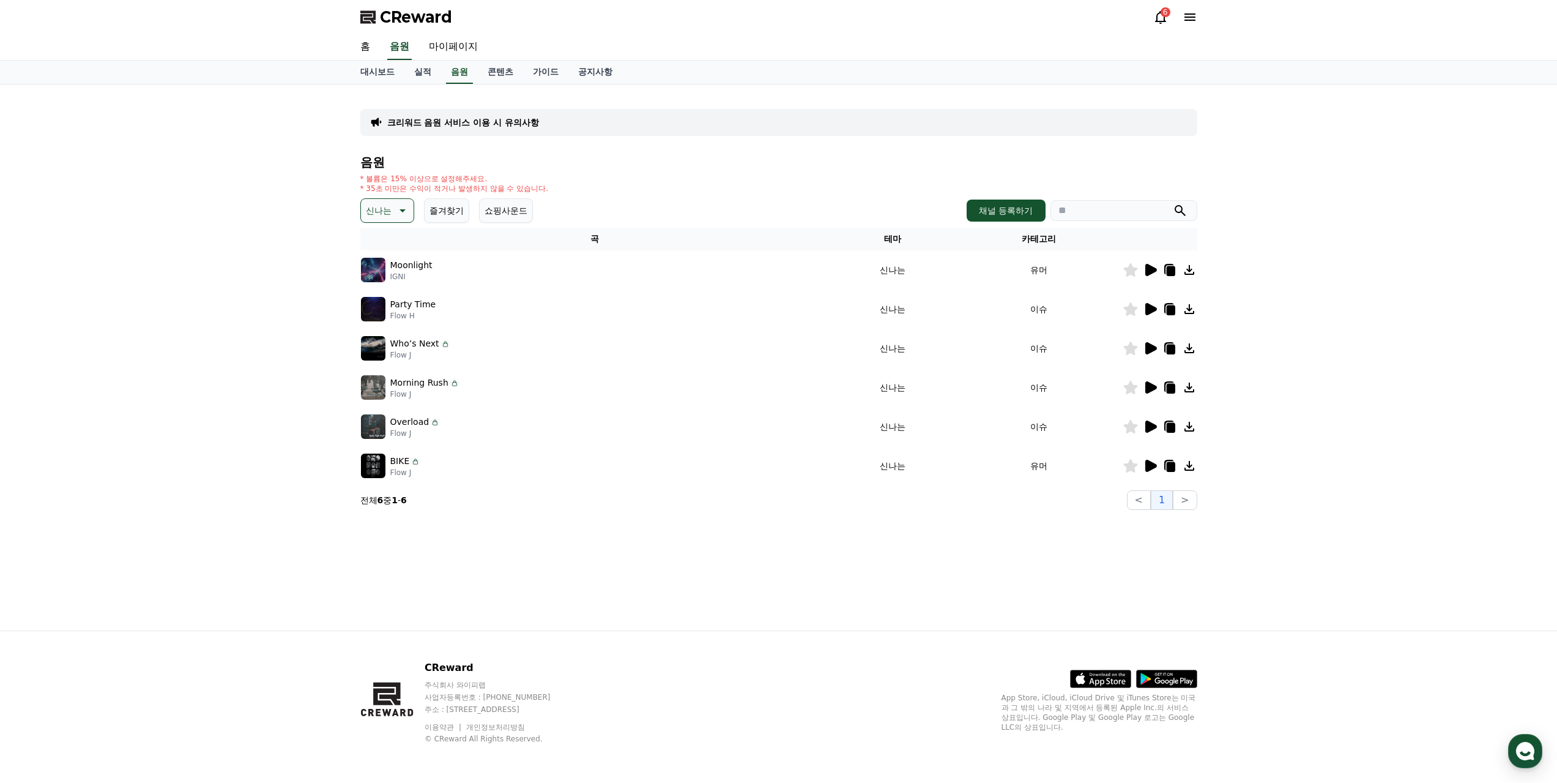
click at [1152, 381] on icon at bounding box center [1151, 387] width 12 height 12
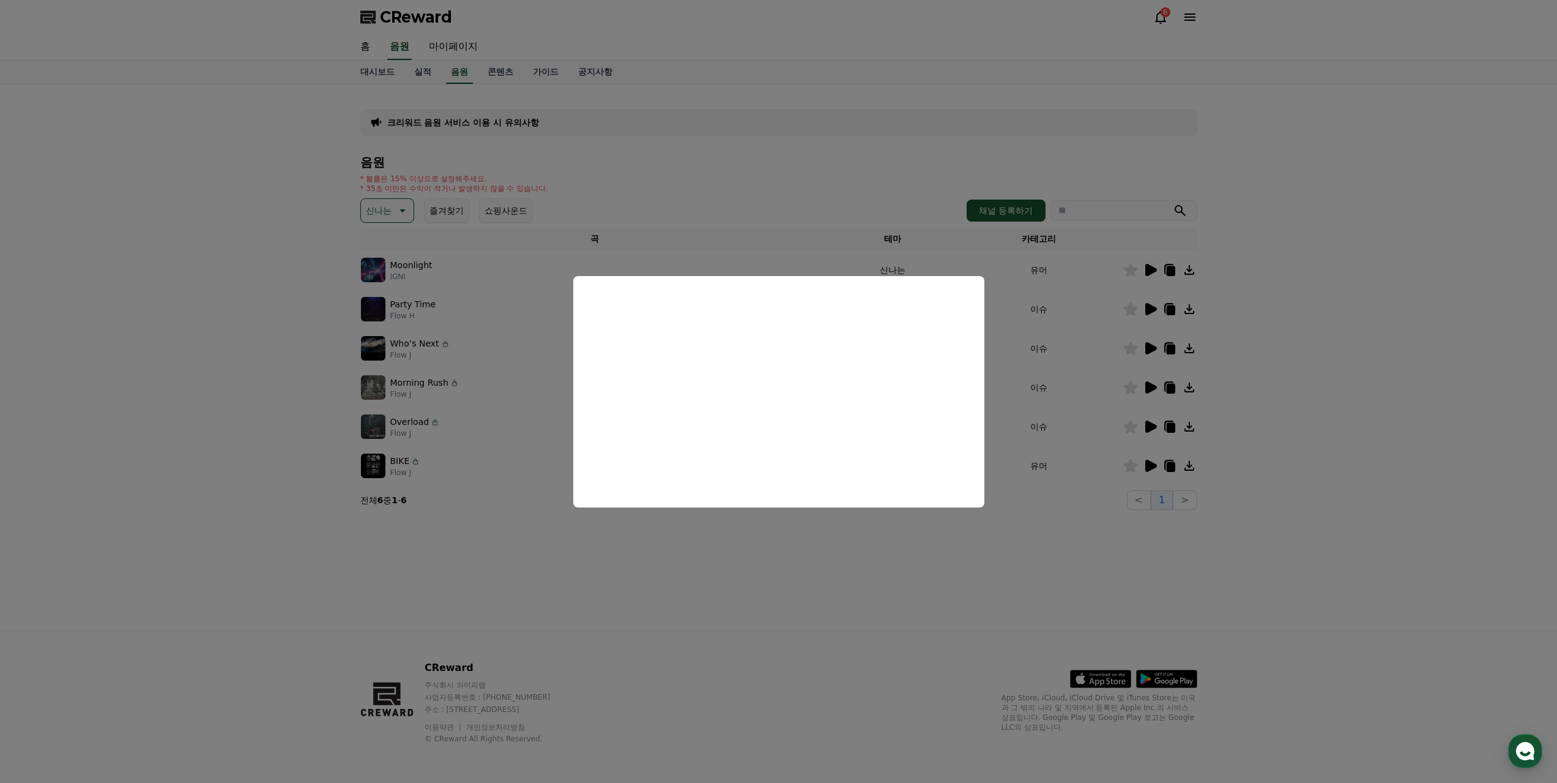
click at [817, 552] on button "close modal" at bounding box center [778, 391] width 1557 height 783
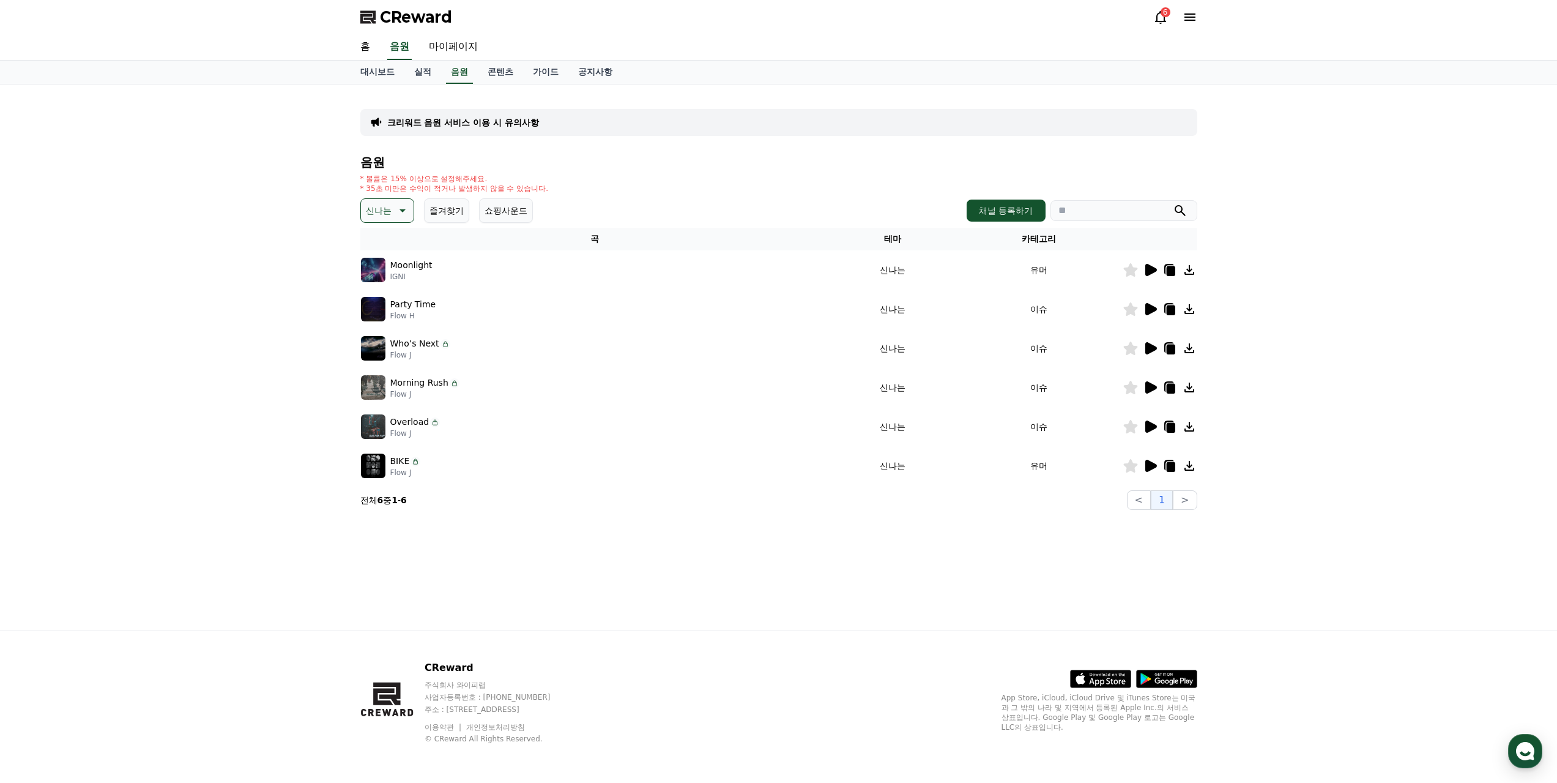
click at [1146, 458] on icon at bounding box center [1150, 465] width 15 height 15
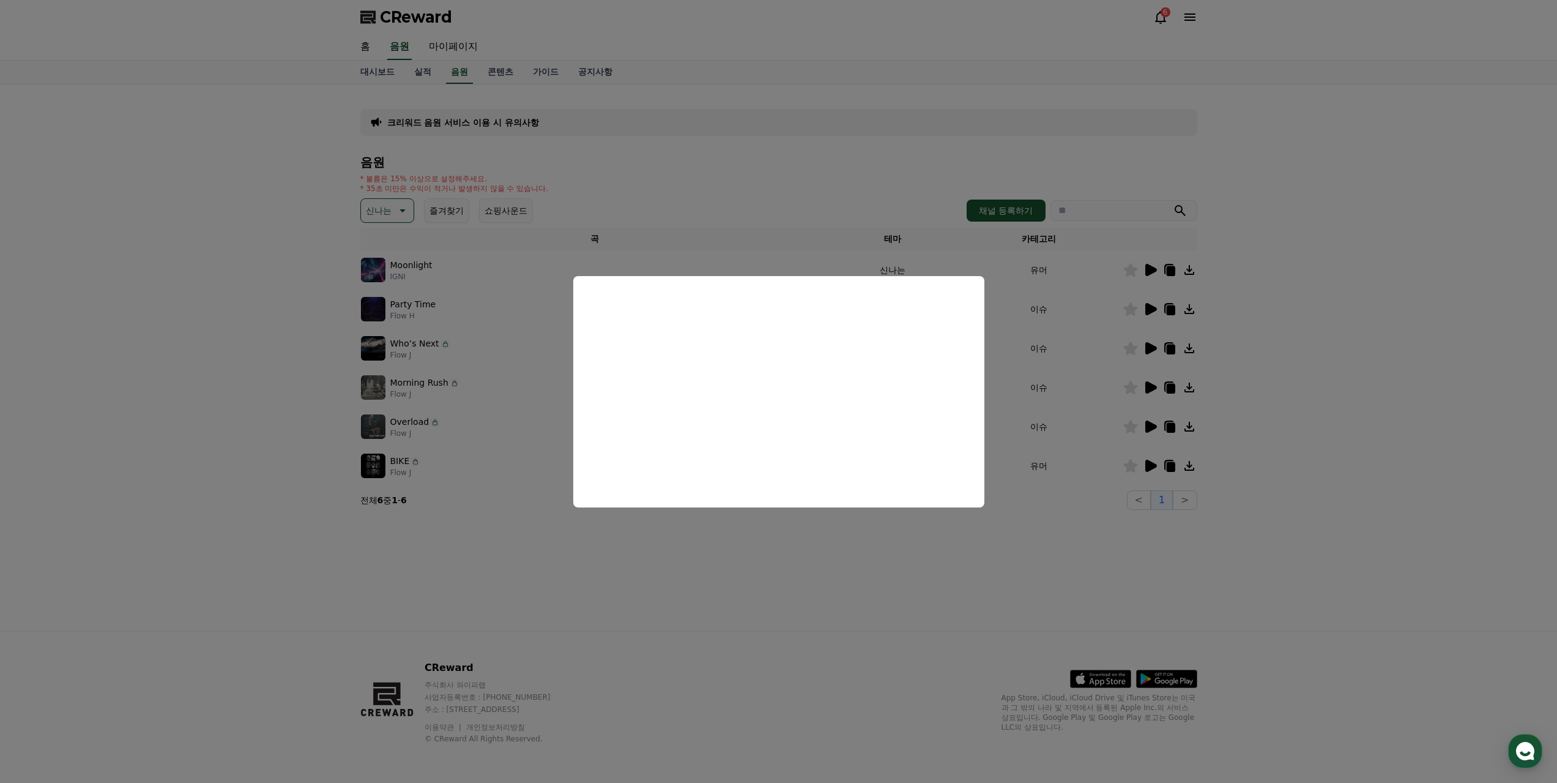
click at [805, 545] on button "close modal" at bounding box center [778, 391] width 1557 height 783
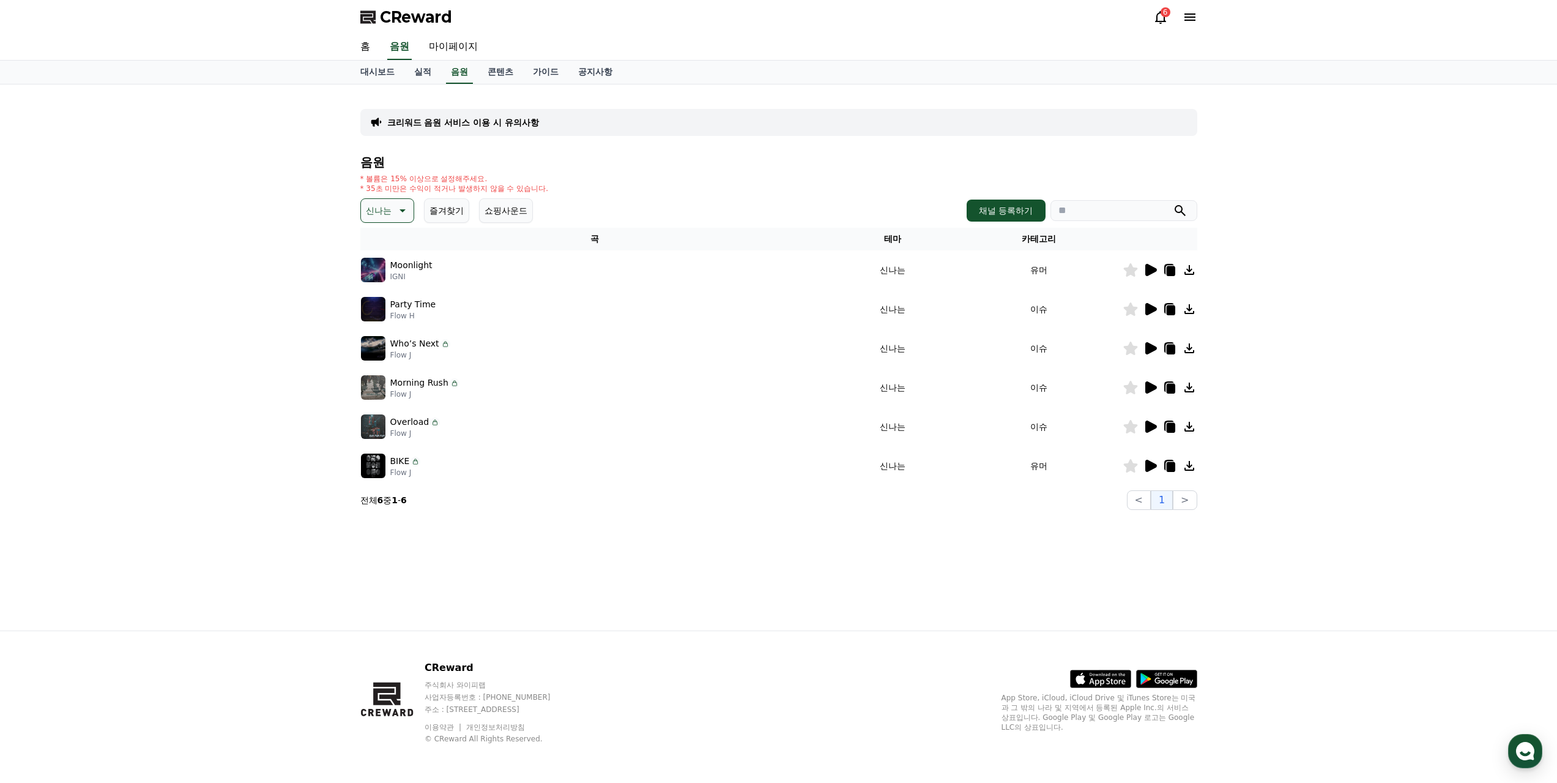
click at [1153, 420] on icon at bounding box center [1151, 426] width 12 height 12
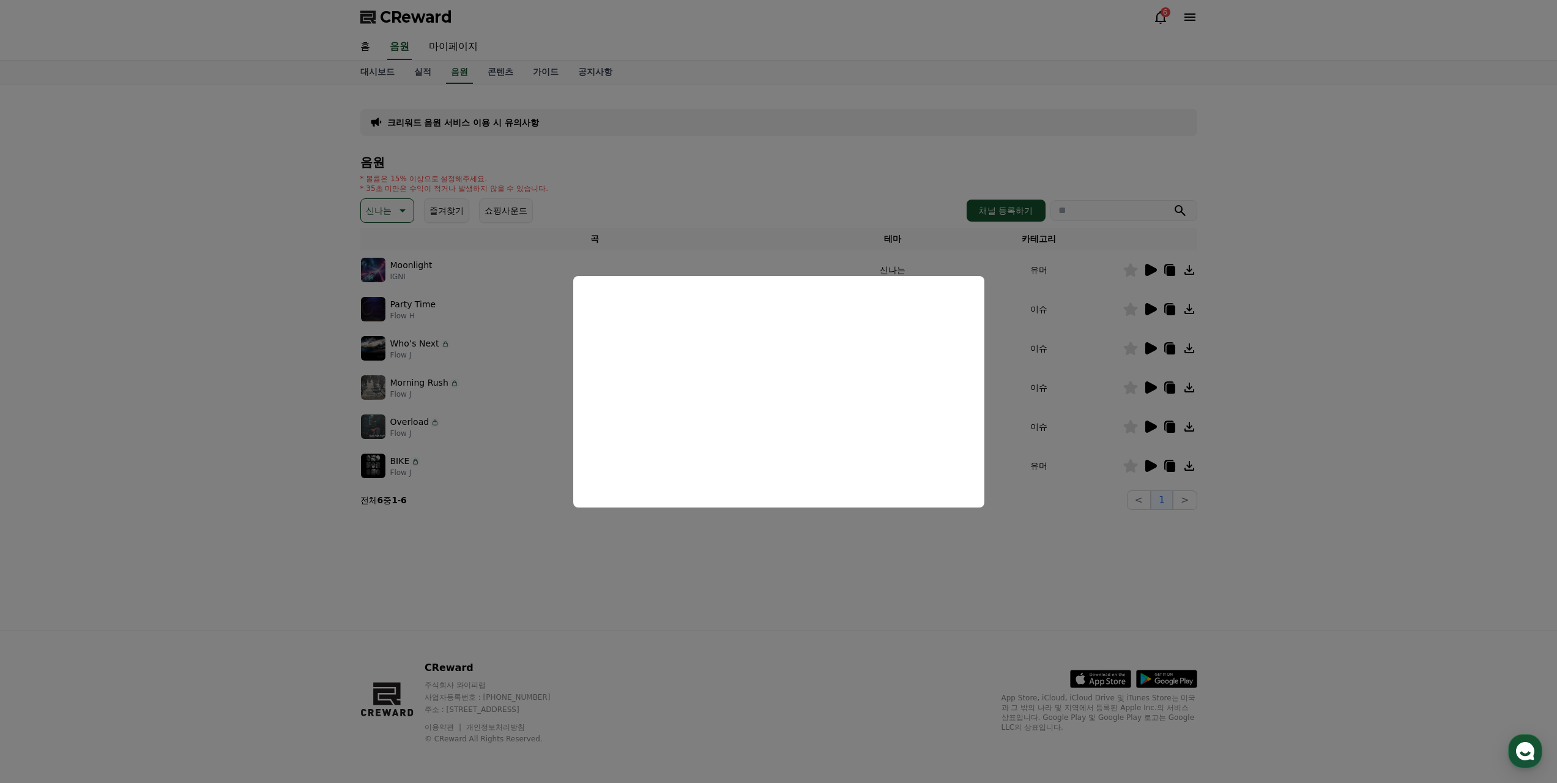
click at [392, 177] on button "close modal" at bounding box center [778, 391] width 1557 height 783
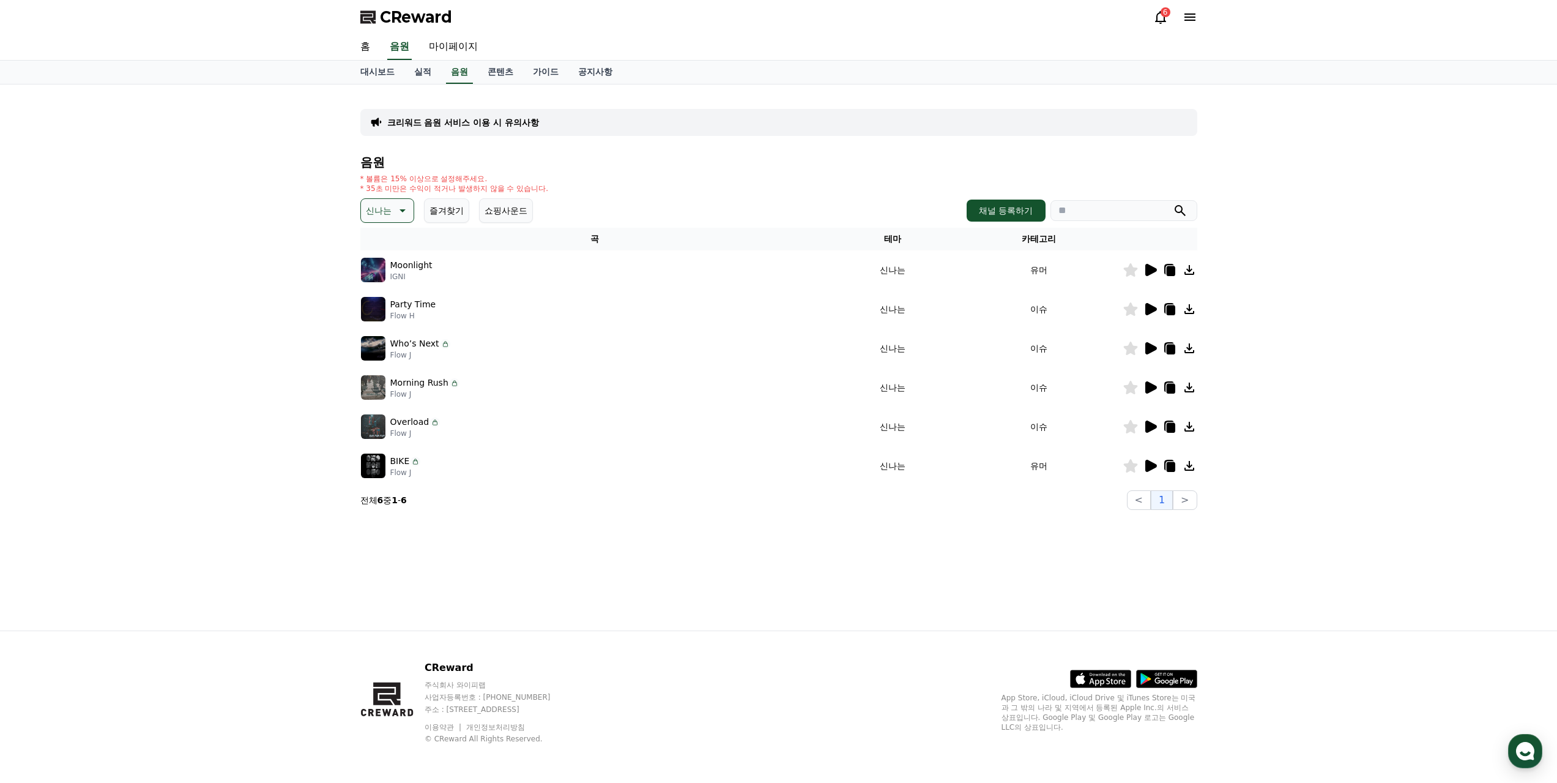
click at [394, 203] on icon at bounding box center [401, 210] width 15 height 15
click at [385, 342] on button "감동적인" at bounding box center [384, 355] width 44 height 27
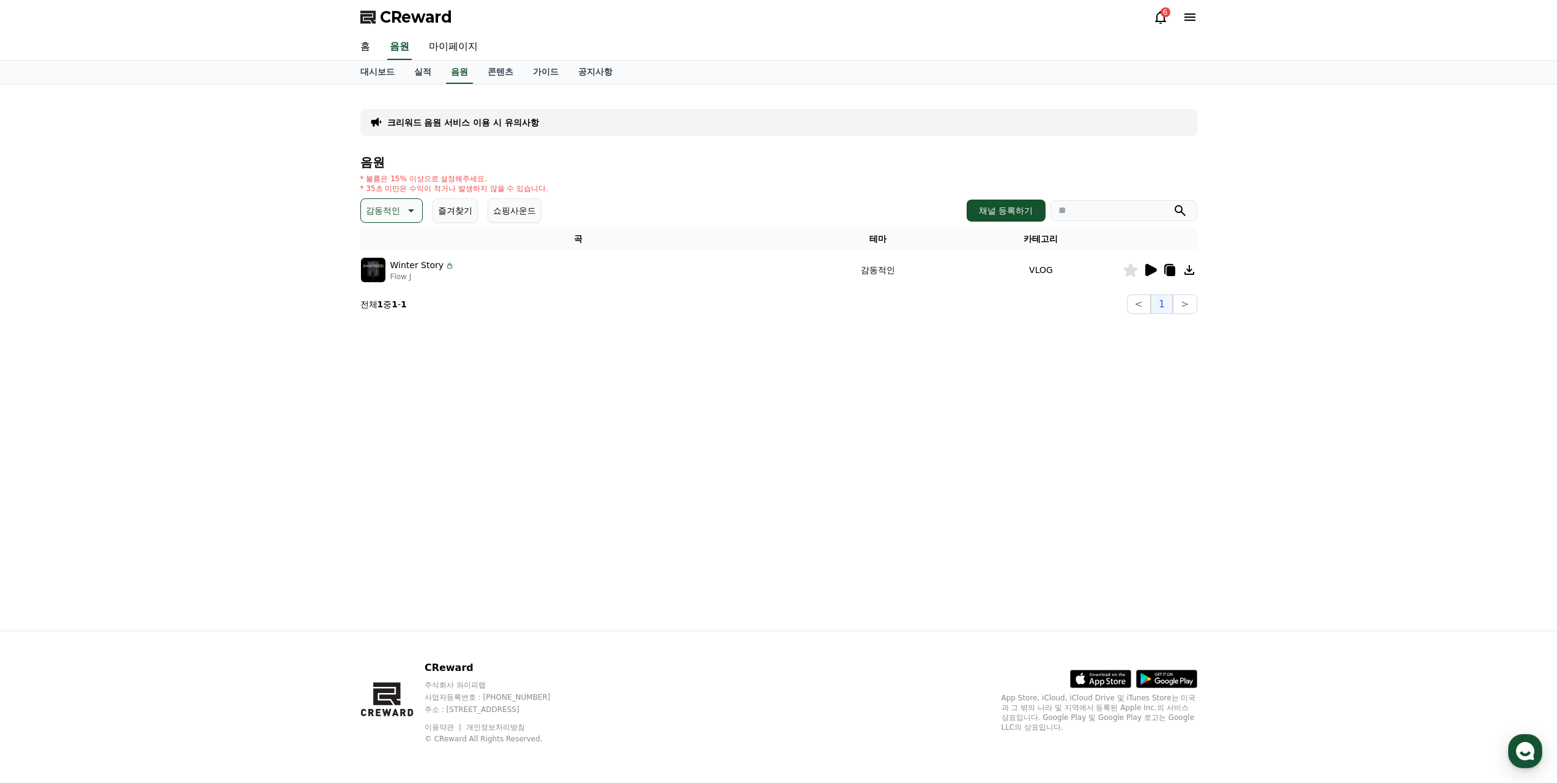
click at [1155, 264] on icon at bounding box center [1151, 270] width 12 height 12
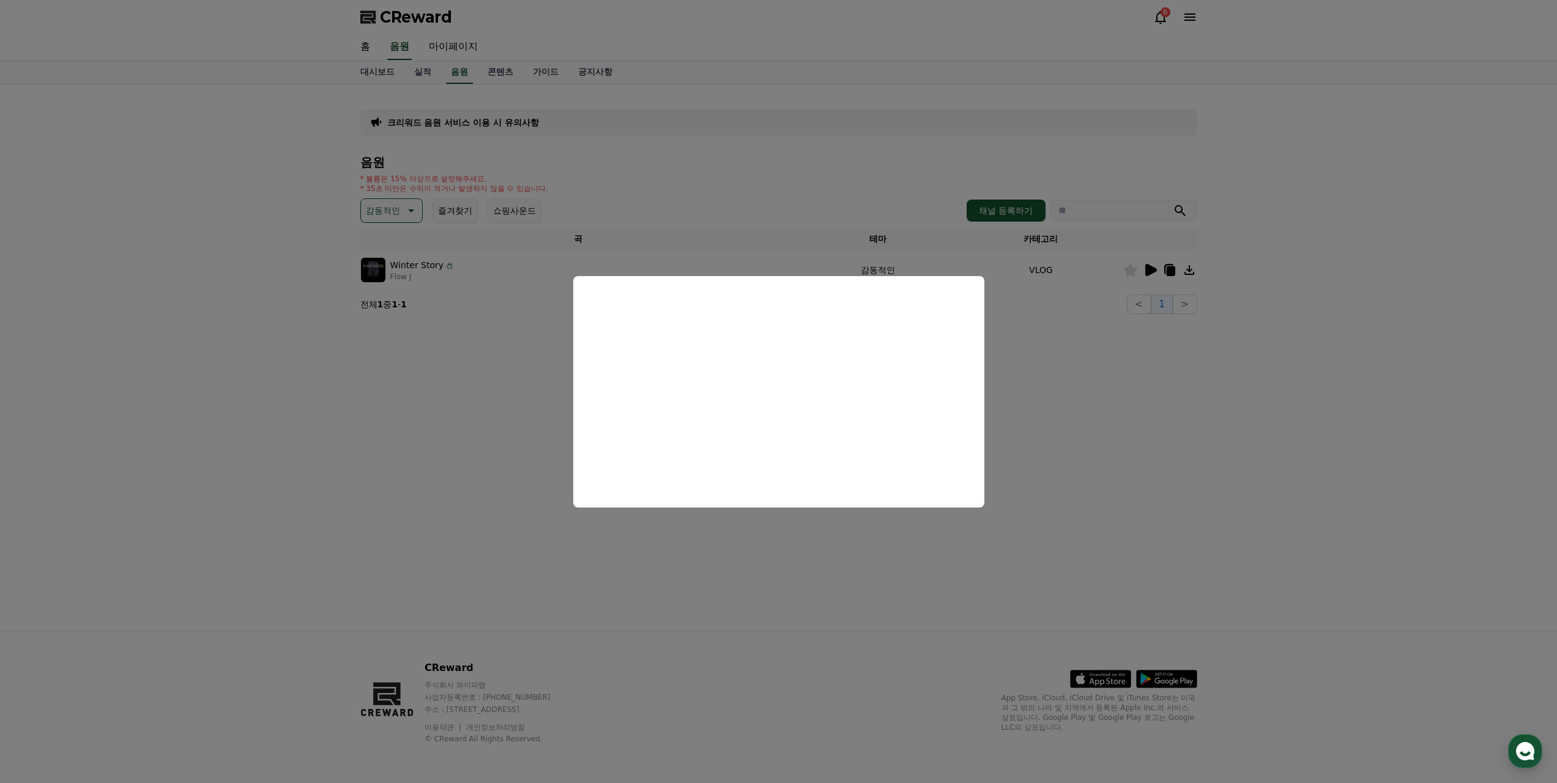
click at [467, 444] on button "close modal" at bounding box center [778, 391] width 1557 height 783
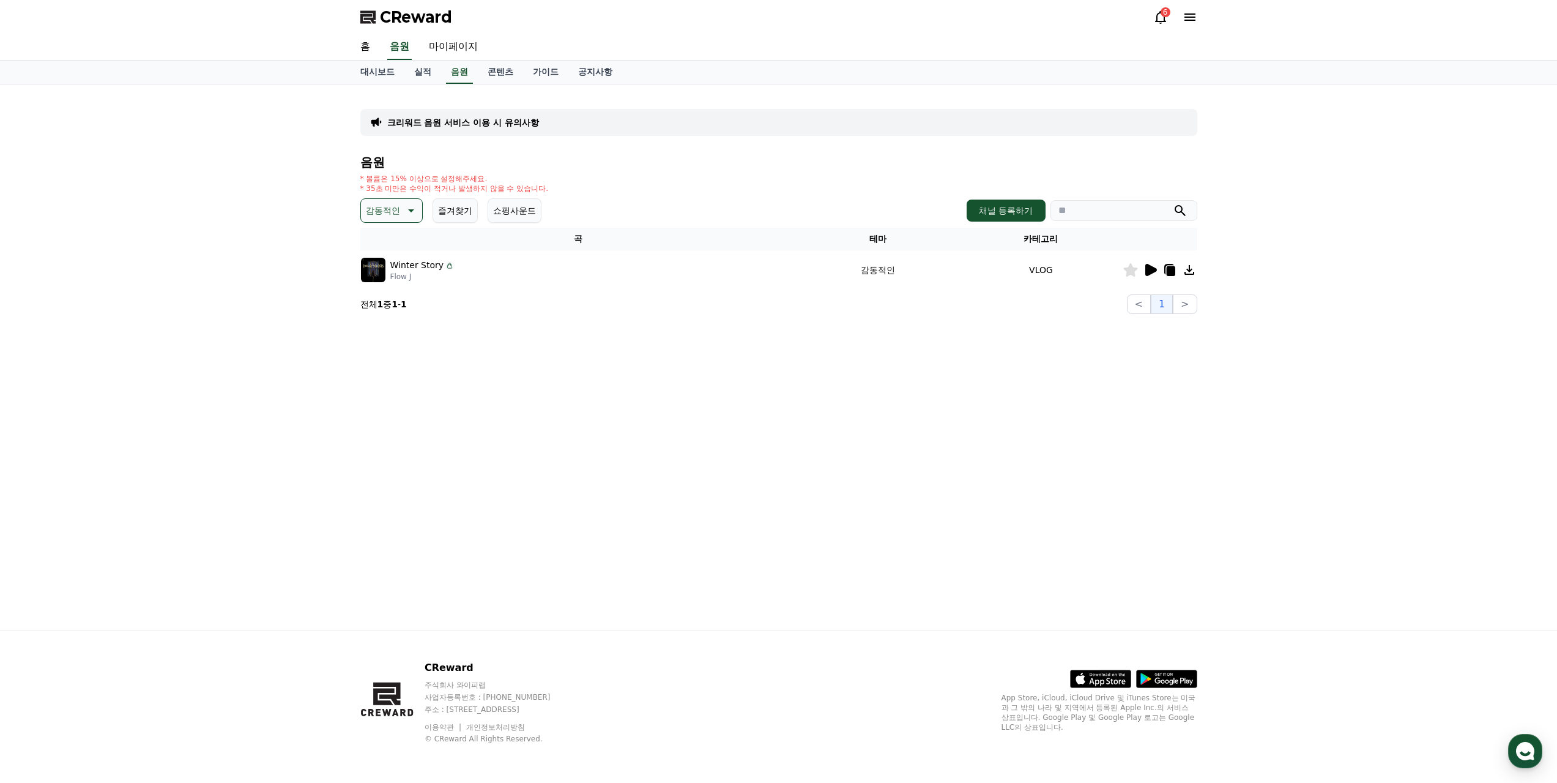
click at [392, 198] on button "감동적인" at bounding box center [391, 210] width 62 height 24
click at [385, 310] on button "귀여운" at bounding box center [379, 323] width 35 height 27
click at [1154, 264] on icon at bounding box center [1151, 270] width 12 height 12
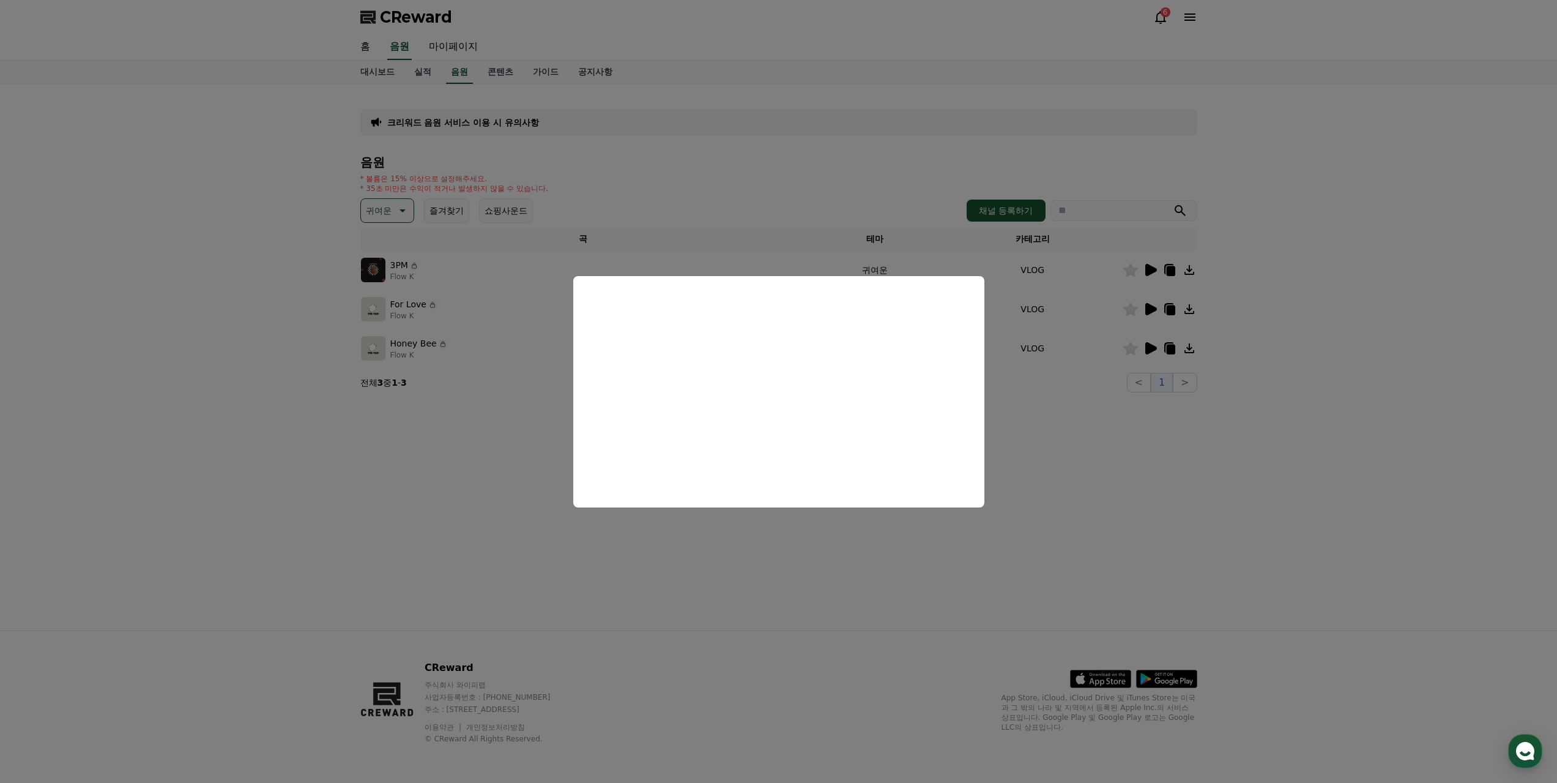
click at [779, 517] on button "close modal" at bounding box center [778, 391] width 1557 height 783
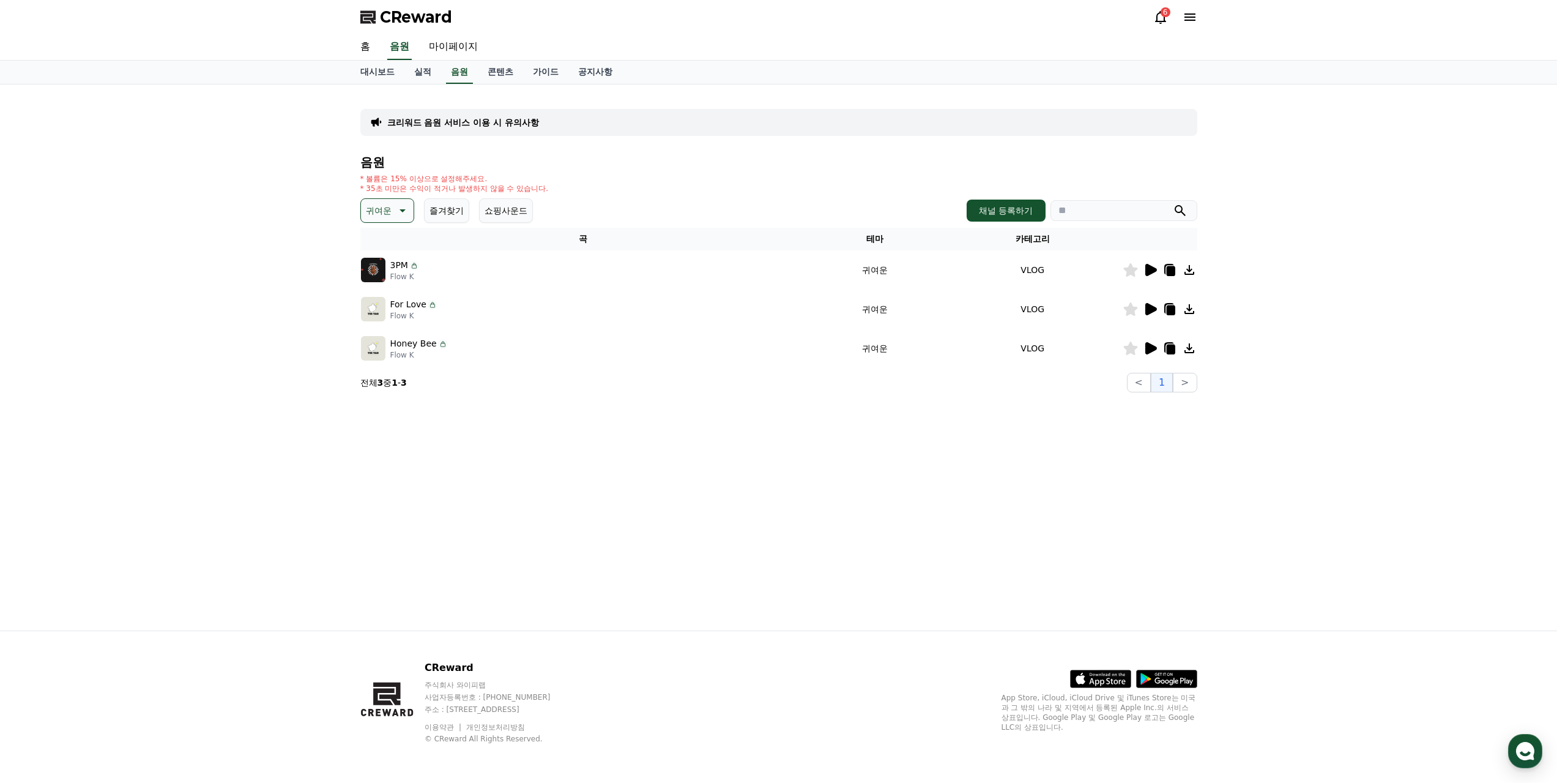
click at [1154, 303] on icon at bounding box center [1151, 309] width 12 height 12
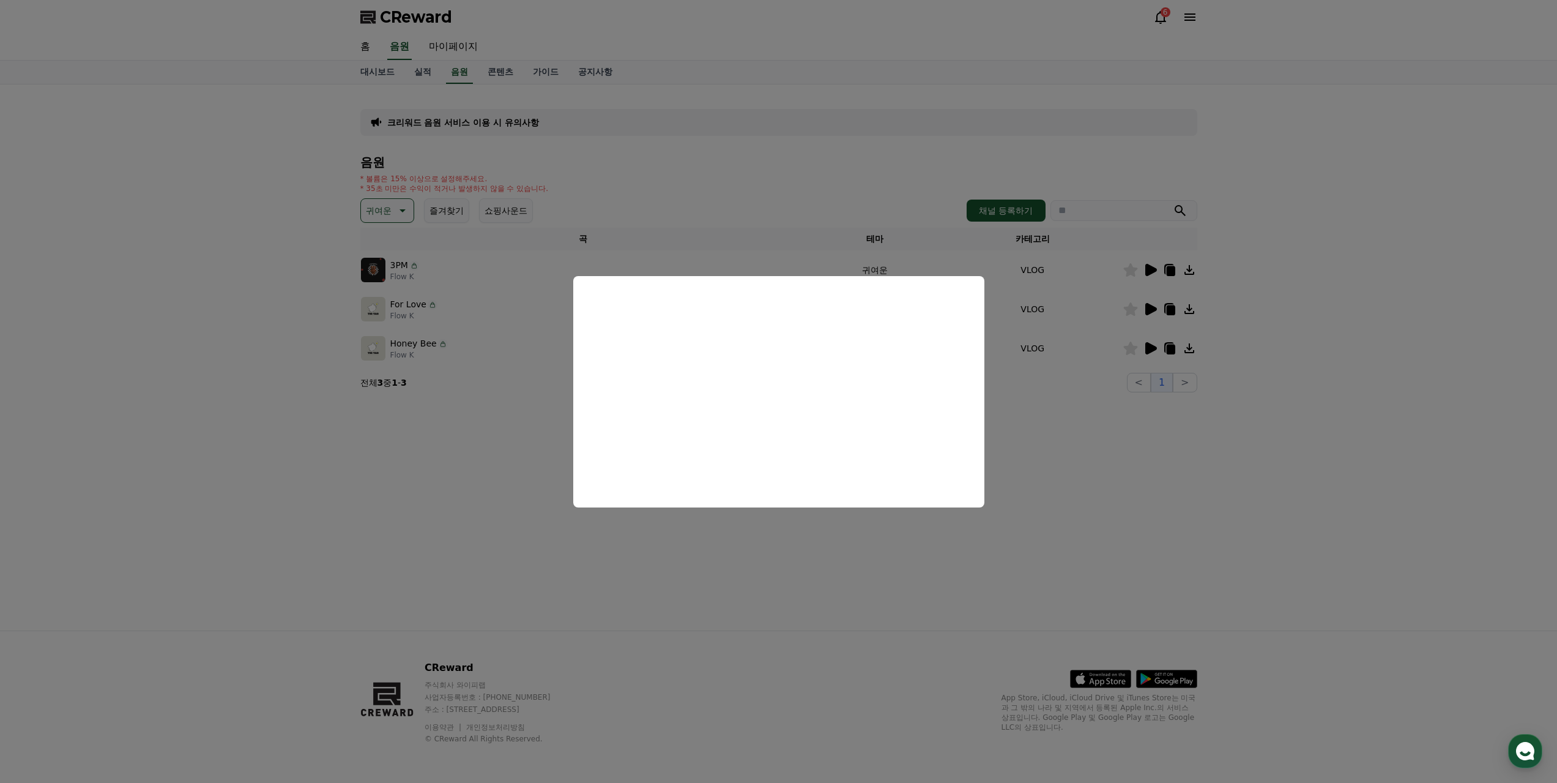
click at [809, 556] on button "close modal" at bounding box center [778, 391] width 1557 height 783
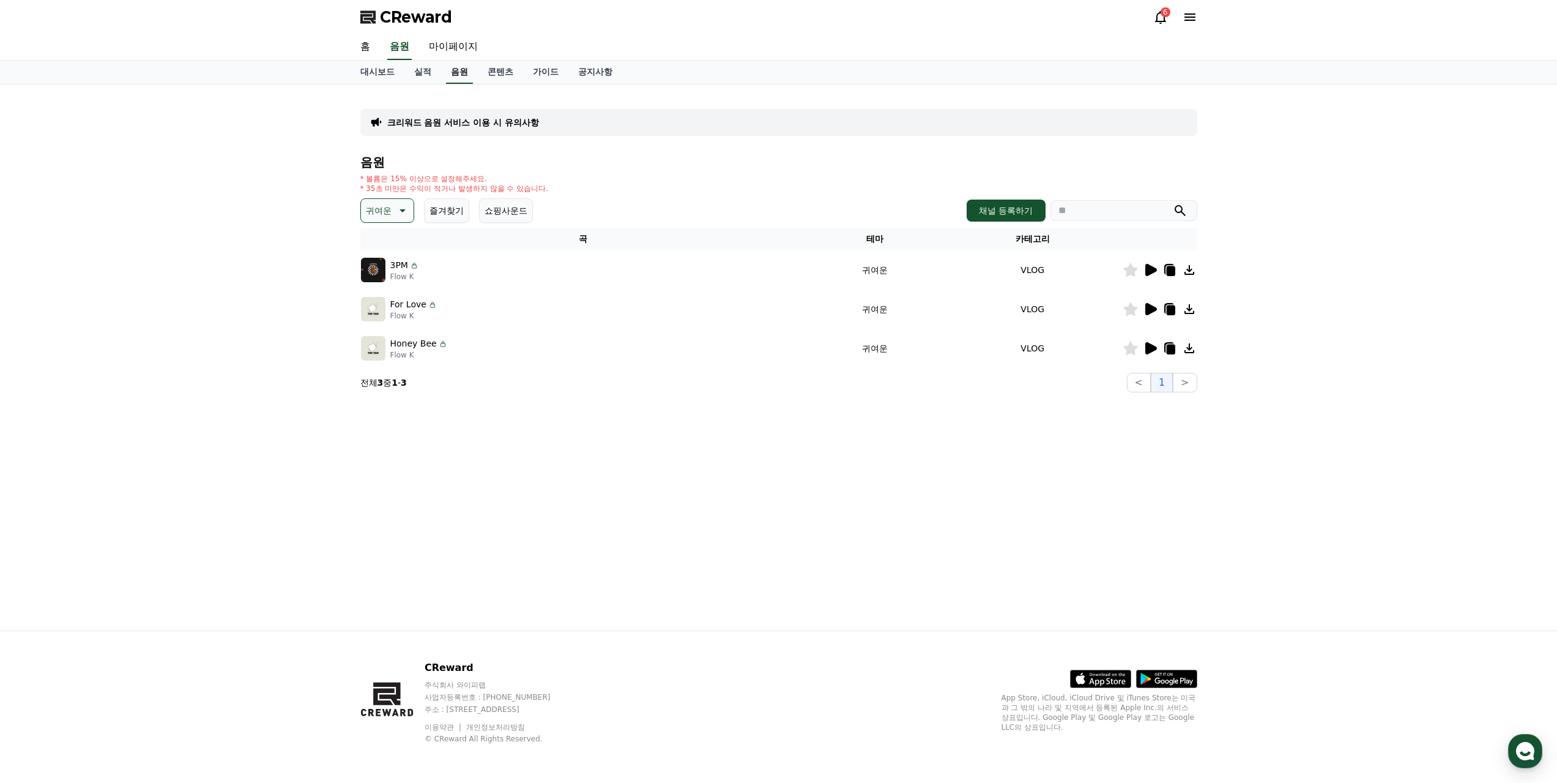
click at [446, 67] on link "음원" at bounding box center [459, 72] width 27 height 23
click at [452, 70] on link "음원" at bounding box center [459, 72] width 27 height 23
click at [400, 184] on p "* 35초 미만은 수익이 적거나 발생하지 않을 수 있습니다." at bounding box center [454, 189] width 188 height 10
click at [394, 203] on icon at bounding box center [401, 210] width 15 height 15
click at [385, 229] on div "전체 환상적인 호기심 어두운 밝은 통통튀는 신나는 반전 웅장한 드라마틱 즐거움 분위기있는 EDM 그루브 슬픈 잔잔한 귀여운 감동적인 긴장되는 …" at bounding box center [388, 544] width 53 height 631
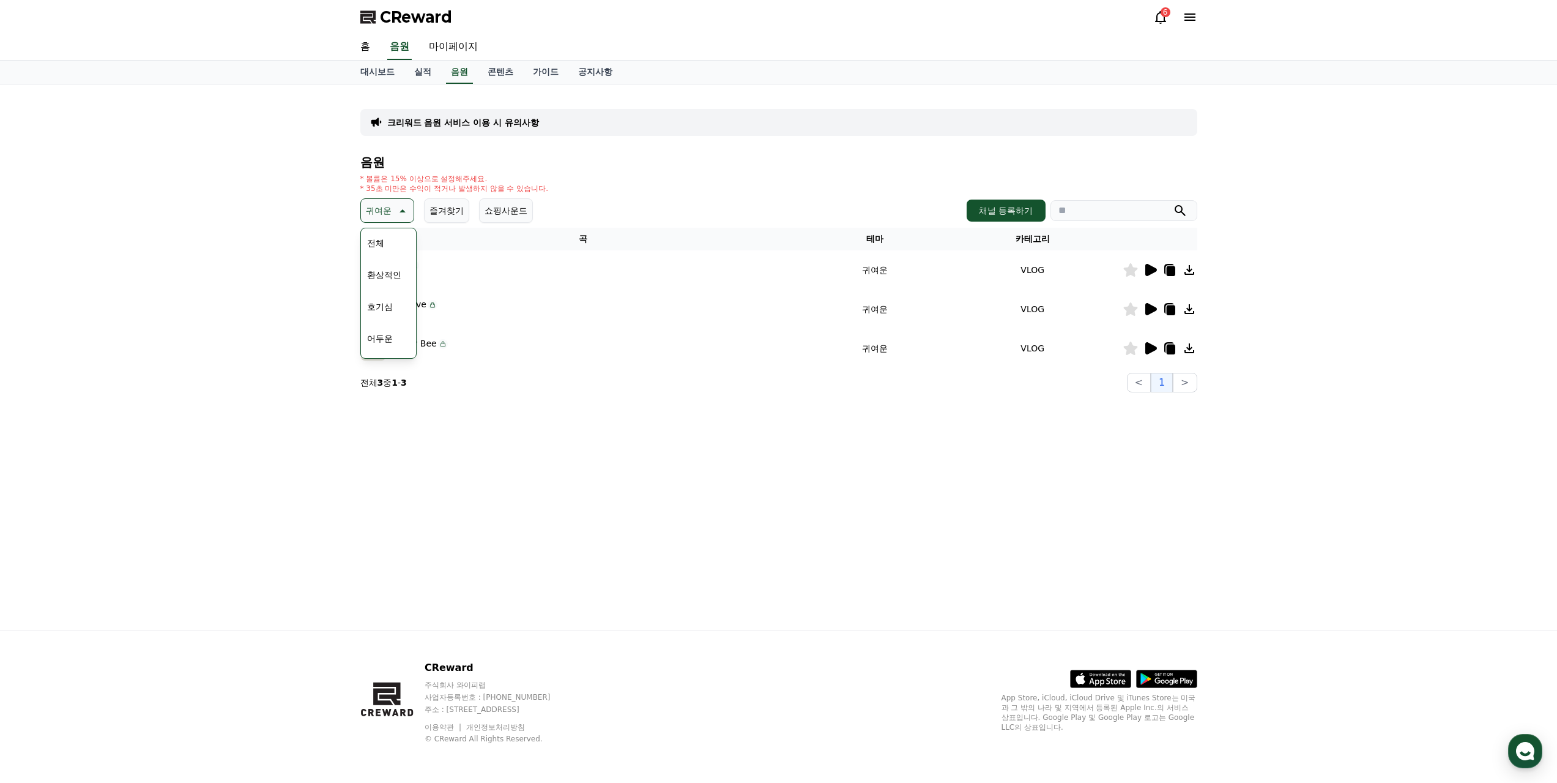
click at [380, 229] on button "전체" at bounding box center [375, 242] width 27 height 27
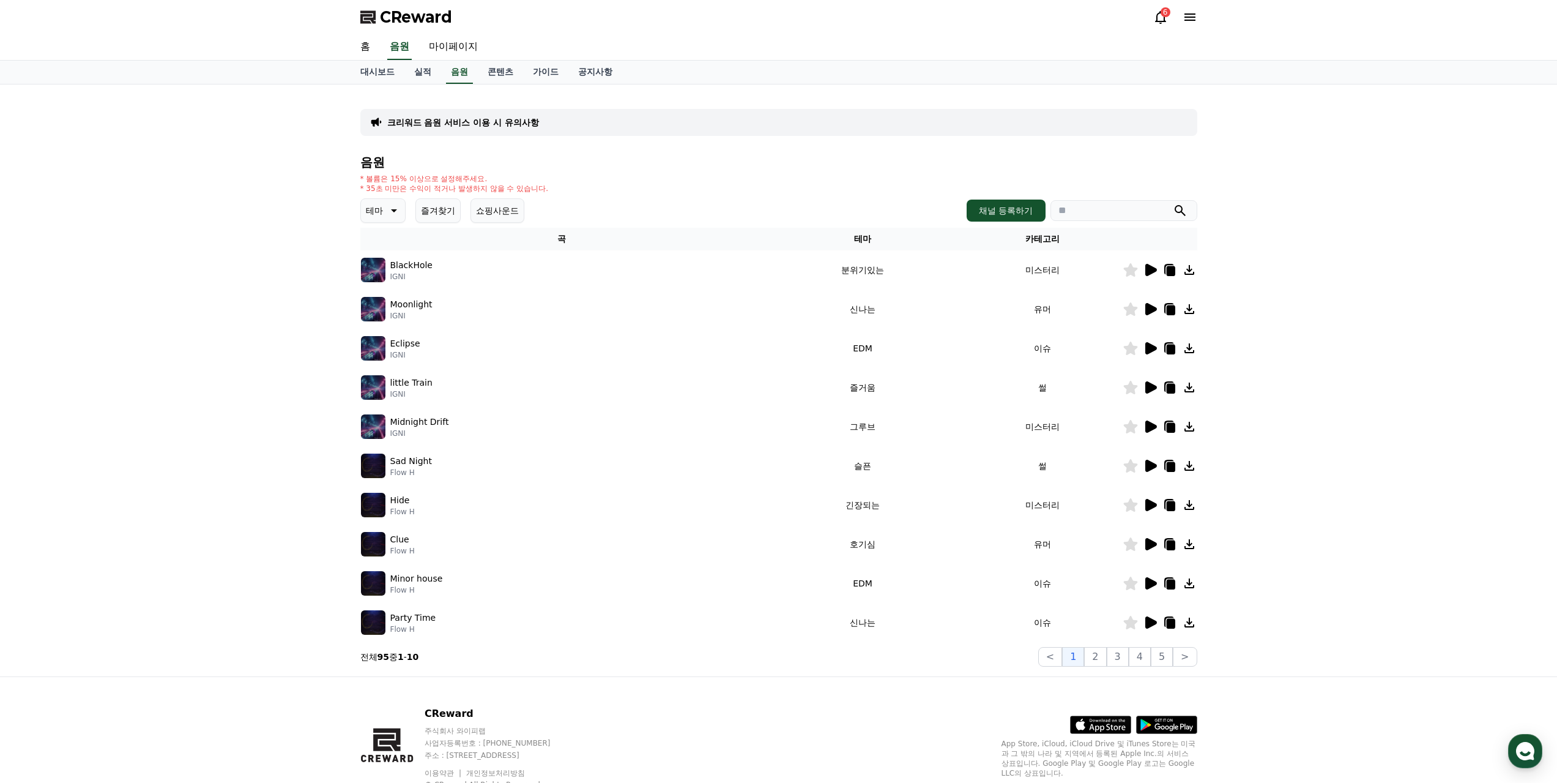
click at [1153, 381] on icon at bounding box center [1151, 387] width 12 height 12
